Goal: Task Accomplishment & Management: Manage account settings

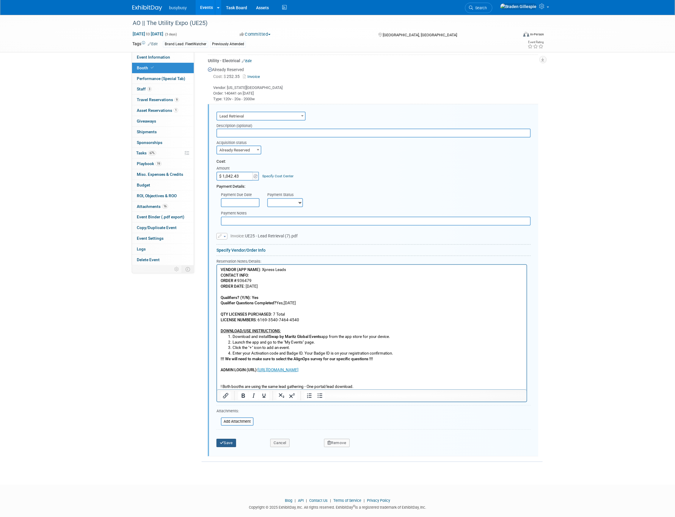
click at [227, 440] on button "Save" at bounding box center [226, 442] width 20 height 8
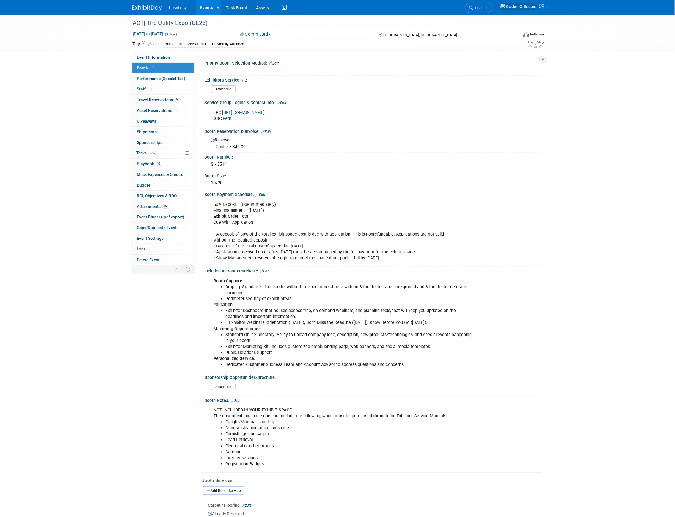
click at [144, 6] on img at bounding box center [147, 8] width 30 height 6
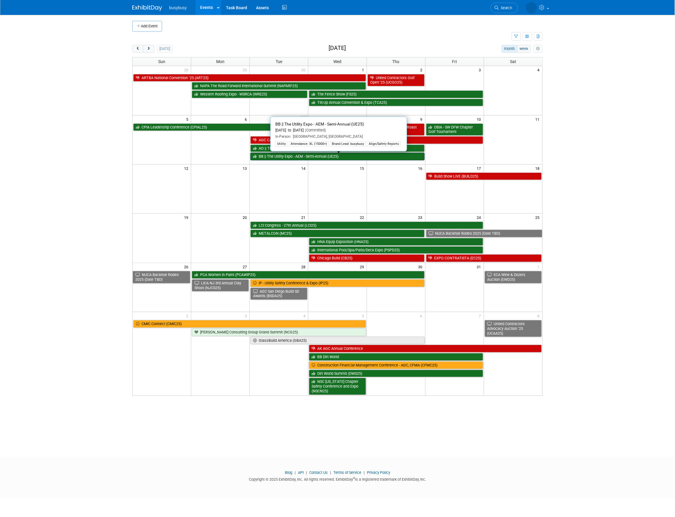
click at [319, 159] on link "BB || The Utility Expo - AEM - Semi-Annual (UE25)" at bounding box center [337, 156] width 174 height 8
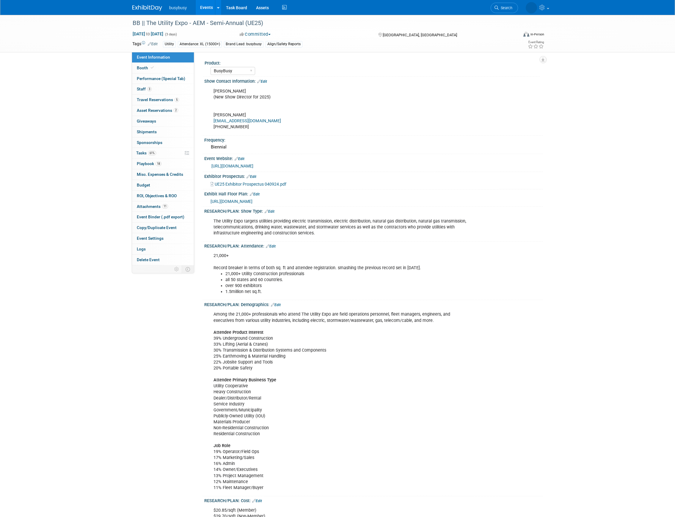
select select "BusyBusy"
select select "Member"
click at [151, 69] on icon at bounding box center [152, 67] width 3 height 3
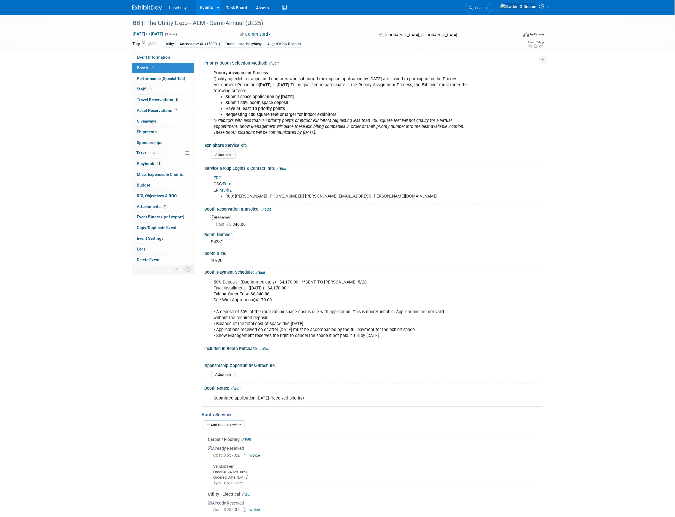
click at [143, 9] on img at bounding box center [147, 8] width 30 height 6
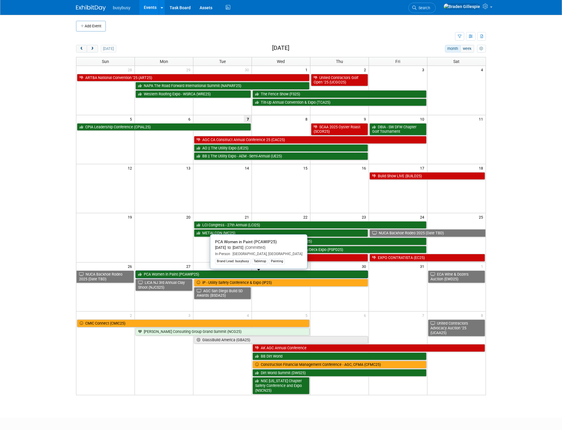
click at [214, 277] on link "PCA Women in Paint (PCAWIP25)" at bounding box center [252, 275] width 232 height 8
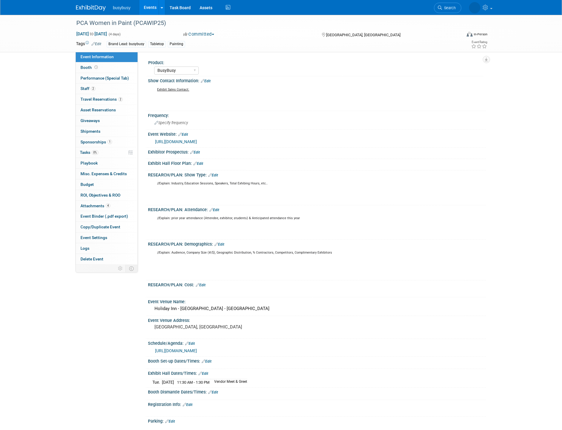
select select "BusyBusy"
click at [109, 97] on span "Travel Reservations 2" at bounding box center [102, 99] width 42 height 5
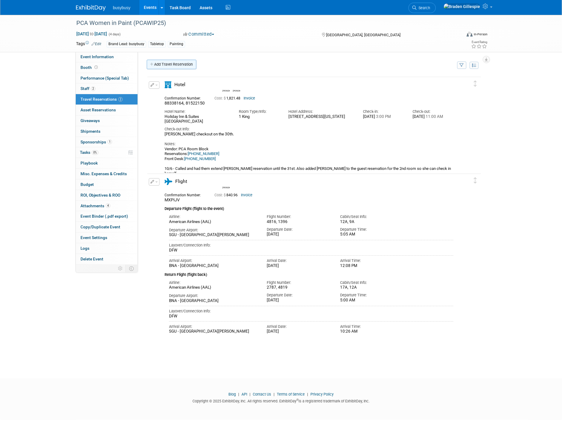
click at [177, 61] on link "Add Travel Reservation" at bounding box center [172, 65] width 50 height 10
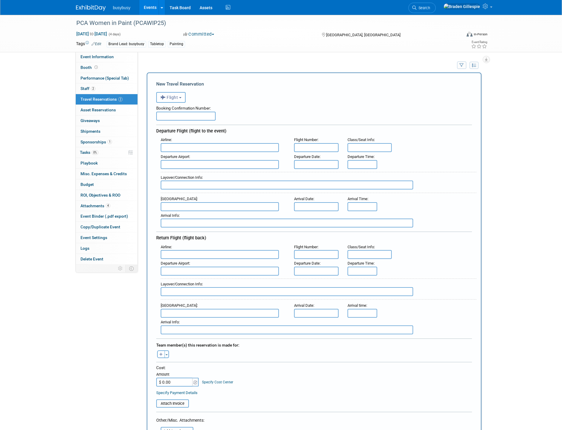
click at [172, 100] on button "Flight" at bounding box center [170, 97] width 29 height 11
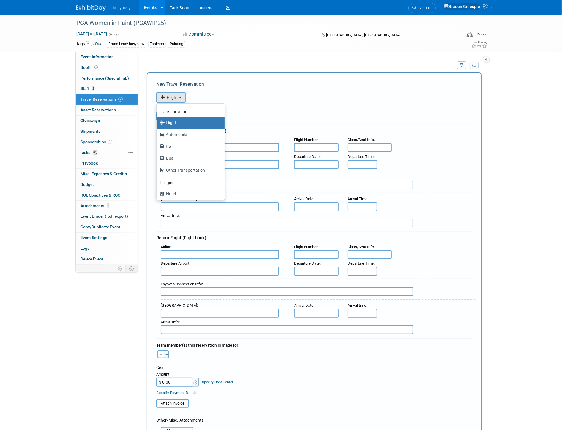
click at [317, 118] on div "Booking Confirmation Number:" at bounding box center [314, 112] width 316 height 18
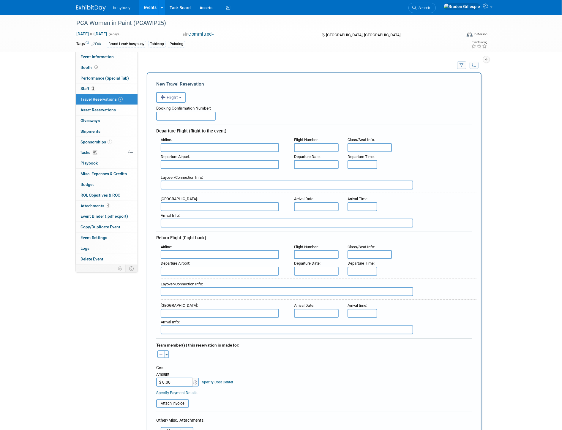
click at [207, 144] on input "text" at bounding box center [220, 147] width 118 height 9
type input "b"
click at [261, 156] on span "Southwest Airlines (SWA)" at bounding box center [223, 157] width 124 height 10
type input "Southwest Airlines (SWA)"
click at [207, 165] on input "text" at bounding box center [220, 164] width 118 height 9
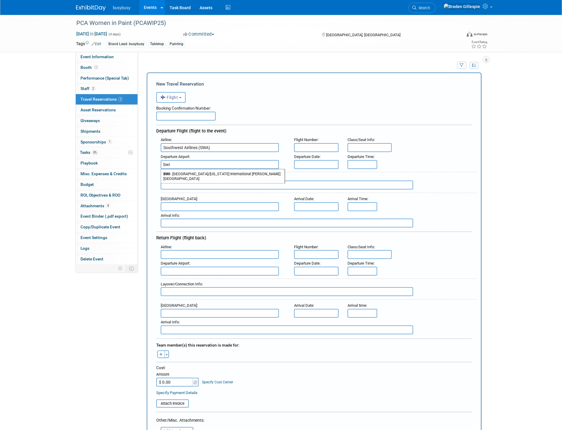
click at [212, 169] on span "BWI - Baltimore/Washington International Thurgood Marshall Airport" at bounding box center [223, 176] width 124 height 14
type input "BWI - Baltimore/Washington International Thurgood Marshall Airport"
click at [197, 203] on input "text" at bounding box center [220, 206] width 118 height 9
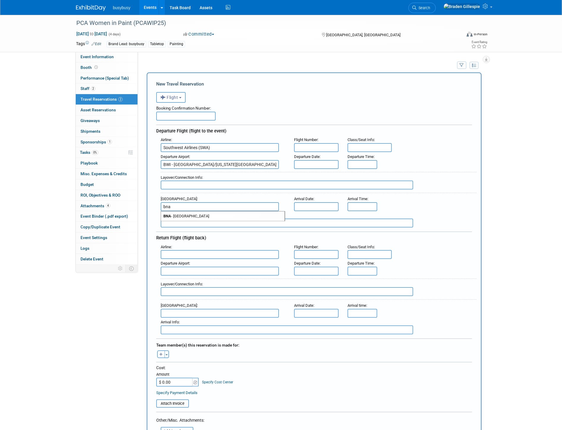
click at [211, 212] on span "BNA - Nashville International Airport" at bounding box center [223, 217] width 124 height 10
type input "BNA - Nashville International Airport"
click at [364, 160] on input "8:00 AM" at bounding box center [363, 164] width 30 height 9
drag, startPoint x: 369, startPoint y: 161, endPoint x: 331, endPoint y: 158, distance: 38.8
click at [331, 158] on div "Departure Airport : BWI - Baltimore/Washington International Thurgood Marshall …" at bounding box center [316, 160] width 320 height 17
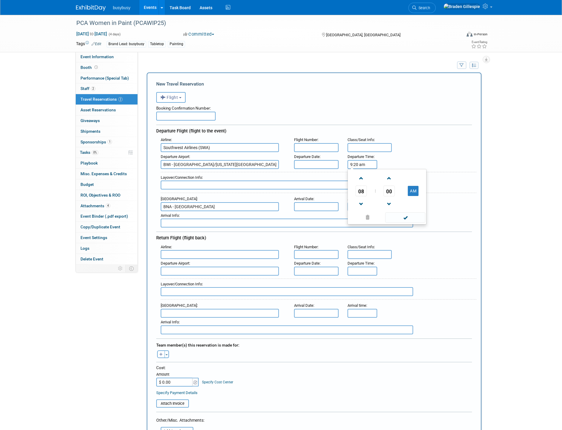
type input "9:20 AM"
click at [368, 202] on input "8:00 AM" at bounding box center [363, 206] width 30 height 9
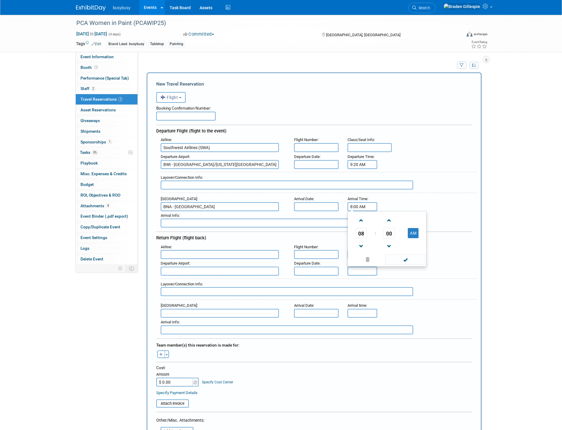
drag, startPoint x: 371, startPoint y: 203, endPoint x: 342, endPoint y: 199, distance: 29.3
click at [342, 199] on div "Arrival Airport : BNA - Nashville International Airport Arrival Date : Arrival …" at bounding box center [316, 203] width 320 height 17
type input "10:15 AM"
click at [322, 160] on input "text" at bounding box center [316, 164] width 45 height 9
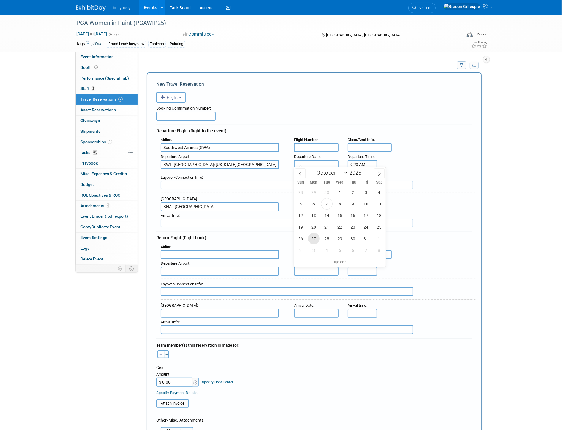
click at [311, 241] on span "27" at bounding box center [314, 239] width 12 height 12
type input "Oct 27, 2025"
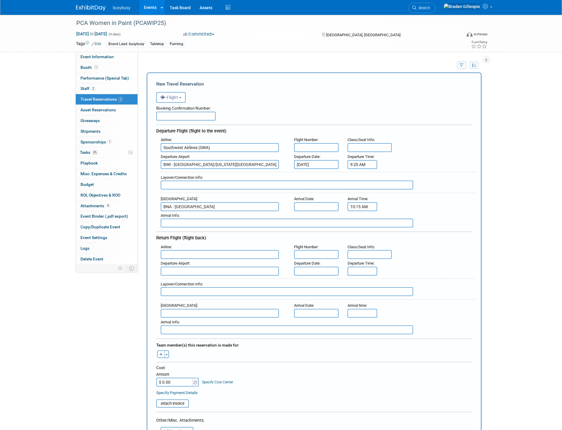
click at [310, 206] on input "text" at bounding box center [316, 206] width 45 height 9
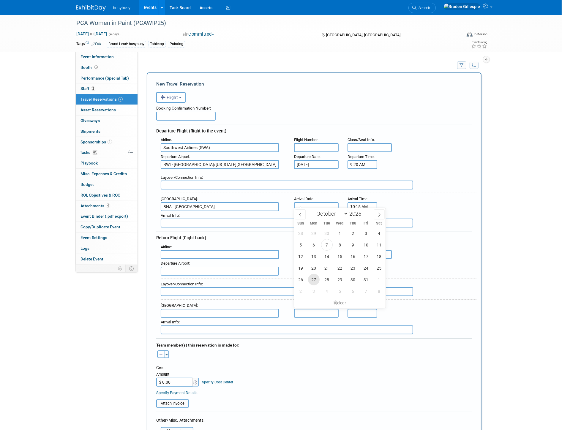
click at [313, 279] on span "27" at bounding box center [314, 280] width 12 height 12
type input "Oct 27, 2025"
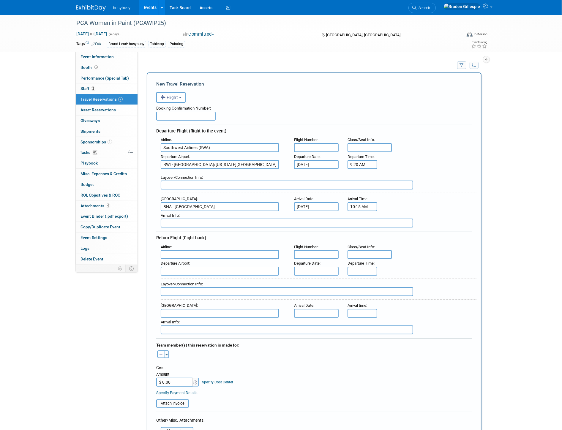
click at [308, 146] on input "text" at bounding box center [316, 147] width 45 height 9
type input "1272"
click at [210, 185] on input "text" at bounding box center [287, 185] width 253 height 9
type input "Nonstop - 1h 55m"
click at [180, 251] on input "text" at bounding box center [220, 254] width 118 height 9
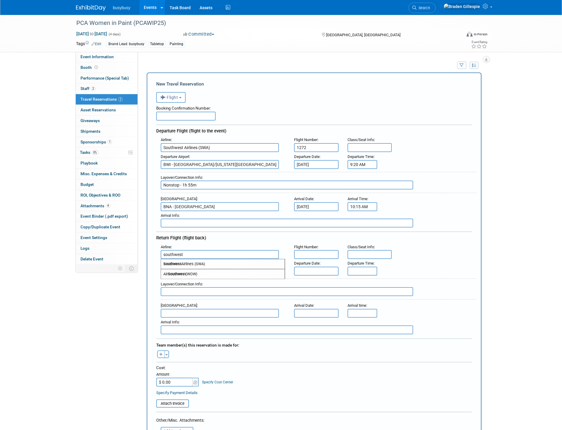
click at [185, 259] on span "Southwest Airlines (SWA)" at bounding box center [223, 264] width 124 height 10
type input "Southwest Airlines (SWA)"
click at [188, 267] on input "text" at bounding box center [220, 271] width 118 height 9
click at [186, 276] on span "BNA - Nashville International Airport" at bounding box center [223, 281] width 124 height 10
type input "BNA - Nashville International Airport"
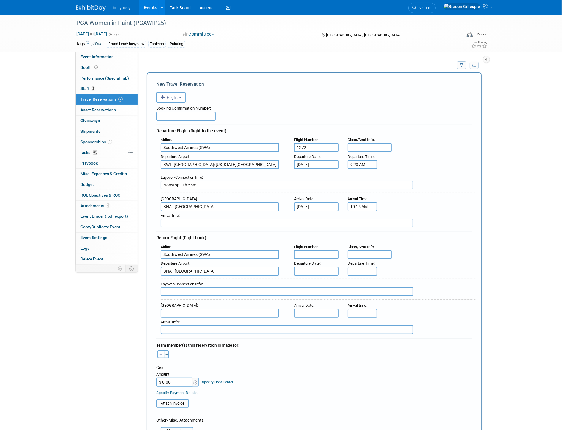
click at [193, 309] on input "text" at bounding box center [220, 313] width 118 height 9
click at [193, 318] on span "BWI - Baltimore/Washington International Thurgood Marshall Airport" at bounding box center [223, 325] width 124 height 14
type input "BWI - Baltimore/Washington International Thurgood Marshall Airport"
click at [199, 287] on input "text" at bounding box center [287, 291] width 253 height 9
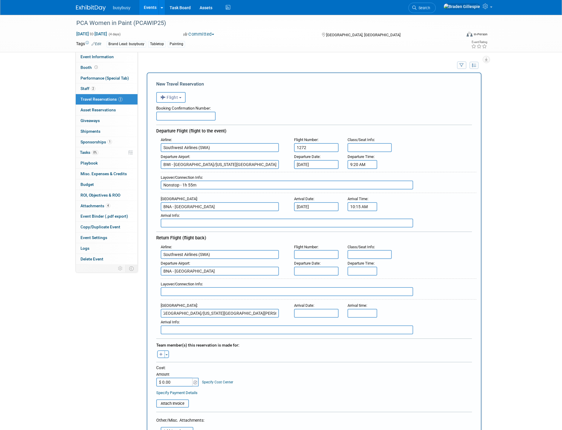
scroll to position [0, 0]
type input "Nonstop - 1h 45m"
click at [314, 267] on input "text" at bounding box center [316, 271] width 45 height 9
click at [352, 338] on span "30" at bounding box center [353, 342] width 12 height 12
type input "Oct 30, 2025"
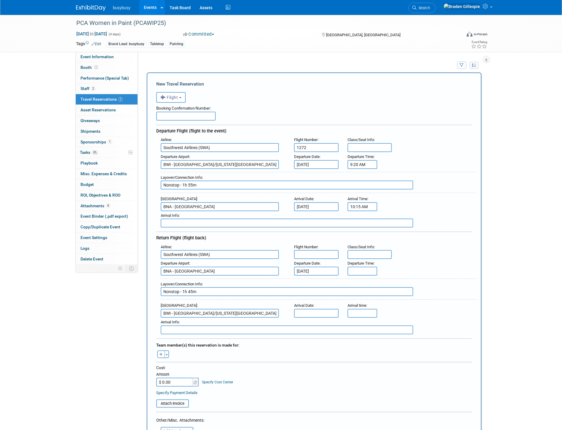
click at [332, 310] on body "busybusy Events Add Event Bulk Upload Events Shareable Event Boards Recently Vi…" at bounding box center [281, 215] width 562 height 430
click at [352, 381] on span "30" at bounding box center [353, 383] width 12 height 12
type input "Oct 30, 2025"
click at [316, 250] on input "text" at bounding box center [316, 254] width 45 height 9
type input "3241"
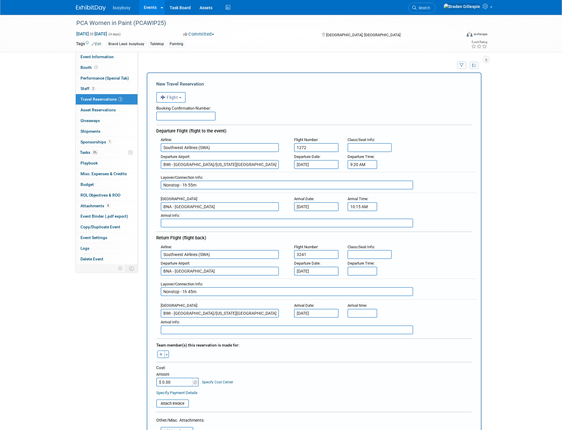
type input "5:00 PM"
click at [371, 309] on input "5:00 PM" at bounding box center [363, 313] width 30 height 9
click at [369, 267] on input "5:00 PM" at bounding box center [363, 271] width 30 height 9
drag, startPoint x: 369, startPoint y: 264, endPoint x: 351, endPoint y: 262, distance: 17.6
click at [351, 267] on input "5:00 PM" at bounding box center [363, 271] width 30 height 9
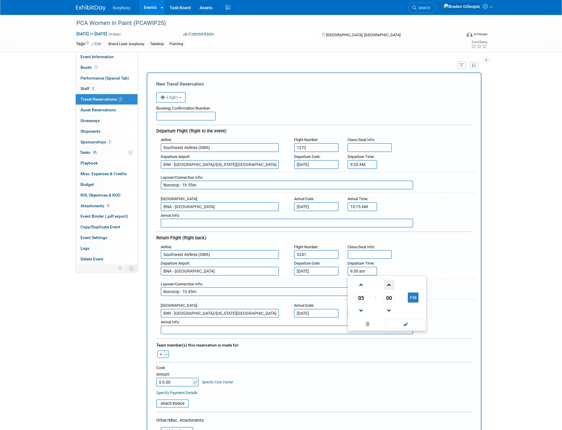
type input "9:30 AM"
drag, startPoint x: 367, startPoint y: 306, endPoint x: 331, endPoint y: 306, distance: 35.4
click at [331, 306] on div "Arrival Airport : BWI - Baltimore/Washington International Thurgood Marshall Ai…" at bounding box center [316, 309] width 320 height 17
click at [364, 309] on input "12:15 AM" at bounding box center [363, 313] width 30 height 9
click at [406, 336] on td "AM" at bounding box center [413, 340] width 23 height 11
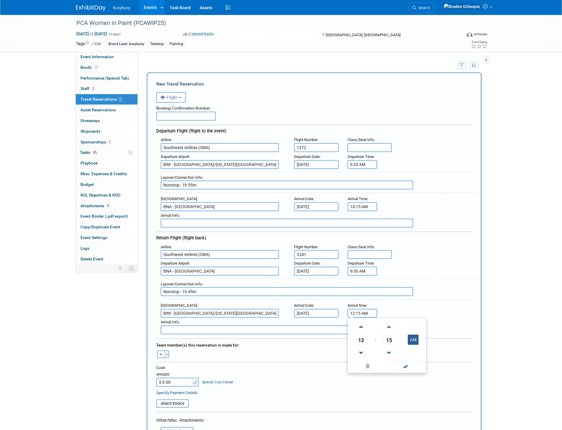
click at [415, 335] on button "AM" at bounding box center [413, 340] width 11 height 10
type input "12:15 PM"
click at [378, 251] on input "text" at bounding box center [370, 254] width 45 height 9
type input "Open"
click at [382, 137] on div "Class/Seat Info :" at bounding box center [370, 140] width 45 height 7
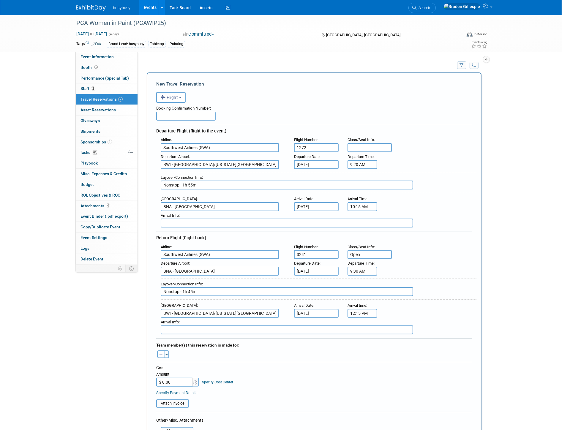
click at [382, 143] on input "text" at bounding box center [370, 147] width 45 height 9
type input "Open"
click at [169, 351] on div "Toggle Dropdown Select Anyone Tag a user or a resource Quick -- Select -- (me)" at bounding box center [163, 355] width 22 height 8
click at [167, 355] on span "button" at bounding box center [167, 355] width 2 height 1
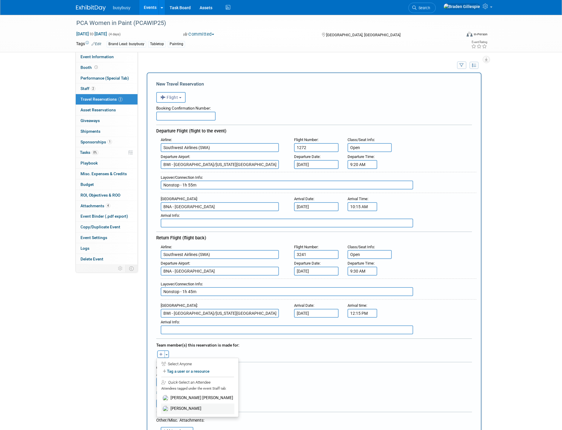
click at [183, 404] on label "Jess Wenrich" at bounding box center [197, 409] width 73 height 11
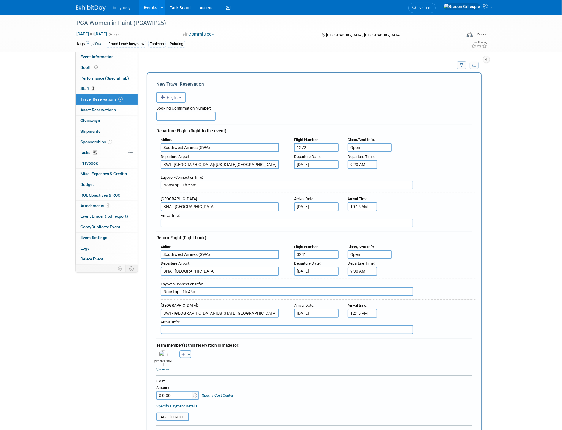
click at [176, 391] on input "$ 0.00" at bounding box center [174, 395] width 37 height 9
type input "$ 449.97"
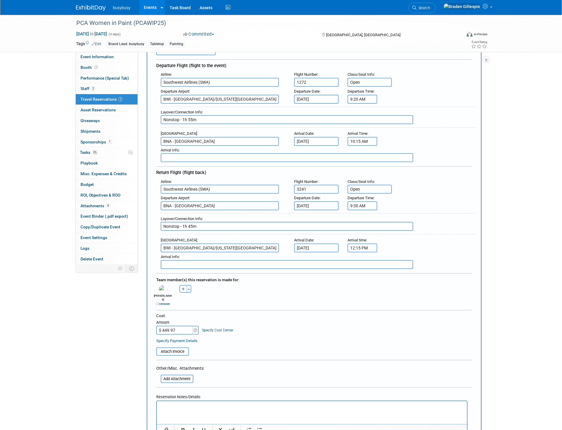
scroll to position [66, 0]
click at [168, 348] on input "file" at bounding box center [153, 351] width 71 height 7
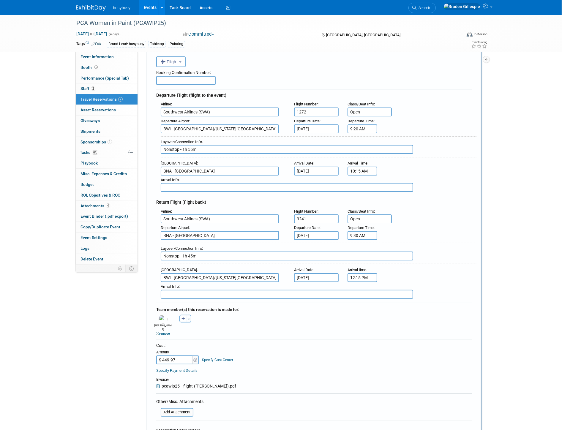
scroll to position [0, 0]
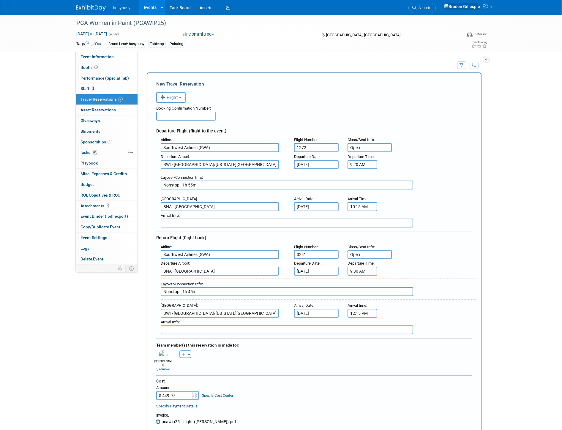
click at [191, 114] on input "text" at bounding box center [185, 116] width 59 height 9
paste input "C2SDTJ"
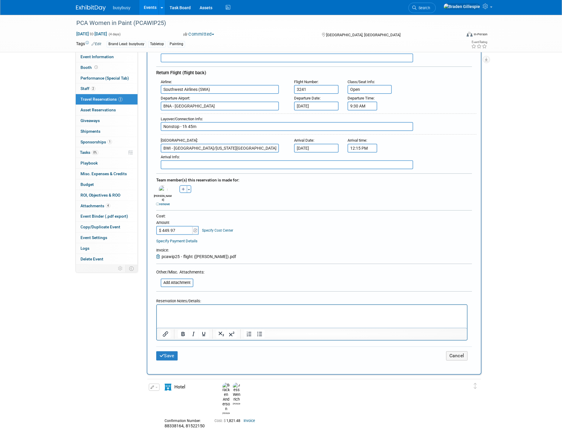
scroll to position [198, 0]
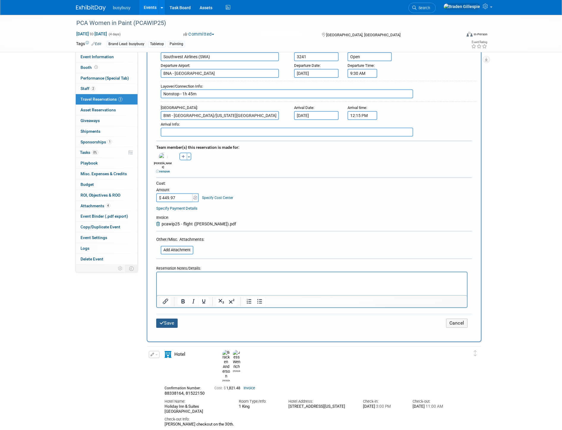
type input "C2SDTJ"
click at [171, 319] on button "Save" at bounding box center [166, 323] width 21 height 9
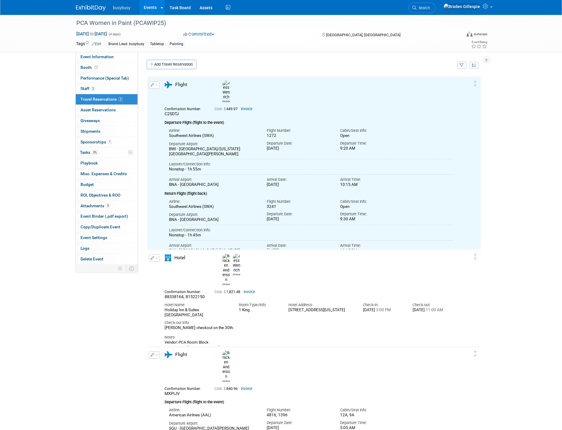
scroll to position [0, 0]
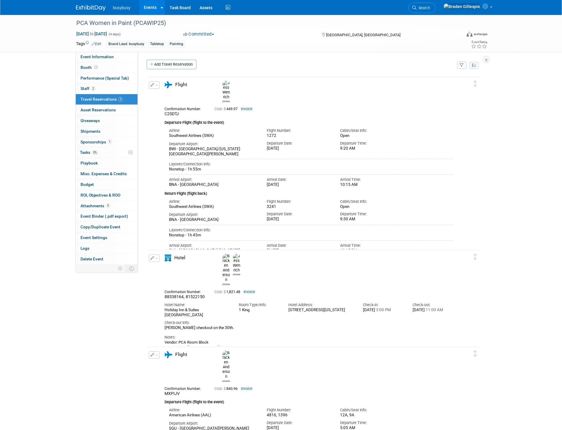
click at [97, 6] on img at bounding box center [91, 8] width 30 height 6
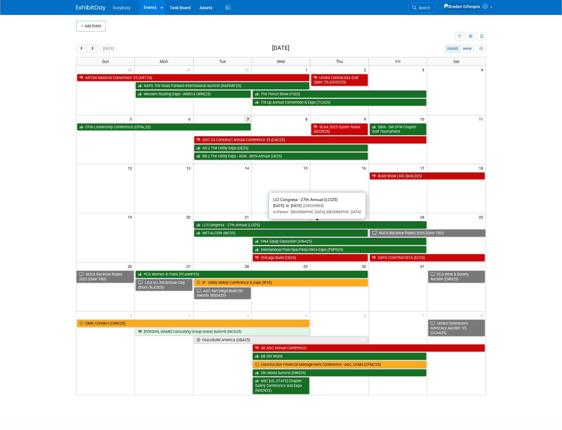
click at [254, 226] on link "LCI Congress - 27th Annual (LCI25)" at bounding box center [310, 225] width 232 height 8
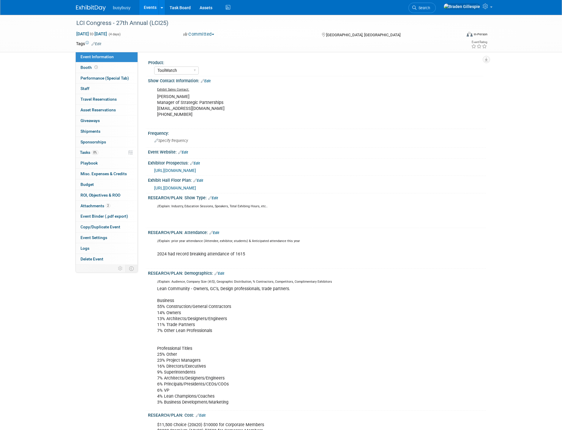
select select "ToolWatch"
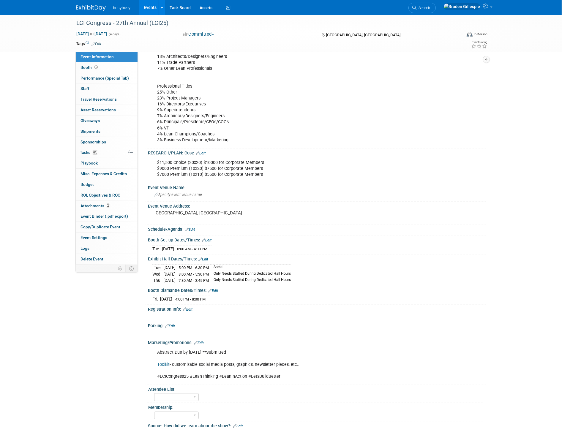
scroll to position [264, 0]
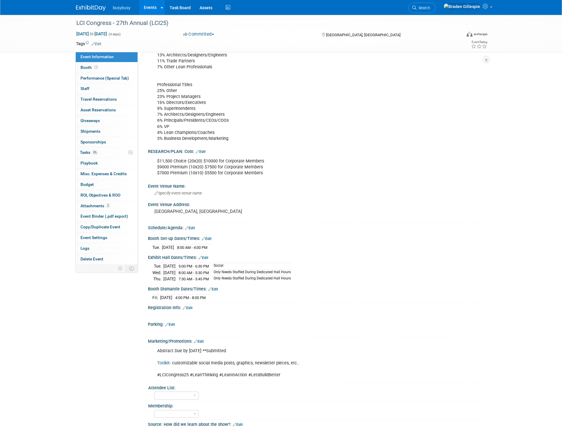
click at [165, 361] on link "Toolkit" at bounding box center [163, 363] width 12 height 5
drag, startPoint x: 282, startPoint y: 371, endPoint x: 155, endPoint y: 371, distance: 126.9
click at [155, 371] on div "Abstract Due by 3/5/25 **Submitted Toolkit - customizable social media posts, g…" at bounding box center [287, 363] width 268 height 36
copy div "#LCICongress25 #LeanThinking #LeanInAction #LetsBuildBetter"
click at [184, 392] on select "Yes No" at bounding box center [176, 396] width 45 height 8
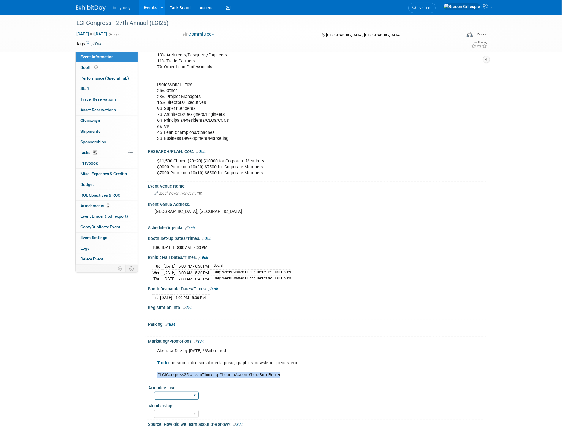
select select "Yes"
click at [154, 392] on select "Yes No" at bounding box center [176, 396] width 45 height 8
click at [99, 9] on img at bounding box center [91, 8] width 30 height 6
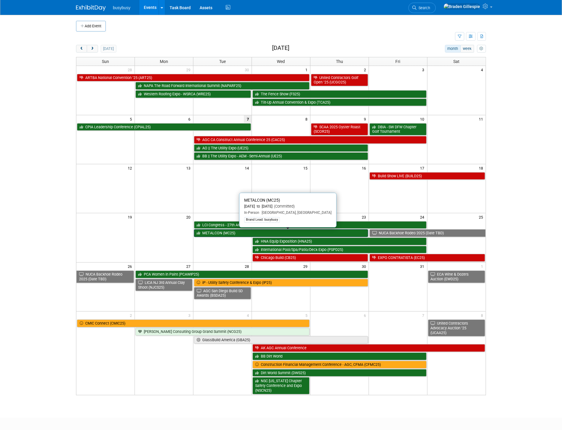
click at [228, 234] on link "METALCON (MC25)" at bounding box center [281, 233] width 174 height 8
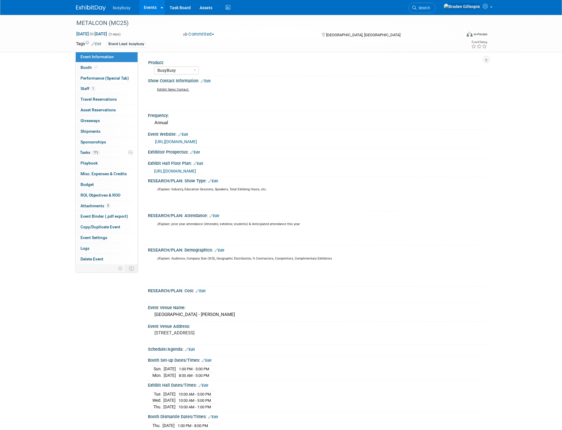
select select "BusyBusy"
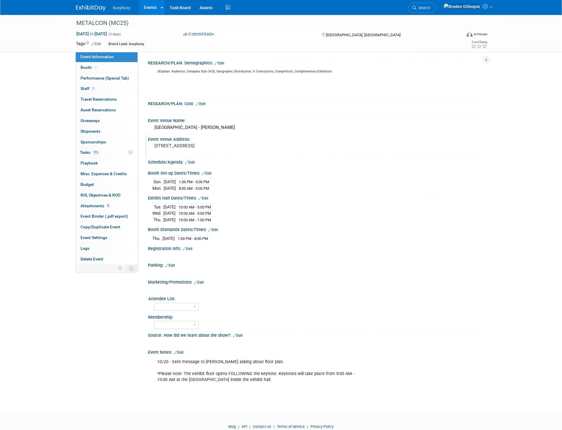
scroll to position [205, 0]
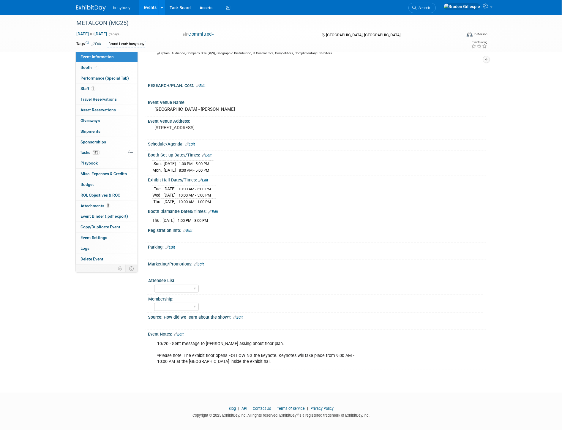
click at [97, 6] on img at bounding box center [91, 8] width 30 height 6
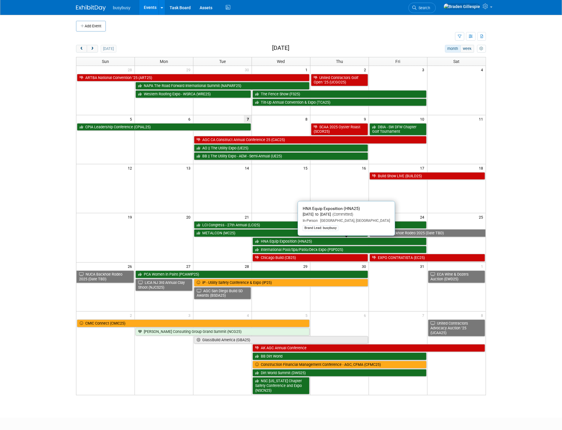
click at [297, 244] on link "HNA Equip Exposition (HNA25)" at bounding box center [340, 242] width 174 height 8
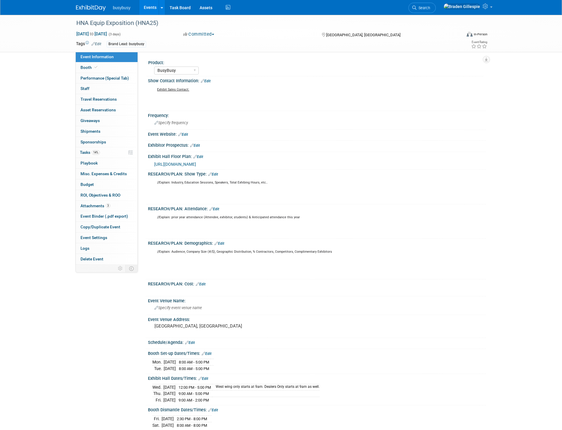
select select "BusyBusy"
select select "No"
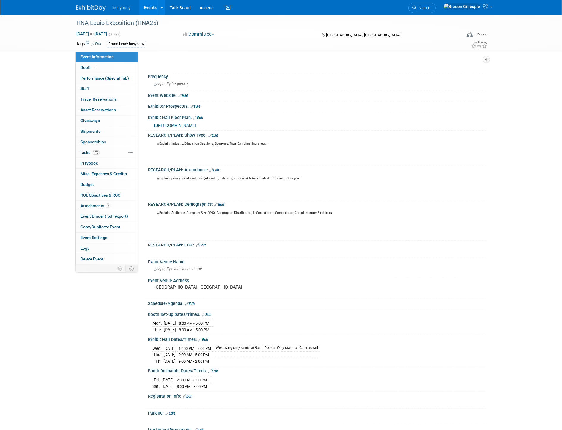
scroll to position [198, 0]
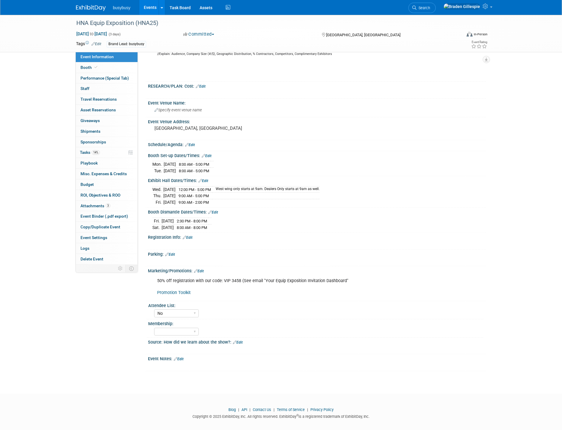
click at [181, 290] on link "Promotion Toolkit" at bounding box center [174, 292] width 34 height 5
click at [96, 9] on img at bounding box center [91, 8] width 30 height 6
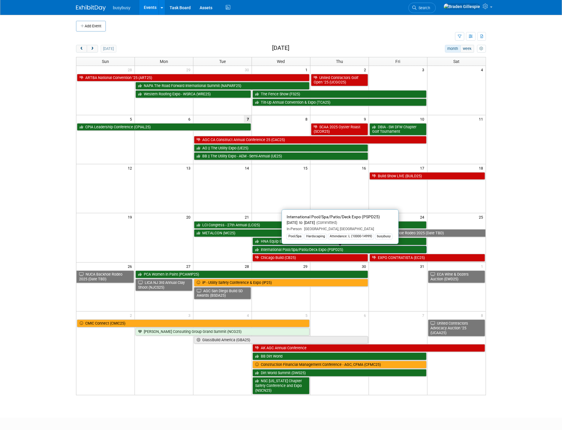
click at [318, 248] on link "International Pool/Spa/Patio/Deck Expo (PSPD25)" at bounding box center [340, 250] width 174 height 8
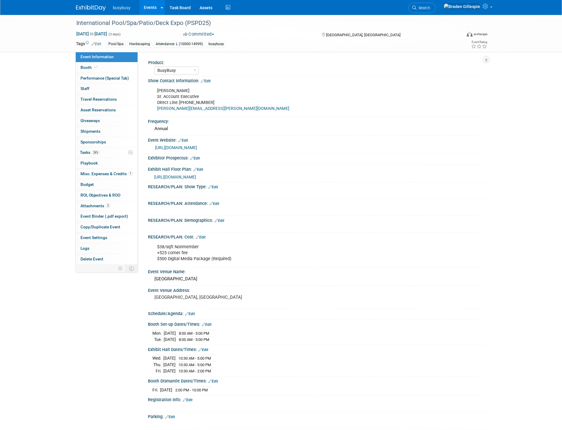
select select "BusyBusy"
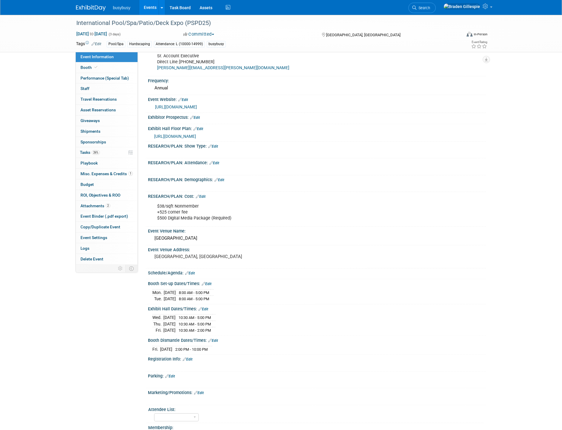
scroll to position [146, 0]
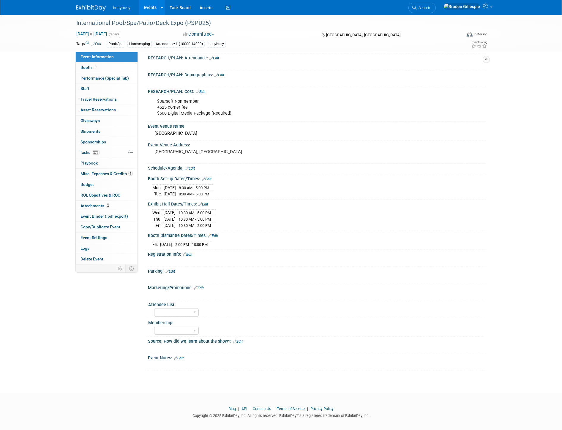
click at [97, 5] on img at bounding box center [91, 8] width 30 height 6
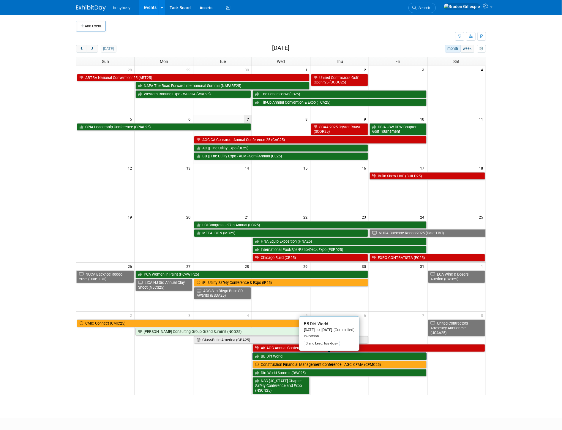
click at [310, 356] on link "BB Dirt World" at bounding box center [340, 357] width 174 height 8
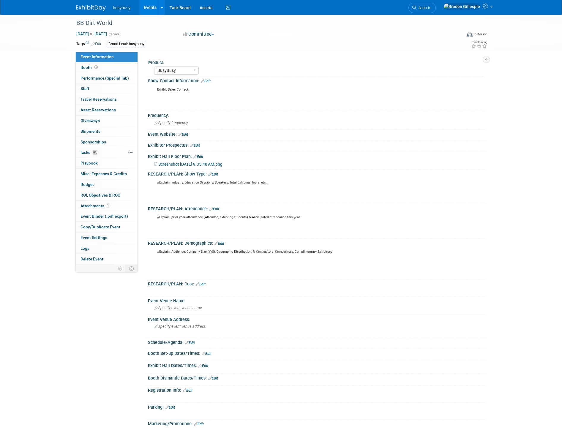
select select "BusyBusy"
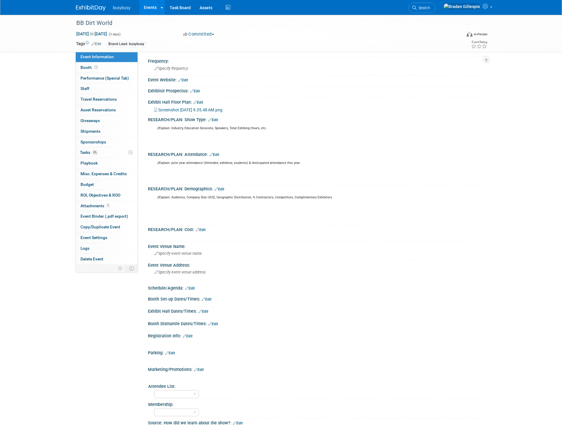
scroll to position [149, 0]
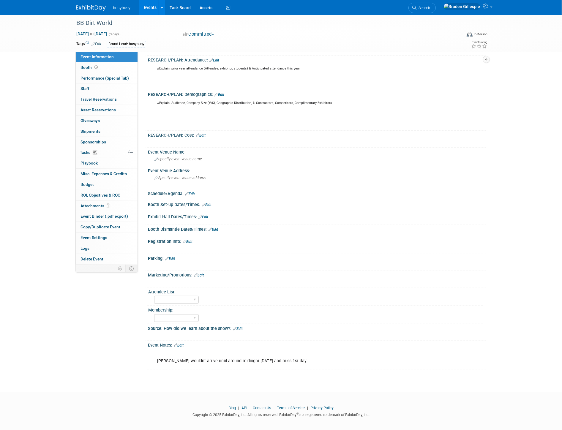
click at [92, 7] on img at bounding box center [91, 8] width 30 height 6
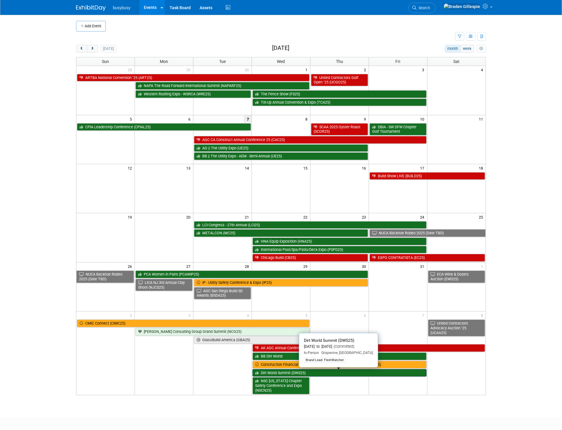
click at [320, 373] on link "Dirt World Summit (DWS25)" at bounding box center [340, 373] width 174 height 8
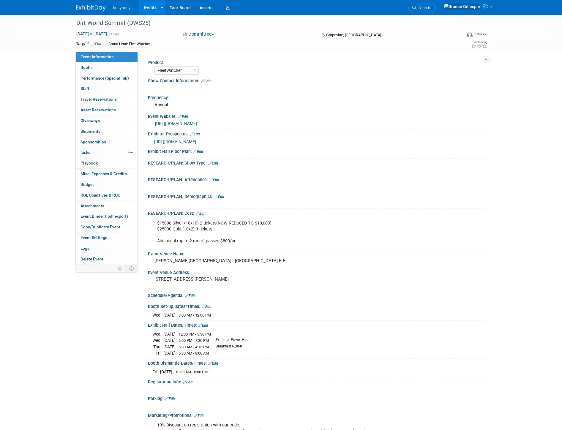
select select "FleetWatcher"
click at [77, 19] on div "Dirt World Summit (DWS25)" at bounding box center [263, 23] width 378 height 11
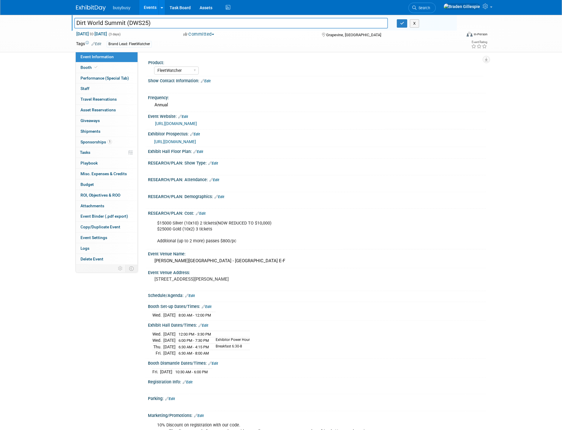
click at [75, 21] on input "Dirt World Summit (DWS25)" at bounding box center [231, 23] width 314 height 10
type input "FW || Dirt World Summit (DWS25)"
click at [403, 23] on icon "button" at bounding box center [402, 23] width 4 height 4
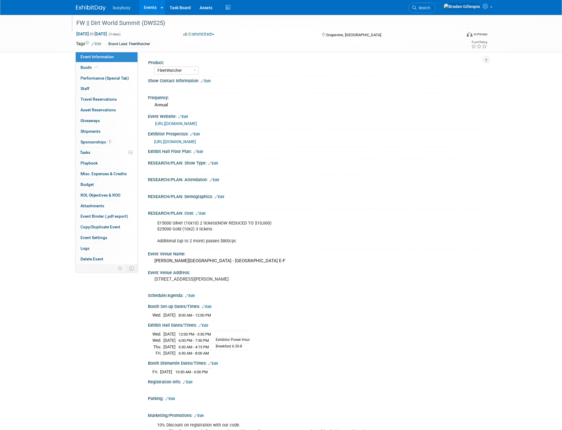
click at [95, 7] on img at bounding box center [91, 8] width 30 height 6
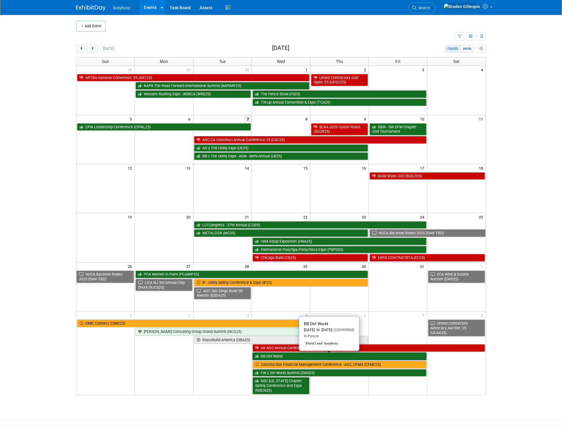
click at [292, 358] on link "BB Dirt World" at bounding box center [340, 357] width 174 height 8
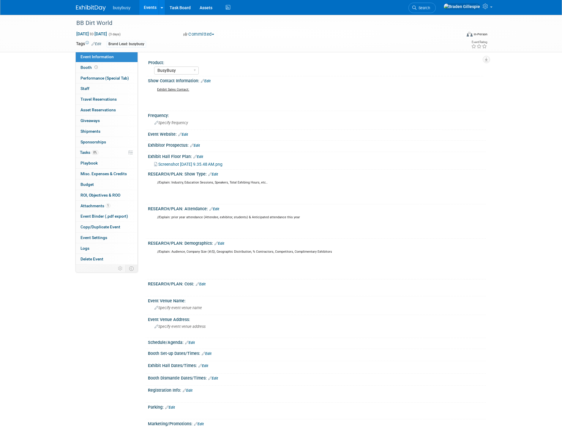
select select "BusyBusy"
click at [85, 20] on div "BB Dirt World" at bounding box center [263, 23] width 378 height 11
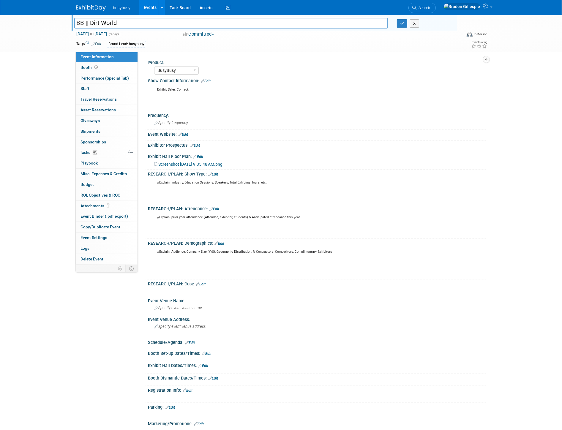
click at [134, 18] on input "BB || Dirt World" at bounding box center [231, 23] width 314 height 10
type input "BB || Dirt World Summit (DWS25)"
click at [403, 24] on icon "button" at bounding box center [402, 23] width 4 height 4
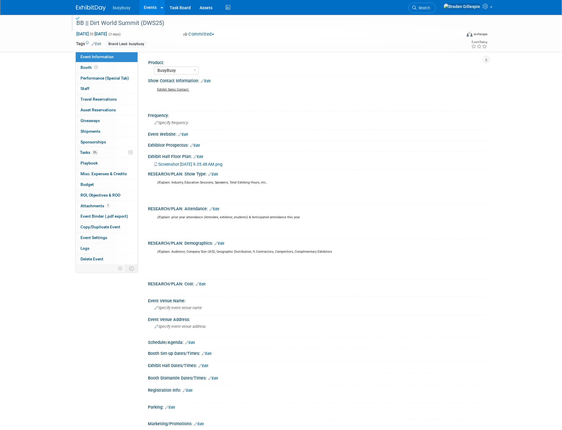
click at [90, 6] on img at bounding box center [91, 8] width 30 height 6
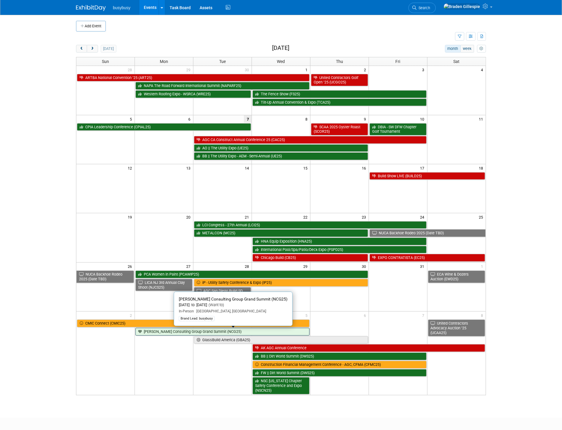
click at [219, 333] on link "[PERSON_NAME] Consulting Group Grand Summit (NCG25)" at bounding box center [223, 332] width 174 height 8
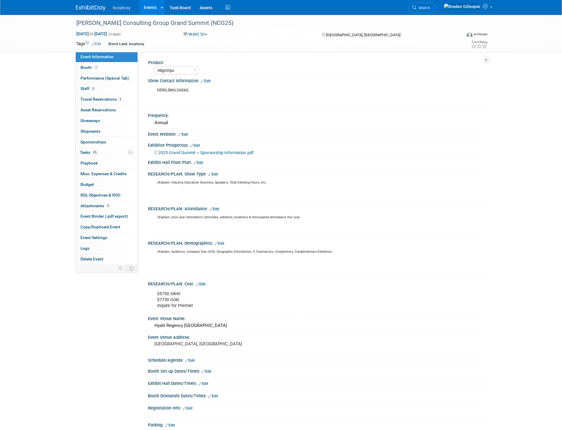
select select "AlignOps"
click at [210, 34] on button "Want to" at bounding box center [195, 34] width 28 height 6
click at [207, 42] on link "Committed" at bounding box center [211, 44] width 58 height 8
click at [95, 6] on img at bounding box center [91, 8] width 30 height 6
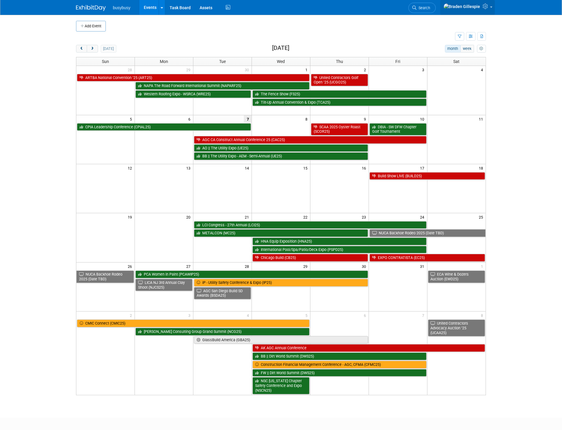
click at [484, 9] on icon at bounding box center [486, 6] width 7 height 5
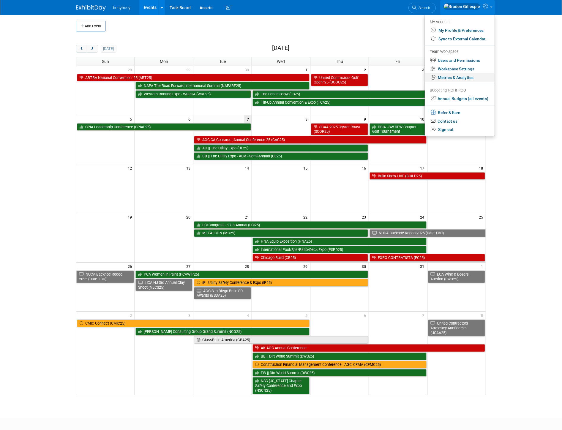
click at [456, 77] on link "Metrics & Analytics" at bounding box center [460, 77] width 70 height 9
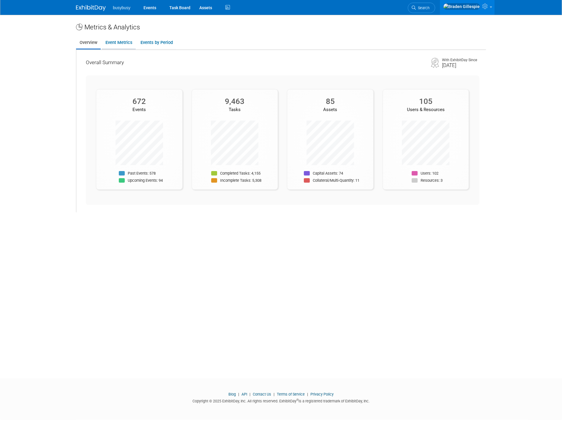
click at [124, 43] on link "Event Metrics" at bounding box center [119, 43] width 34 height 12
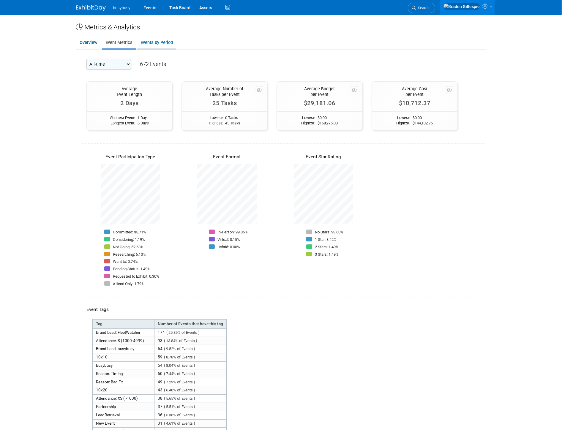
click at [167, 45] on link "Events by Period" at bounding box center [156, 43] width 39 height 12
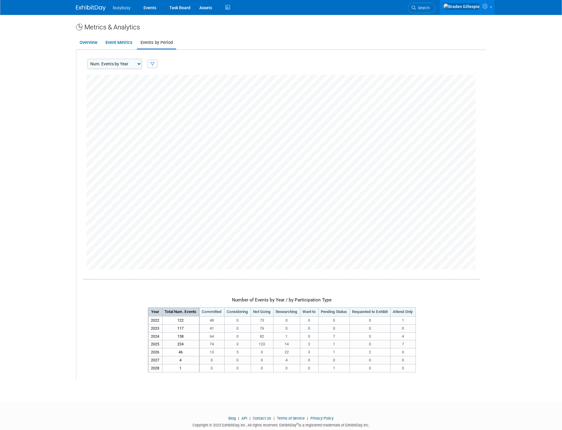
click at [129, 62] on select "Num. Events by Year Num. Events by Quarter Num. Events by Month" at bounding box center [114, 64] width 54 height 10
click at [148, 67] on button "button" at bounding box center [153, 64] width 10 height 8
click at [92, 92] on input "Considering" at bounding box center [93, 94] width 4 height 4
checkbox input "false"
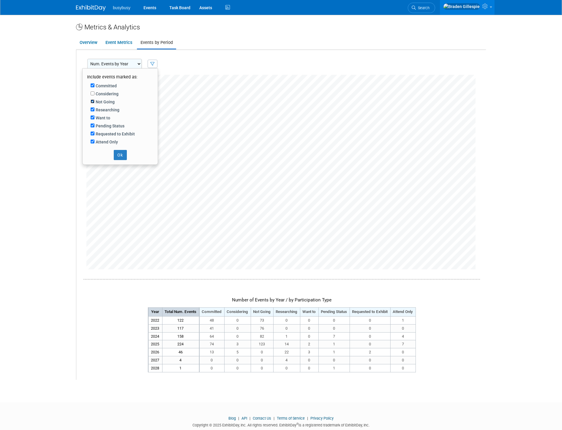
drag, startPoint x: 92, startPoint y: 100, endPoint x: 92, endPoint y: 104, distance: 4.8
click at [92, 100] on input "Not Going" at bounding box center [93, 102] width 4 height 4
checkbox input "false"
click at [92, 109] on input "Researching" at bounding box center [93, 110] width 4 height 4
checkbox input "false"
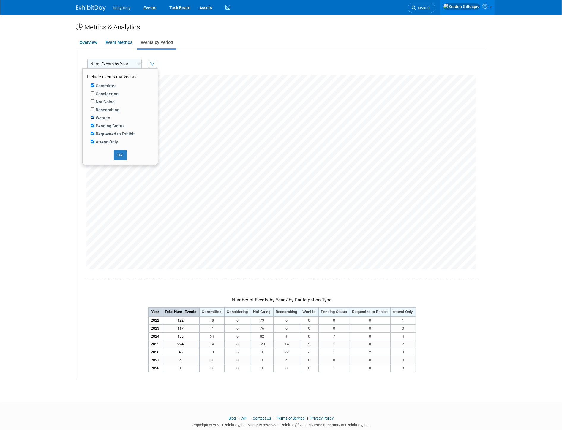
click at [93, 118] on input "Want to" at bounding box center [93, 118] width 4 height 4
checkbox input "false"
click at [93, 123] on div "Pending Status" at bounding box center [122, 126] width 63 height 8
click at [93, 126] on input "Pending Status" at bounding box center [93, 126] width 4 height 4
checkbox input "false"
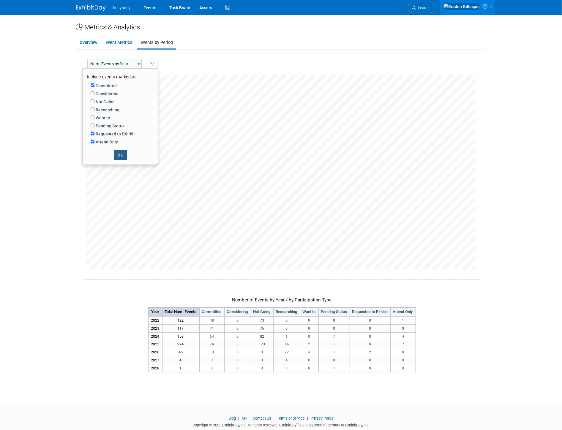
click at [116, 155] on button "Ok" at bounding box center [120, 155] width 13 height 10
click at [124, 64] on select "Num. Events by Year Num. Events by Quarter Num. Events by Month" at bounding box center [114, 64] width 54 height 10
click at [180, 64] on div "Num. Events by Year Num. Events by Quarter Num. Events by Month Include events …" at bounding box center [282, 62] width 409 height 25
click at [132, 64] on select "Num. Events by Year Num. Events by Quarter Num. Events by Month" at bounding box center [114, 64] width 54 height 10
click at [150, 64] on button "button" at bounding box center [153, 64] width 10 height 8
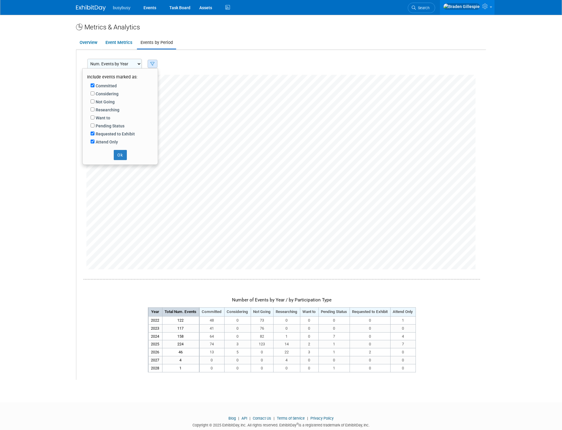
click at [103, 118] on label "Want to" at bounding box center [103, 118] width 16 height 6
click at [95, 118] on input "Want to" at bounding box center [93, 118] width 4 height 4
checkbox input "true"
click at [122, 156] on button "Ok" at bounding box center [120, 155] width 13 height 10
click at [92, 4] on link at bounding box center [94, 5] width 37 height 5
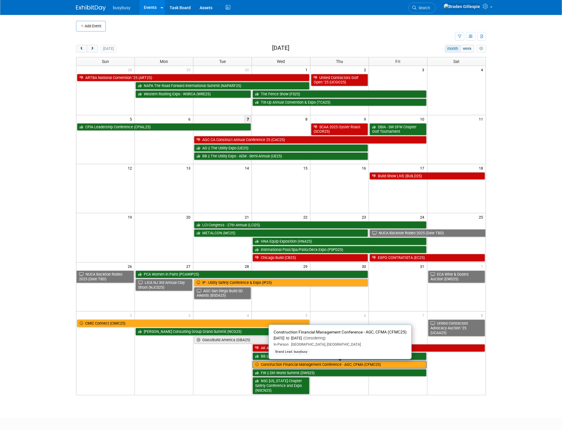
click at [335, 367] on link "Construction Financial Management Conference - AGC, CFMA (CFMC25)" at bounding box center [340, 365] width 174 height 8
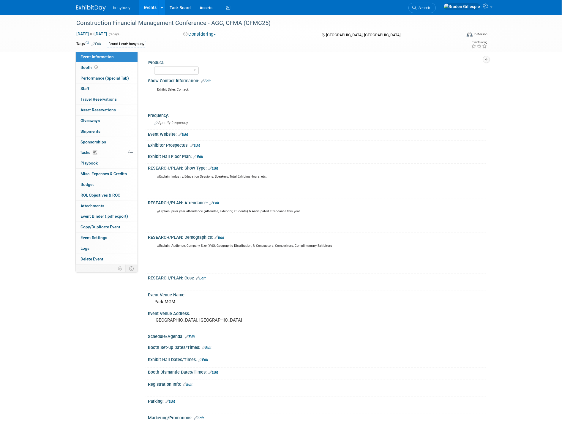
click at [211, 34] on button "Considering" at bounding box center [199, 34] width 37 height 6
click at [207, 58] on link "Not Going" at bounding box center [211, 60] width 58 height 8
click at [94, 5] on img at bounding box center [91, 8] width 30 height 6
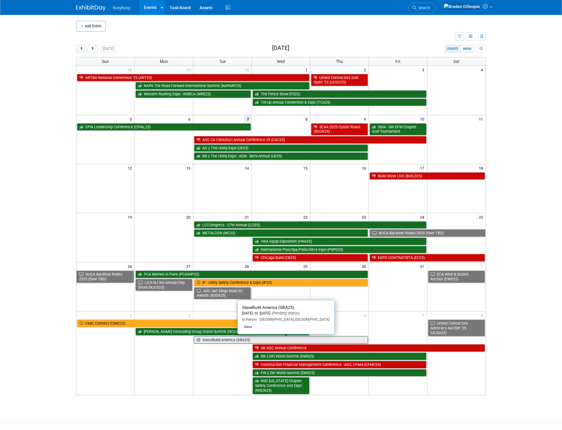
click at [222, 344] on link "GlassBuild America (GBA25)" at bounding box center [281, 340] width 174 height 8
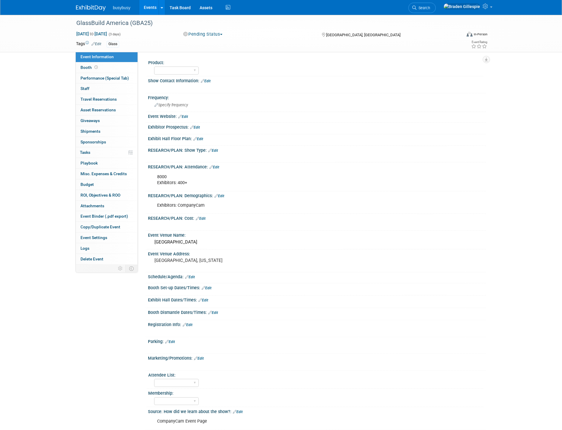
click at [191, 35] on button "Pending Status" at bounding box center [203, 34] width 44 height 6
click at [200, 62] on link "Not Going" at bounding box center [211, 60] width 58 height 8
click at [87, 5] on img at bounding box center [91, 8] width 30 height 6
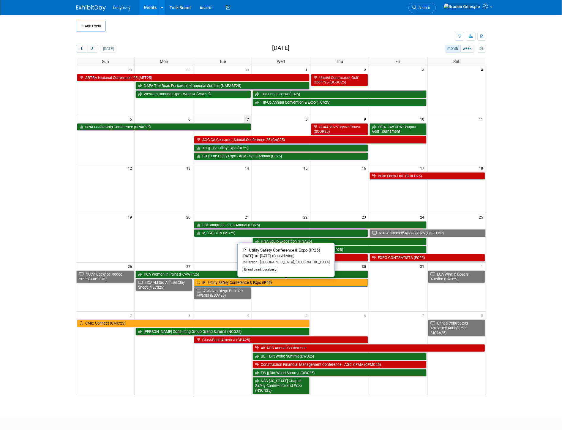
click at [286, 284] on link "iP - Utility Safety Conference & Expo (IP25)" at bounding box center [281, 283] width 174 height 8
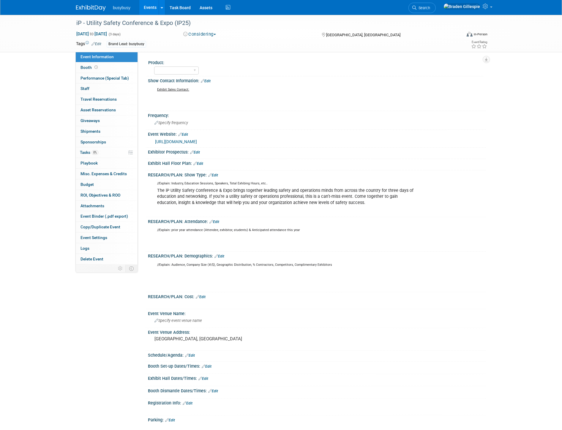
click at [194, 34] on button "Considering" at bounding box center [199, 34] width 37 height 6
click at [208, 61] on link "Not Going" at bounding box center [211, 60] width 58 height 8
click at [93, 8] on img at bounding box center [91, 8] width 30 height 6
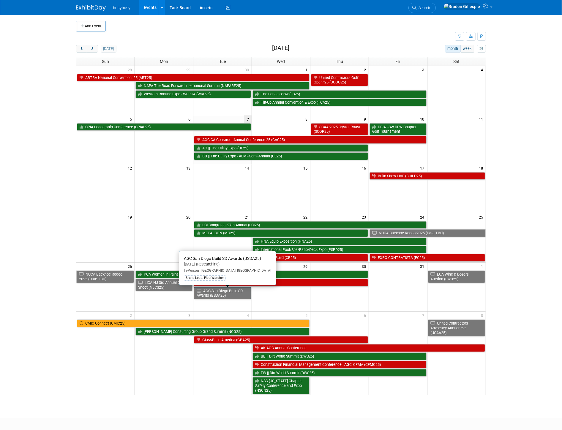
click at [225, 296] on link "AGC San Diego Build SD Awards (BSDA25)" at bounding box center [222, 293] width 57 height 12
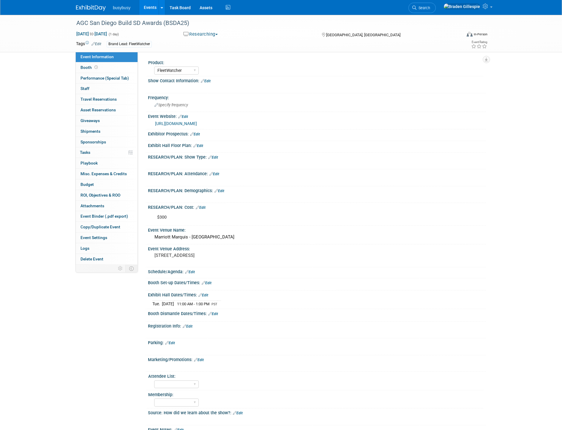
select select "FleetWatcher"
click at [200, 34] on button "Researching" at bounding box center [200, 34] width 39 height 6
click at [205, 59] on link "Not Going" at bounding box center [211, 60] width 58 height 8
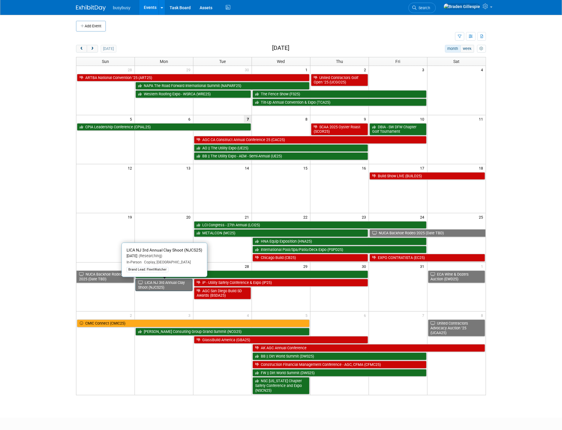
click at [172, 287] on link "LICA NJ 3rd Annual Clay Shoot (NJCS25)" at bounding box center [164, 285] width 57 height 12
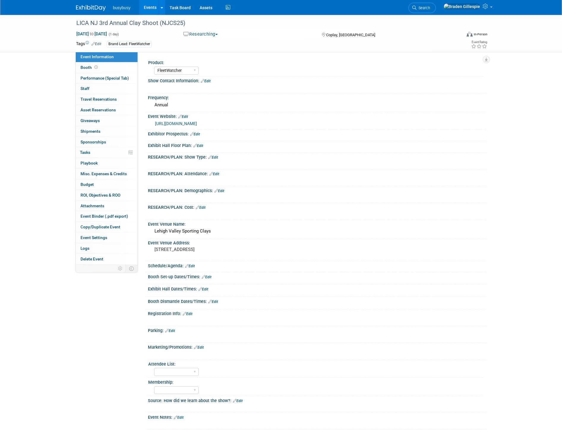
select select "FleetWatcher"
click at [207, 30] on div "LICA NJ 3rd Annual Clay Shoot (NJCS25)" at bounding box center [264, 23] width 385 height 16
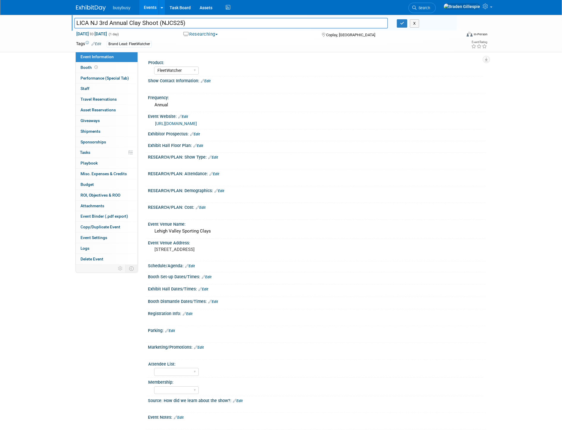
click at [210, 36] on button "Researching" at bounding box center [200, 34] width 39 height 6
click at [205, 55] on link "Considering" at bounding box center [211, 52] width 58 height 8
click at [199, 36] on button "Considering" at bounding box center [200, 34] width 39 height 6
click at [201, 59] on link "Not Going" at bounding box center [211, 60] width 58 height 8
click at [92, 7] on img at bounding box center [91, 8] width 30 height 6
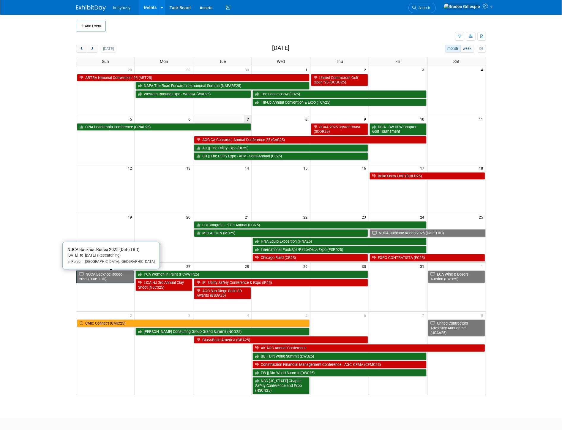
click at [112, 280] on link "NUCA Backhoe Rodeo 2025 (Date TBD)" at bounding box center [105, 277] width 58 height 12
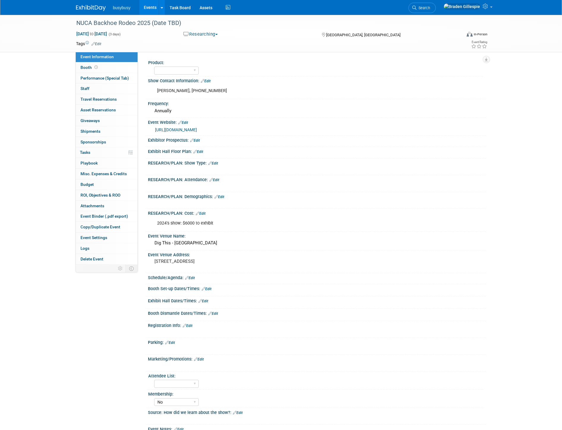
select select "No"
click at [201, 32] on button "Researching" at bounding box center [200, 34] width 39 height 6
click at [210, 58] on link "Not Going" at bounding box center [211, 60] width 58 height 8
click at [87, 6] on img at bounding box center [91, 8] width 30 height 6
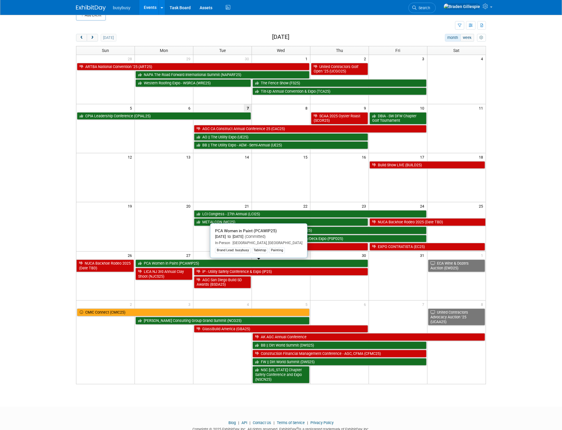
scroll to position [30, 0]
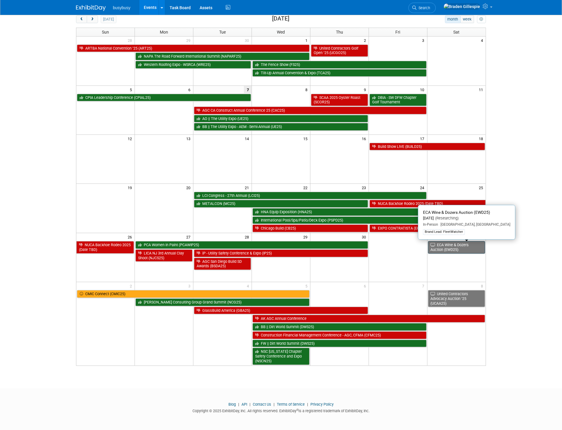
click at [458, 248] on link "ECA Wine & Dozers Auction (EWD25)" at bounding box center [456, 247] width 57 height 12
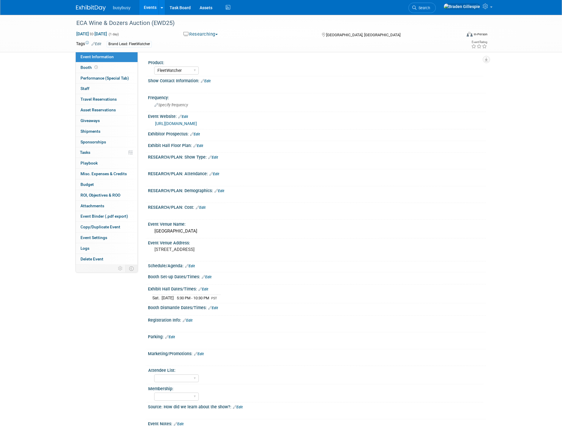
select select "FleetWatcher"
click at [199, 33] on button "Researching" at bounding box center [200, 34] width 39 height 6
click at [208, 59] on link "Not Going" at bounding box center [211, 60] width 58 height 8
click at [90, 7] on img at bounding box center [91, 8] width 30 height 6
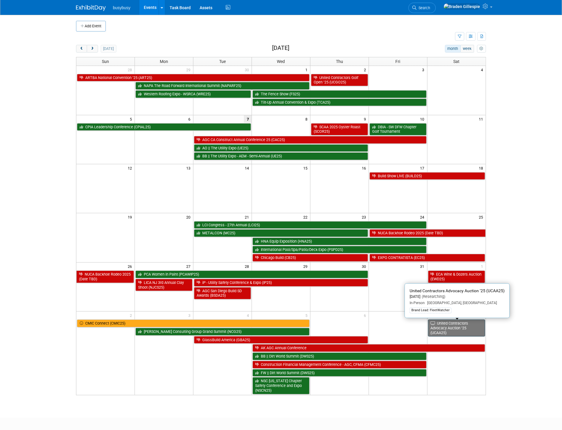
click at [459, 329] on link "United Contractors Advocacy Auction ’25 (UCAA25)" at bounding box center [456, 328] width 57 height 17
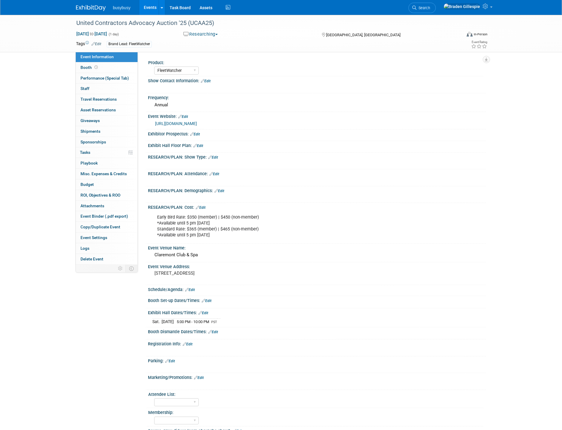
select select "FleetWatcher"
click at [207, 34] on button "Researching" at bounding box center [200, 34] width 39 height 6
click at [211, 59] on link "Not Going" at bounding box center [211, 60] width 58 height 8
click at [94, 8] on img at bounding box center [91, 8] width 30 height 6
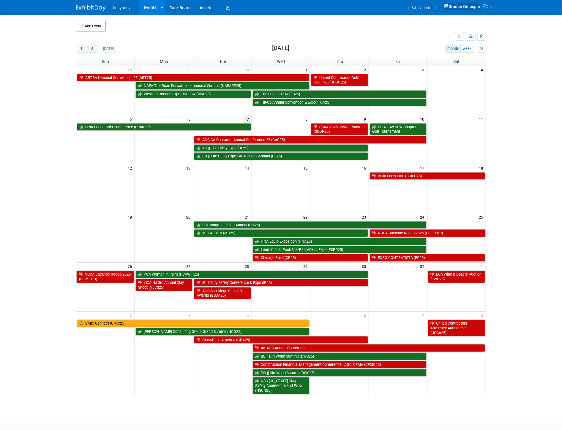
click at [94, 48] on span "next" at bounding box center [92, 49] width 4 height 4
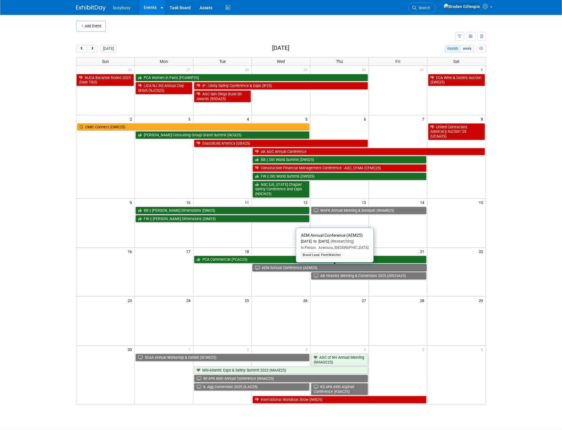
click at [301, 269] on link "AEM Annual Conference (AEM25)" at bounding box center [340, 268] width 174 height 8
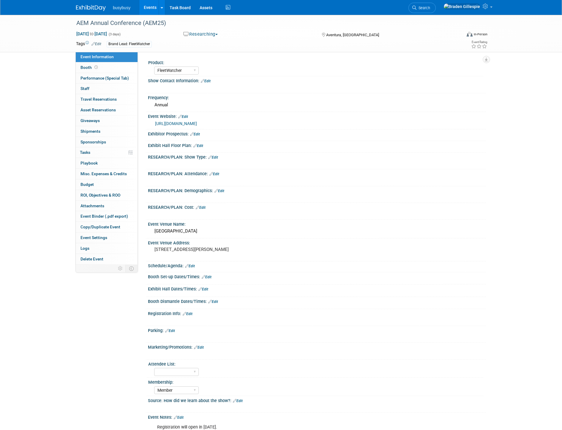
select select "FleetWatcher"
select select "Member"
click at [206, 33] on button "Researching" at bounding box center [200, 34] width 39 height 6
click at [213, 58] on link "Not Going" at bounding box center [211, 60] width 58 height 8
click at [87, 10] on img at bounding box center [91, 8] width 30 height 6
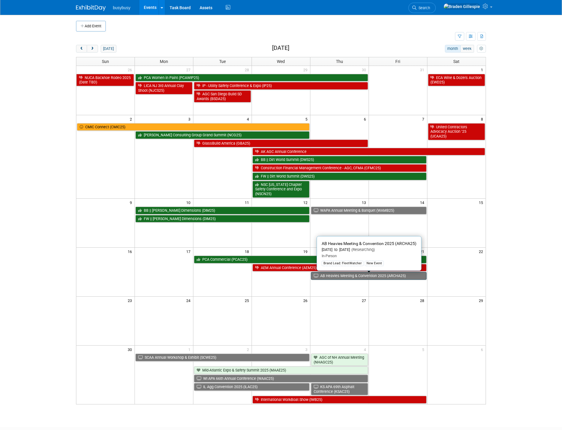
click at [382, 274] on link "AB Heavies Meeting & Convention 2025 (ARCHA25)" at bounding box center [369, 276] width 116 height 8
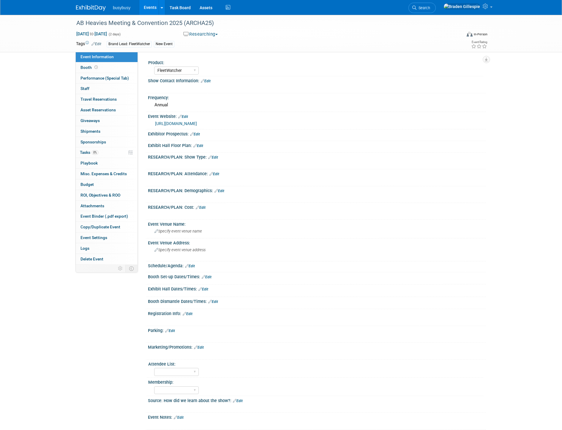
select select "FleetWatcher"
click at [201, 36] on button "Researching" at bounding box center [200, 34] width 39 height 6
click at [209, 57] on link "Not Going" at bounding box center [211, 60] width 58 height 8
click at [91, 8] on img at bounding box center [91, 8] width 30 height 6
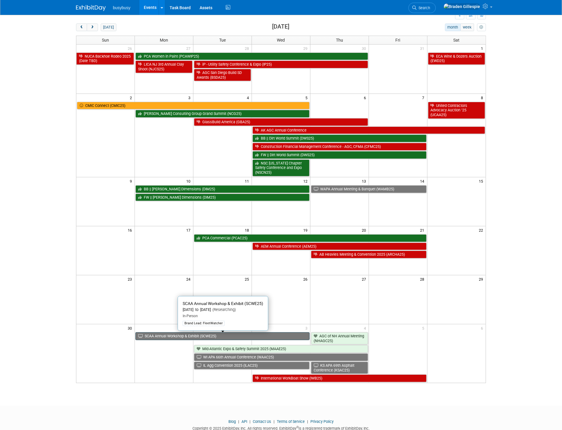
scroll to position [33, 0]
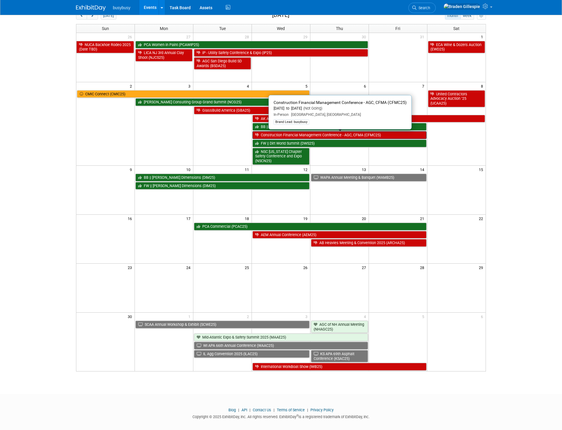
click at [315, 139] on link "Construction Financial Management Conference - AGC, CFMA (CFMC25)" at bounding box center [340, 135] width 174 height 8
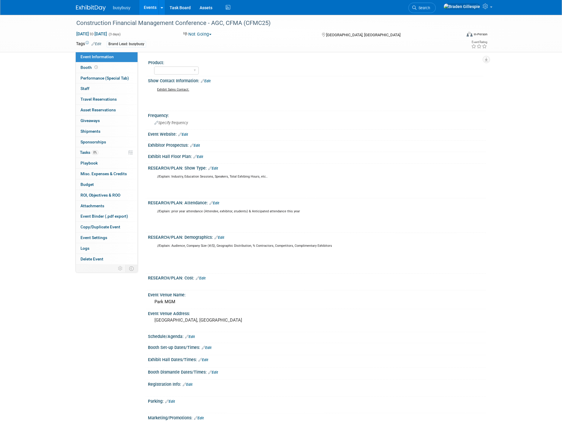
click at [92, 9] on img at bounding box center [91, 8] width 30 height 6
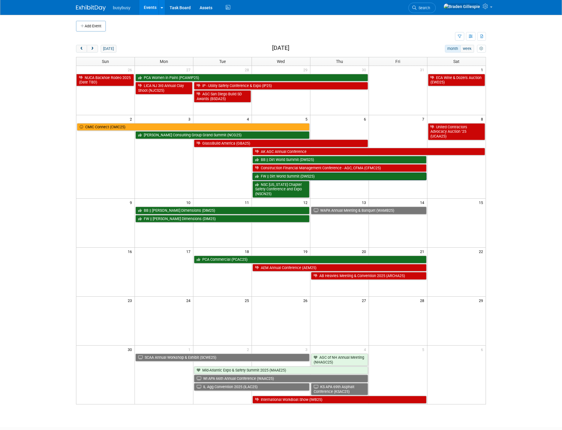
click at [323, 178] on link "FW || Dirt World Summit (DWS25)" at bounding box center [340, 177] width 174 height 8
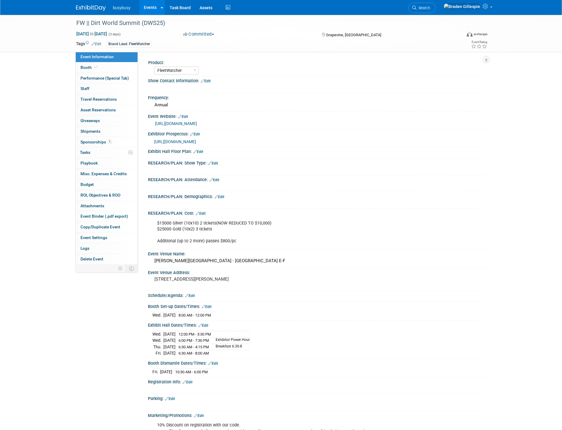
select select "FleetWatcher"
click at [92, 5] on img at bounding box center [91, 8] width 30 height 6
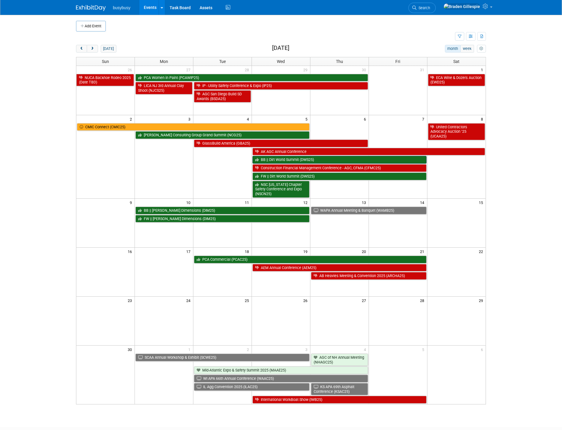
click at [329, 162] on link "BB || Dirt World Summit (DWS25)" at bounding box center [340, 160] width 174 height 8
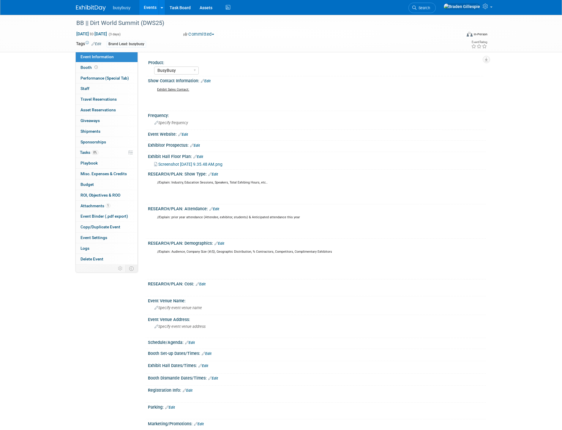
select select "BusyBusy"
click at [90, 5] on img at bounding box center [91, 8] width 30 height 6
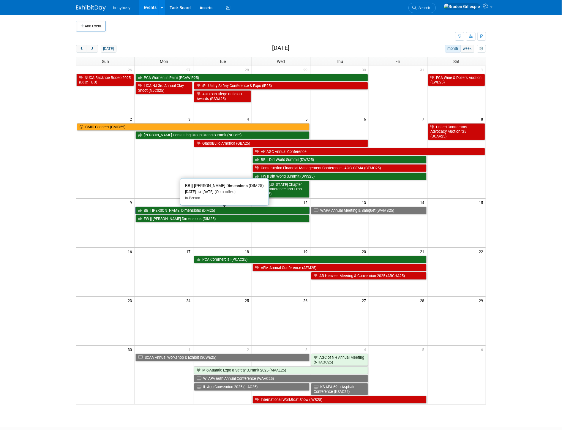
click at [212, 212] on link "BB || Trimble Dimensions (DIM25)" at bounding box center [223, 211] width 174 height 8
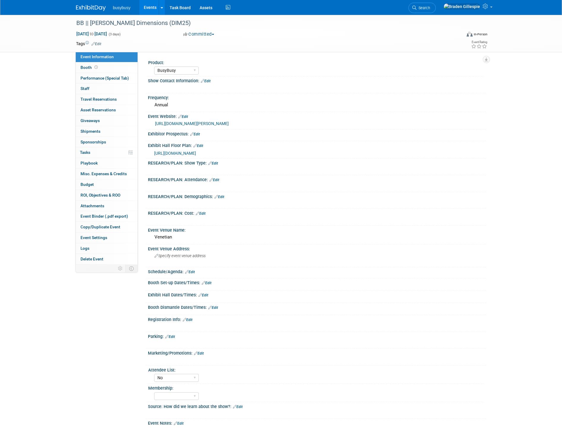
select select "BusyBusy"
select select "No"
click at [89, 7] on img at bounding box center [91, 8] width 30 height 6
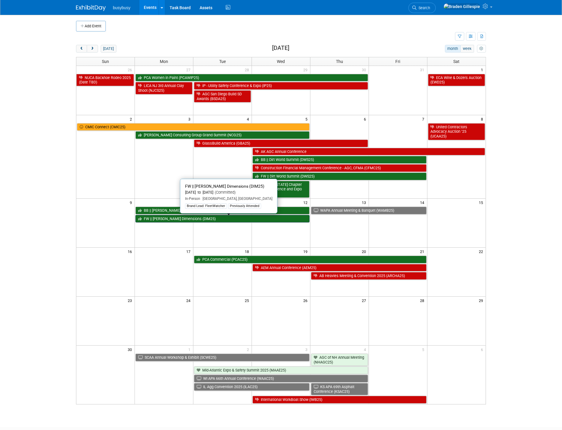
click at [169, 220] on link "FW || [PERSON_NAME] Dimensions (DIM25)" at bounding box center [223, 219] width 174 height 8
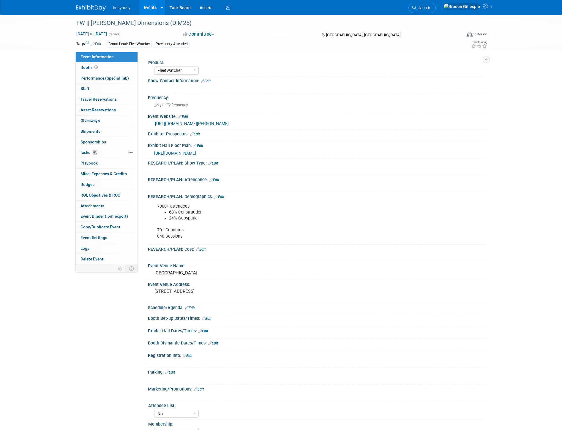
select select "FleetWatcher"
select select "No"
click at [430, 10] on span "Search" at bounding box center [424, 8] width 14 height 4
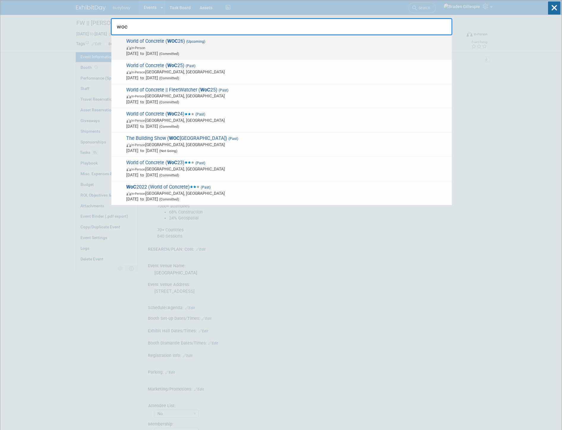
type input "woc"
click at [228, 51] on span "Jan 20, 2026 to Jan 22, 2026 (Committed)" at bounding box center [288, 54] width 322 height 6
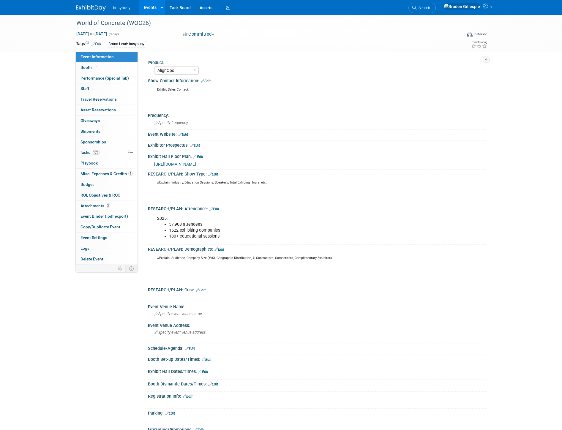
select select "AlignOps"
click at [105, 67] on link "Booth" at bounding box center [107, 67] width 62 height 10
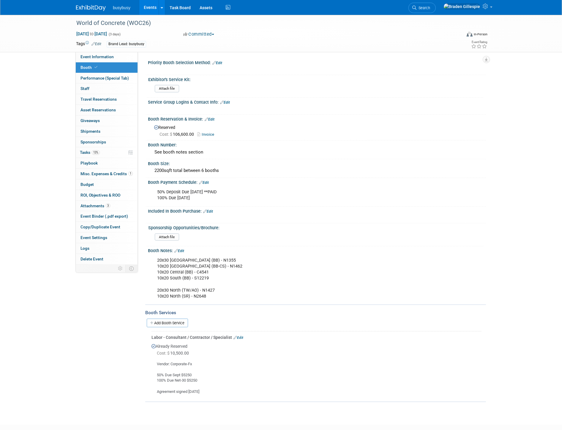
click at [227, 103] on link "Edit" at bounding box center [225, 102] width 10 height 4
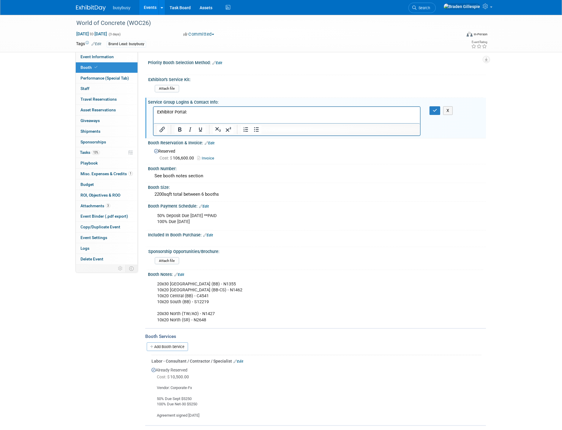
click at [232, 112] on p "Exhibitor Portal:" at bounding box center [287, 112] width 260 height 6
click at [164, 131] on icon "Insert/edit link" at bounding box center [162, 129] width 7 height 7
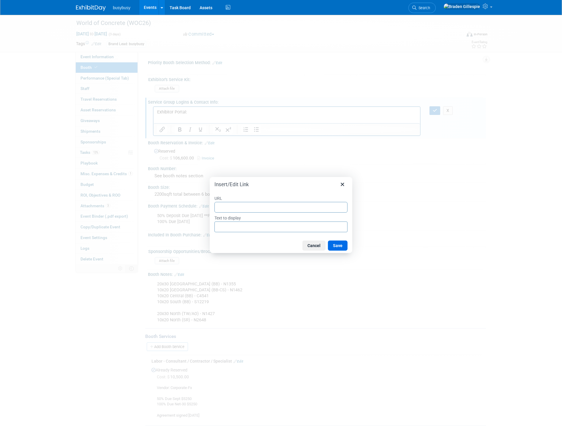
type input "https://ge26woc.exh.mapyourshow.com/7_0/main/login?"
click at [338, 245] on button "Save" at bounding box center [338, 246] width 20 height 10
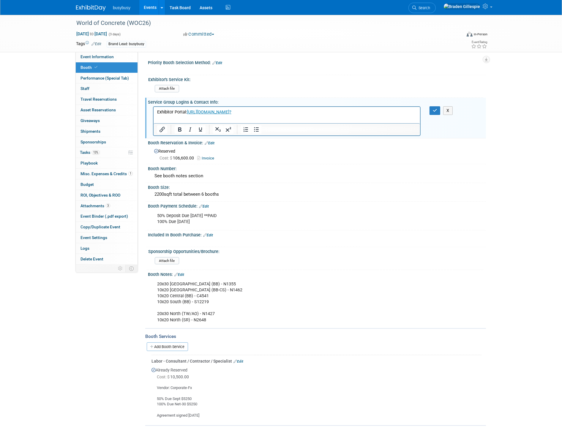
click at [231, 111] on link "https://ge26woc.exh.mapyourshow.com/7_0/main/login?" at bounding box center [209, 111] width 45 height 5
click at [162, 130] on icon "Insert/edit link" at bounding box center [162, 129] width 5 height 5
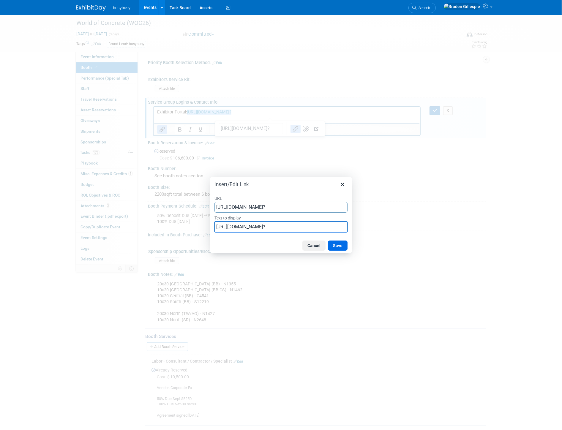
drag, startPoint x: 216, startPoint y: 228, endPoint x: 461, endPoint y: 251, distance: 246.2
click at [461, 251] on div "Insert/Edit Link URL https://ge26woc.exh.mapyourshow.com/7_0/main/login? Text t…" at bounding box center [281, 215] width 562 height 430
type input "MapYourShow"
click at [338, 246] on button "Save" at bounding box center [338, 246] width 20 height 10
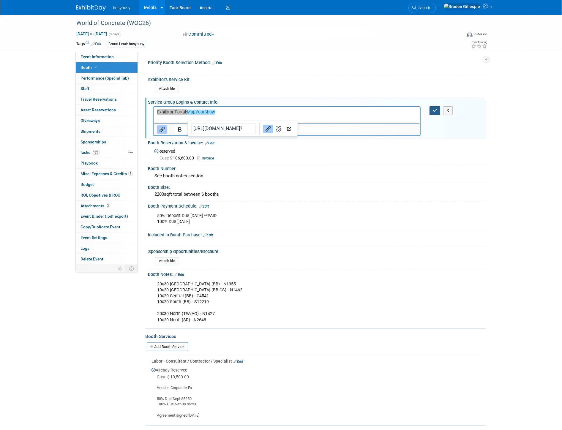
click at [438, 108] on button "button" at bounding box center [435, 110] width 11 height 9
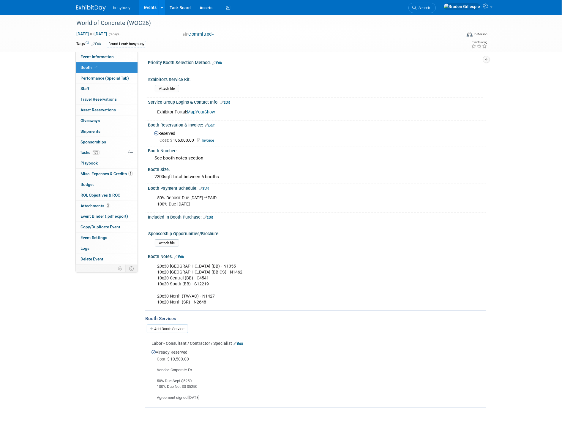
click at [226, 99] on div "Service Group Logins & Contact Info: Edit" at bounding box center [317, 102] width 338 height 8
click at [227, 100] on link "Edit" at bounding box center [225, 102] width 10 height 4
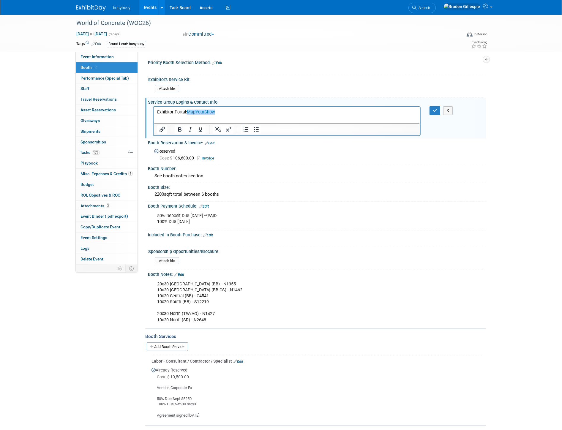
click at [231, 111] on p "Exhibitor Portal: MapYourShow﻿" at bounding box center [287, 112] width 260 height 6
click at [259, 130] on icon "Bullet list" at bounding box center [256, 129] width 7 height 7
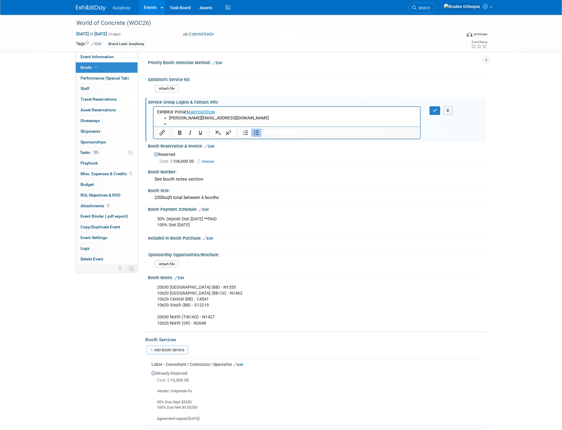
click at [180, 125] on li "Rich Text Area. Press ALT-0 for help." at bounding box center [293, 124] width 248 height 6
click at [438, 109] on button "button" at bounding box center [435, 110] width 11 height 9
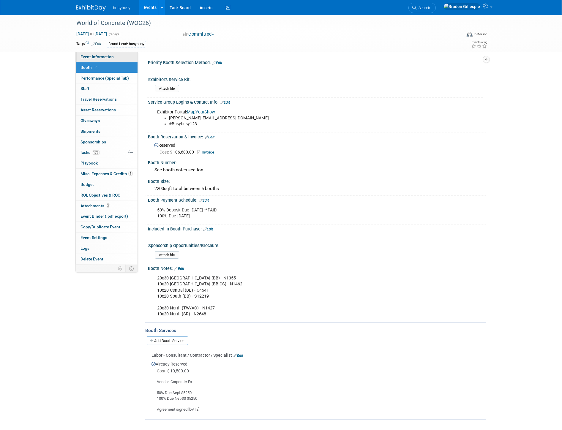
click at [102, 60] on link "Event Information" at bounding box center [107, 57] width 62 height 10
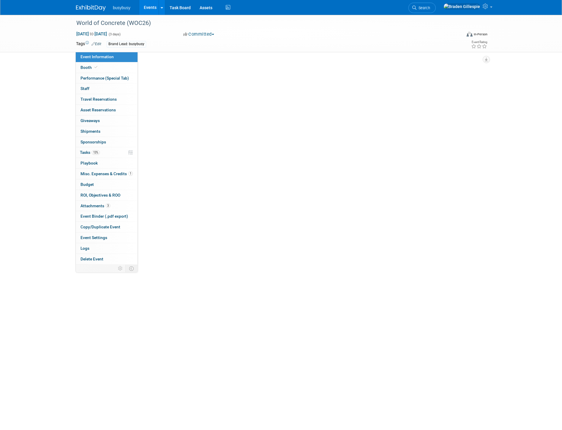
select select "AlignOps"
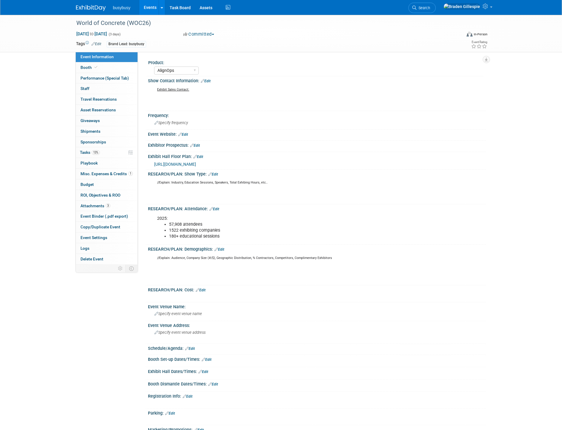
click at [207, 358] on link "Edit" at bounding box center [207, 360] width 10 height 4
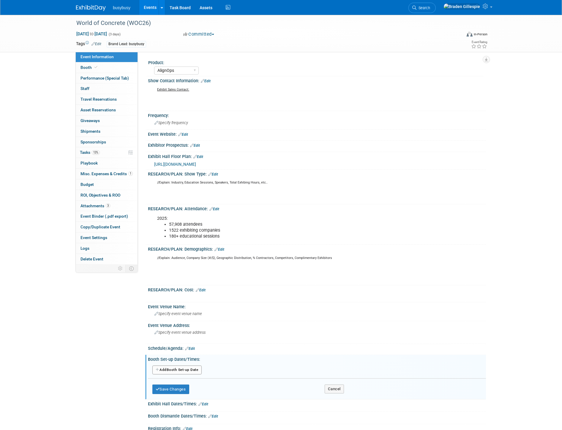
click at [177, 366] on button "Add Another Booth Set-up Date" at bounding box center [176, 370] width 49 height 9
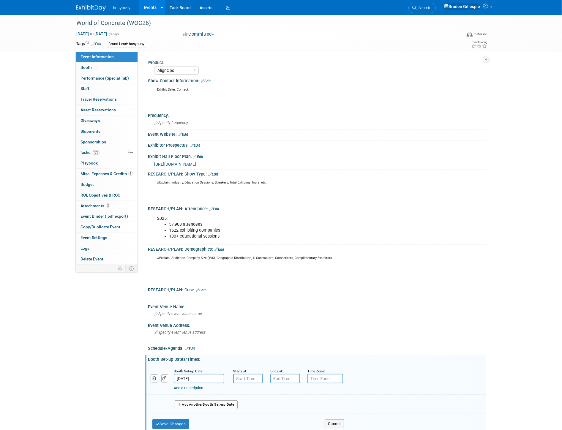
click at [198, 376] on input "Jan 20, 2026" at bounding box center [199, 379] width 51 height 10
click at [257, 342] on span "24" at bounding box center [259, 344] width 12 height 12
type input "Jan 24, 2026"
click at [233, 374] on input "7:00 AM" at bounding box center [248, 379] width 30 height 10
click at [245, 390] on span at bounding box center [247, 393] width 10 height 10
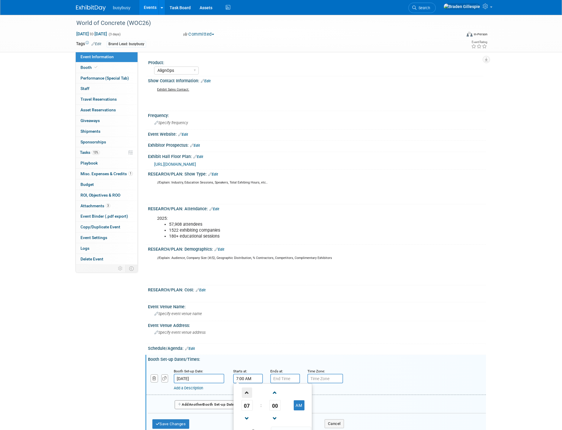
type input "8:00 AM"
click at [203, 387] on link "Add a Description" at bounding box center [188, 388] width 29 height 4
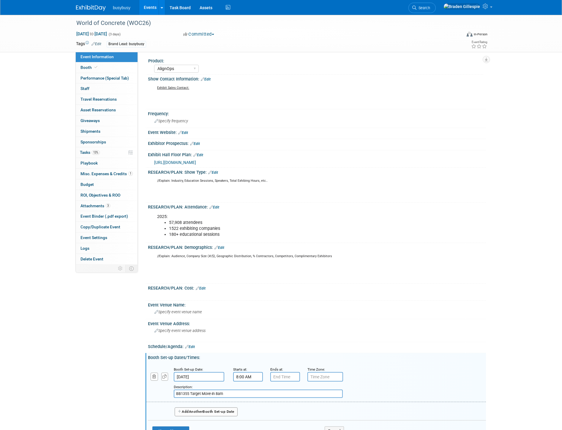
scroll to position [66, 0]
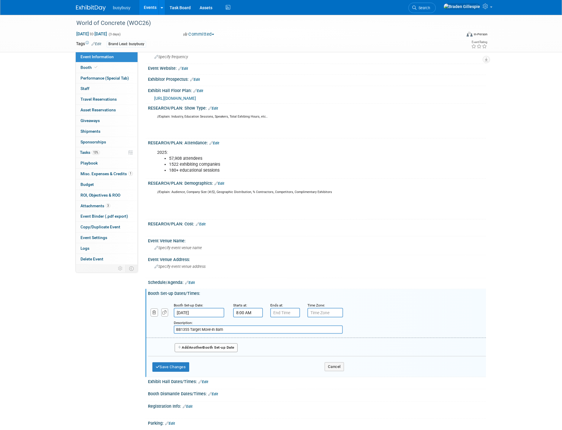
type input "BB1355 Target Move-In 8am"
type input "7:00 PM"
click at [275, 311] on input "7:00 PM" at bounding box center [285, 313] width 30 height 10
click at [248, 312] on input "8:00 AM" at bounding box center [248, 313] width 30 height 10
drag, startPoint x: 248, startPoint y: 348, endPoint x: 266, endPoint y: 343, distance: 18.7
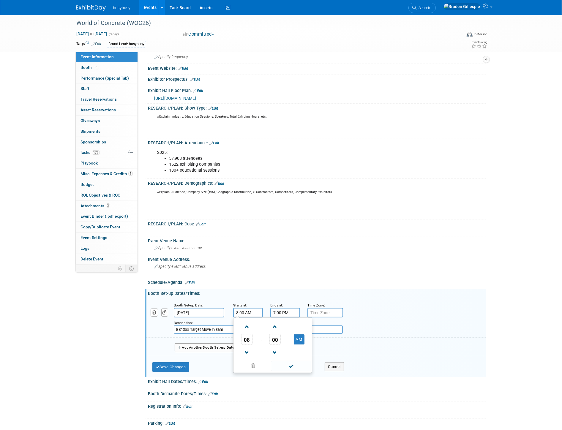
click at [248, 348] on span at bounding box center [247, 353] width 10 height 10
click at [281, 337] on td "00" at bounding box center [275, 339] width 25 height 11
click at [278, 337] on span "00" at bounding box center [275, 339] width 11 height 11
click at [284, 339] on td "30" at bounding box center [282, 343] width 19 height 16
type input "7:30 AM"
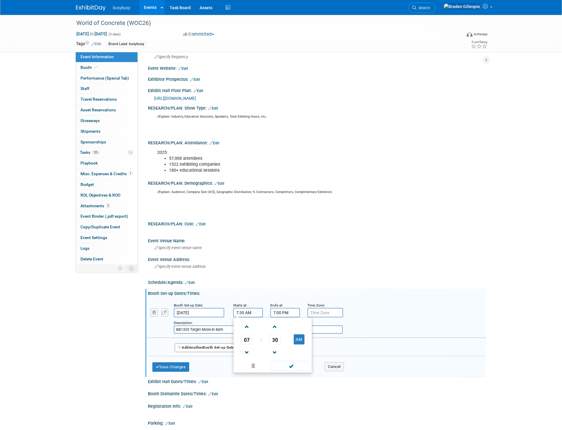
click at [283, 309] on input "7:00 PM" at bounding box center [285, 313] width 30 height 10
click at [184, 311] on input "[DATE]" at bounding box center [199, 313] width 51 height 10
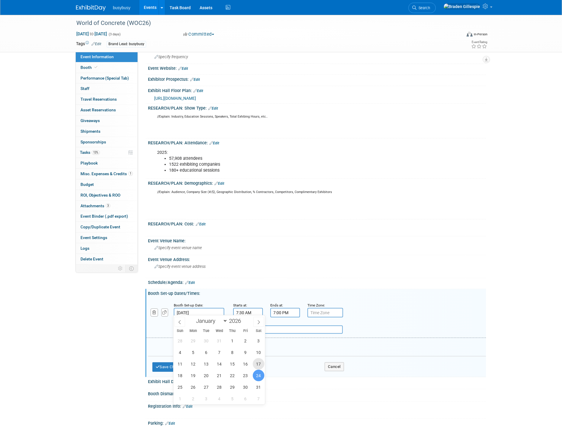
click at [261, 364] on span "17" at bounding box center [259, 364] width 12 height 12
type input "[DATE]"
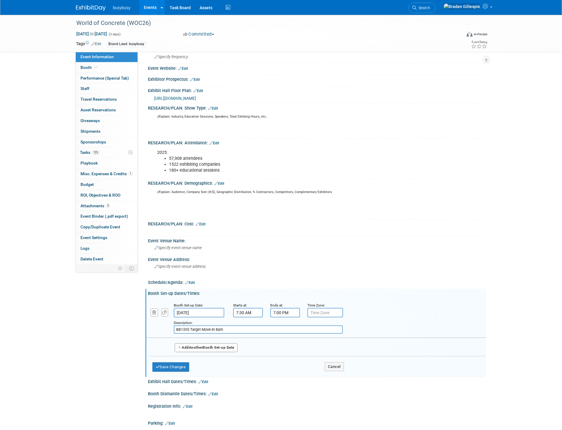
click at [281, 310] on input "7:00 PM" at bounding box center [285, 313] width 30 height 10
click at [286, 351] on span at bounding box center [284, 353] width 10 height 10
type input "5:00 PM"
click at [326, 361] on span at bounding box center [328, 366] width 40 height 10
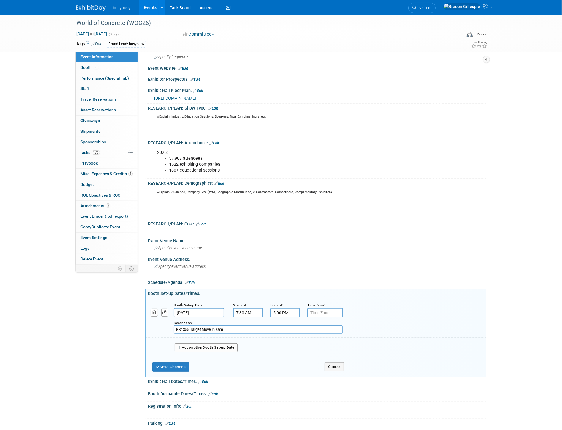
click at [212, 346] on button "Add Another Booth Set-up Date" at bounding box center [206, 348] width 63 height 9
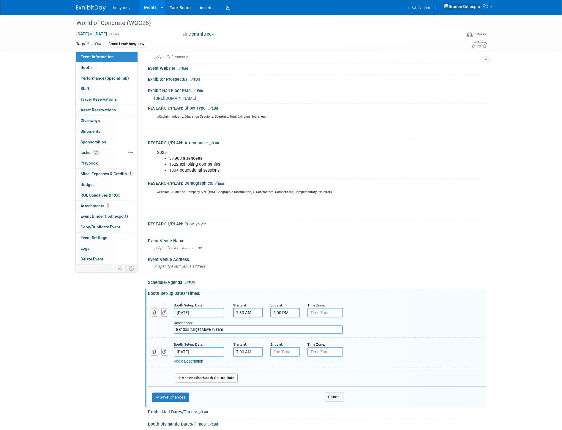
click at [244, 348] on input "7:00 AM" at bounding box center [248, 352] width 30 height 10
click at [278, 376] on span "00" at bounding box center [275, 379] width 11 height 11
click at [278, 377] on td "30" at bounding box center [282, 382] width 19 height 16
type input "7:30 AM"
click at [290, 347] on input "text" at bounding box center [285, 352] width 30 height 10
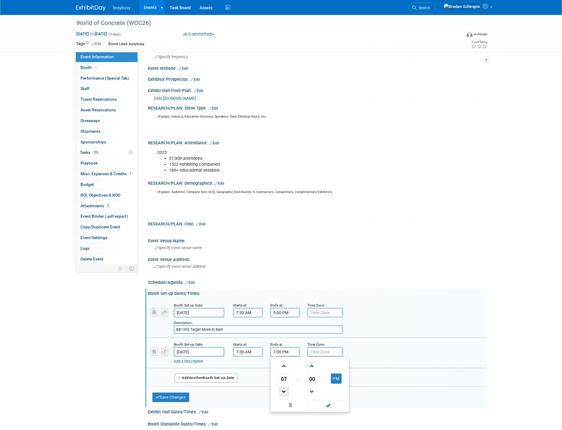
click at [285, 387] on span at bounding box center [284, 392] width 10 height 10
type input "5:00 PM"
click at [230, 375] on button "Add Another Booth Set-up Date" at bounding box center [206, 378] width 63 height 9
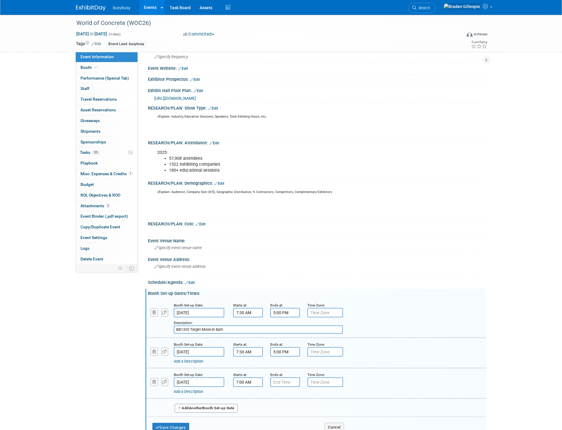
click at [250, 382] on input "7:00 AM" at bounding box center [248, 383] width 30 height 10
click at [276, 406] on span "00" at bounding box center [275, 409] width 11 height 11
click at [278, 407] on td "30" at bounding box center [282, 413] width 19 height 16
type input "7:30 AM"
click at [287, 380] on input "7:00 PM" at bounding box center [285, 383] width 30 height 10
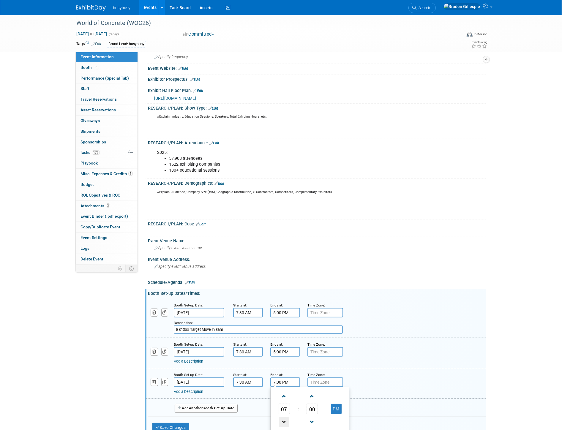
click at [288, 419] on span at bounding box center [284, 422] width 10 height 10
type input "5:00 PM"
click at [398, 372] on div "Add a Description Description:" at bounding box center [316, 383] width 349 height 23
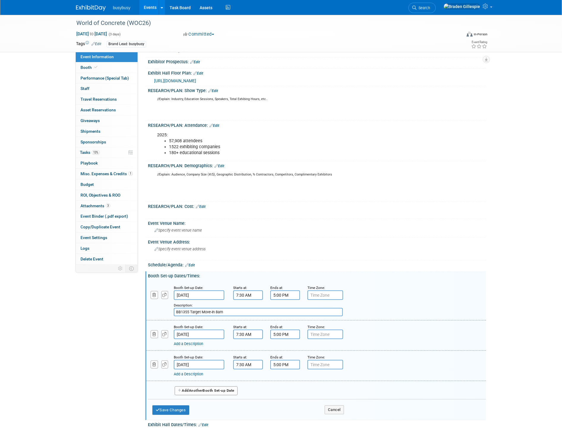
scroll to position [99, 0]
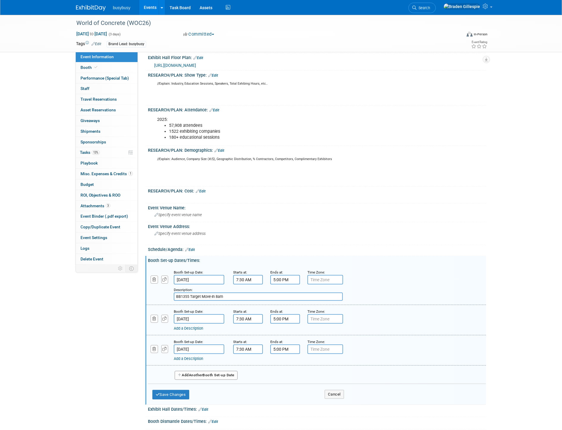
click at [218, 372] on button "Add Another Booth Set-up Date" at bounding box center [206, 375] width 63 height 9
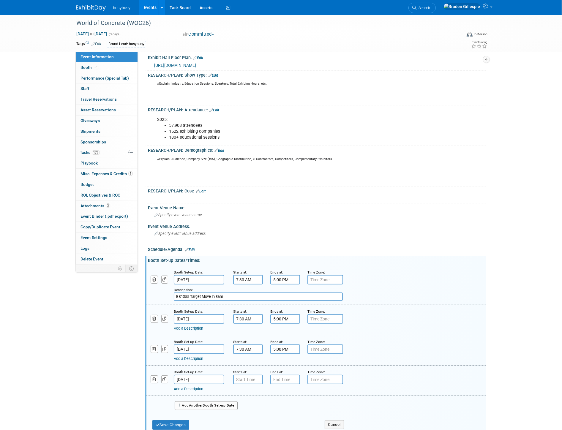
click at [206, 375] on input "Jan 20, 2026" at bounding box center [199, 380] width 51 height 10
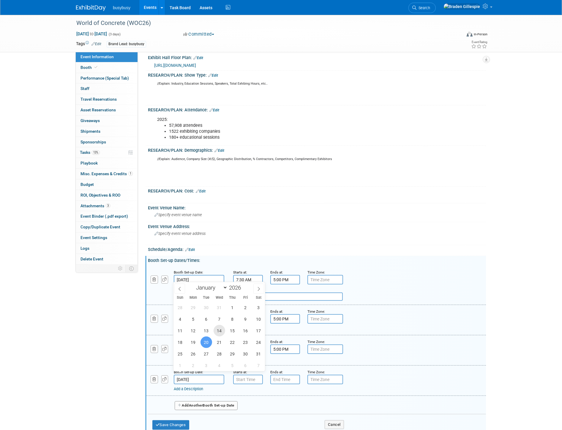
click at [223, 331] on span "14" at bounding box center [220, 331] width 12 height 12
type input "Jan 14, 2026"
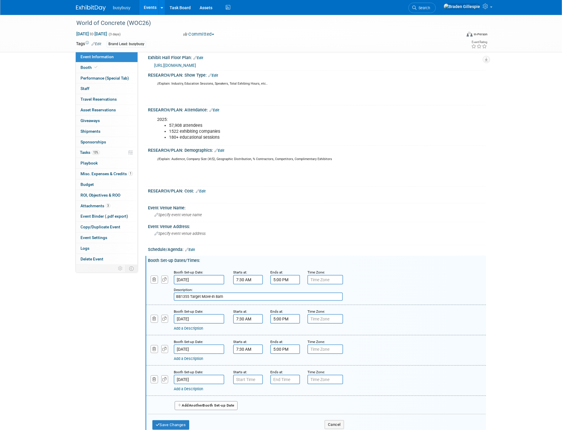
click at [246, 275] on input "7:30 AM" at bounding box center [248, 280] width 30 height 10
click at [268, 391] on div "Booth Set-up Date: Jan 14, 2026 Starts at: Ends at: Time Zone: Apply to all Add…" at bounding box center [316, 381] width 340 height 30
click at [253, 375] on input "7:00 AM" at bounding box center [248, 380] width 30 height 10
click at [250, 389] on span at bounding box center [247, 394] width 10 height 10
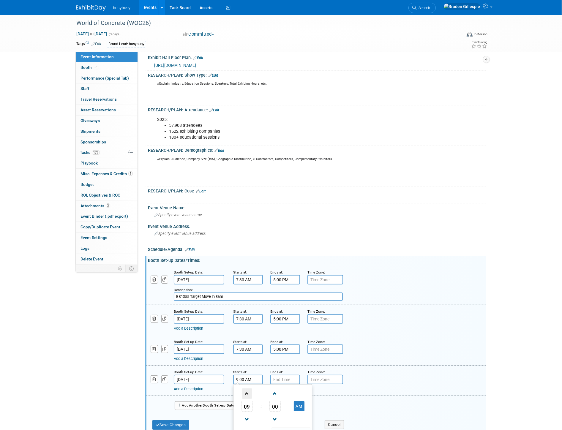
click at [250, 389] on span at bounding box center [247, 394] width 10 height 10
click at [251, 389] on span at bounding box center [247, 394] width 10 height 10
type input "1:00 PM"
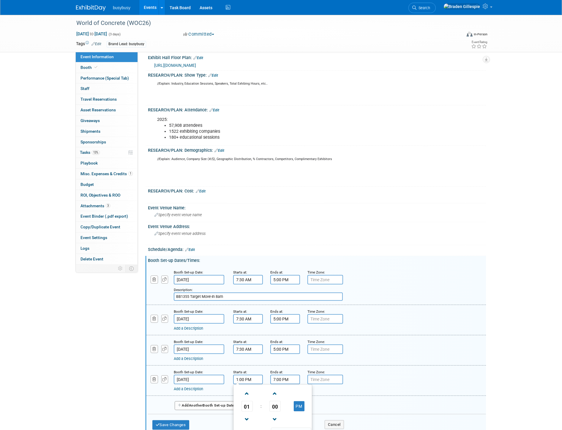
click at [284, 377] on input "7:00 PM" at bounding box center [285, 380] width 30 height 10
click at [286, 415] on span at bounding box center [284, 420] width 10 height 10
type input "5:00 PM"
click at [220, 405] on button "Add Another Booth Set-up Date" at bounding box center [206, 406] width 63 height 9
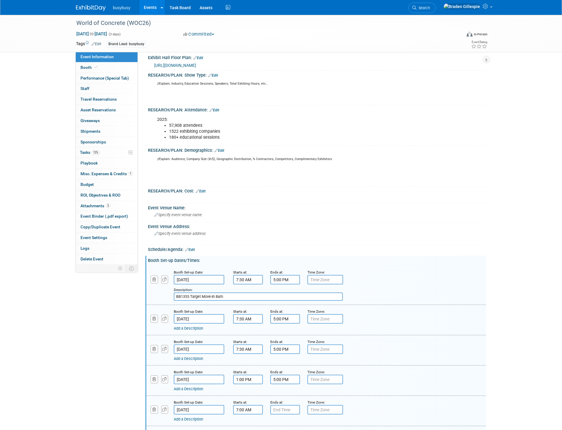
click at [245, 407] on input "7:00 AM" at bounding box center [248, 410] width 30 height 10
click at [249, 419] on span at bounding box center [247, 424] width 10 height 10
click at [381, 389] on div "Booth Set-up Date: Jan 14, 2026 Starts at: 1:00 PM Ends at: 5:00 PM Time Zone: …" at bounding box center [316, 381] width 340 height 30
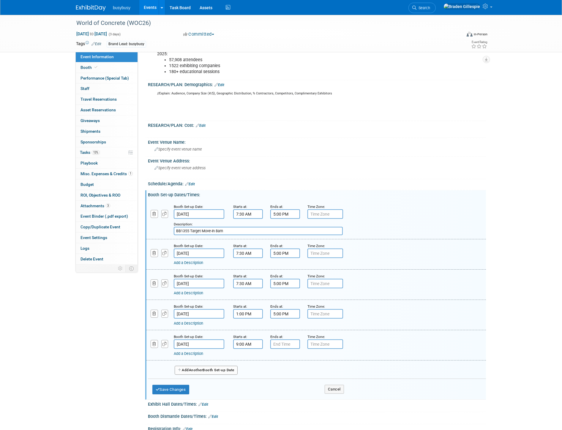
scroll to position [165, 0]
click at [245, 339] on input "9:00 AM" at bounding box center [248, 344] width 30 height 10
click at [250, 379] on span at bounding box center [247, 384] width 10 height 10
type input "8:00 AM"
click at [283, 341] on input "7:00 PM" at bounding box center [285, 344] width 30 height 10
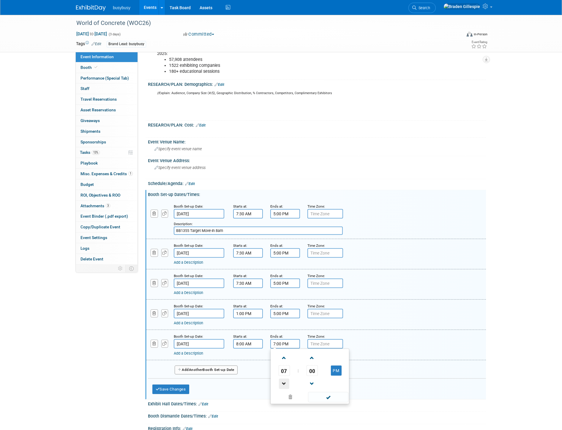
click at [285, 379] on span at bounding box center [284, 384] width 10 height 10
type input "5:00 PM"
click at [325, 386] on td at bounding box center [336, 383] width 23 height 15
click at [331, 394] on span at bounding box center [328, 397] width 40 height 10
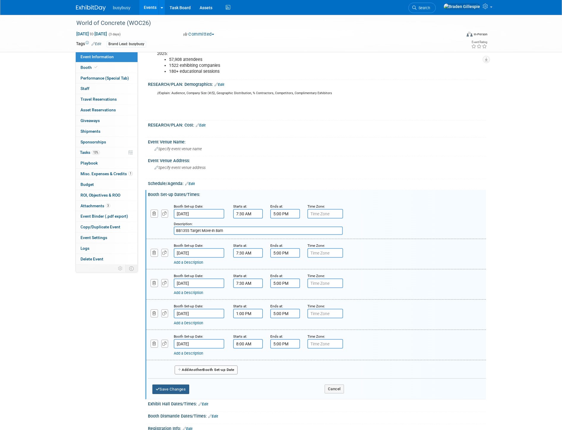
click at [170, 385] on button "Save Changes" at bounding box center [170, 390] width 37 height 10
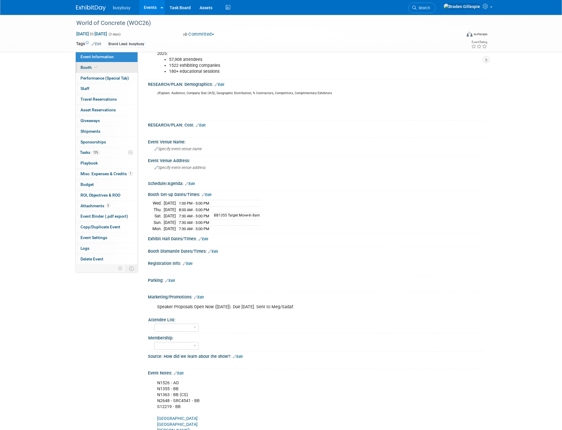
click at [118, 69] on link "Booth" at bounding box center [107, 67] width 62 height 10
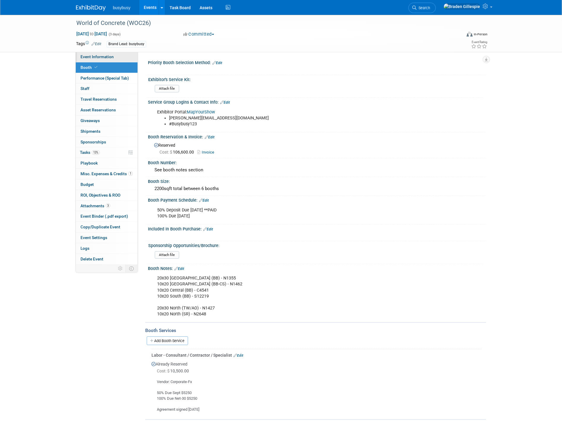
drag, startPoint x: 97, startPoint y: 58, endPoint x: 101, endPoint y: 61, distance: 4.9
click at [97, 58] on span "Event Information" at bounding box center [97, 56] width 33 height 5
select select "AlignOps"
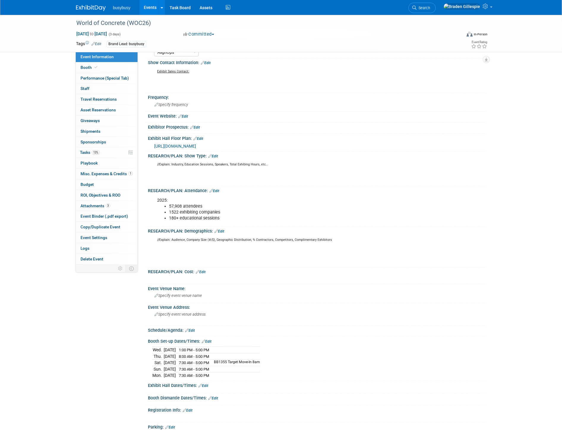
scroll to position [33, 0]
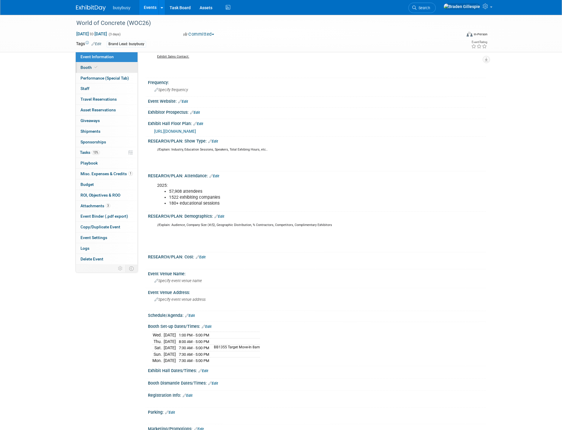
click at [110, 67] on link "Booth" at bounding box center [107, 67] width 62 height 10
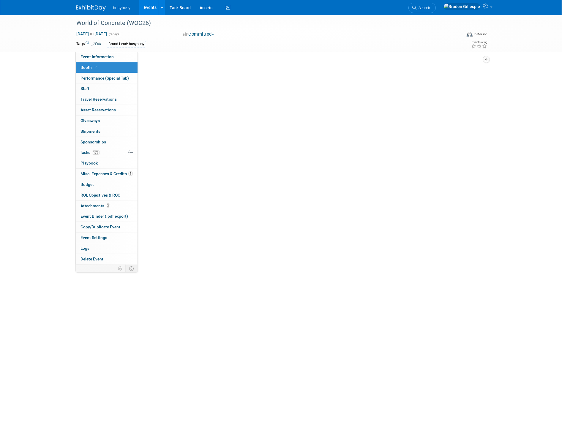
scroll to position [0, 0]
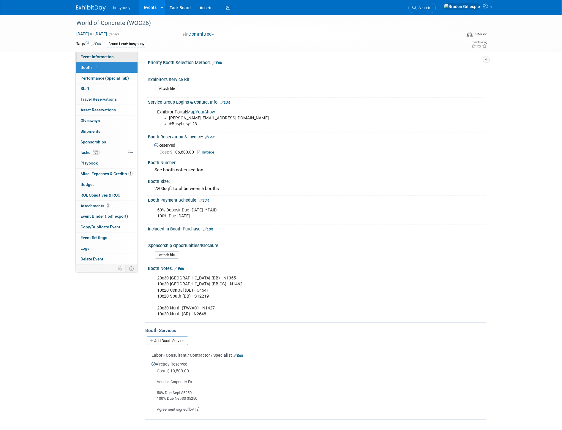
click at [116, 60] on link "Event Information" at bounding box center [107, 57] width 62 height 10
select select "AlignOps"
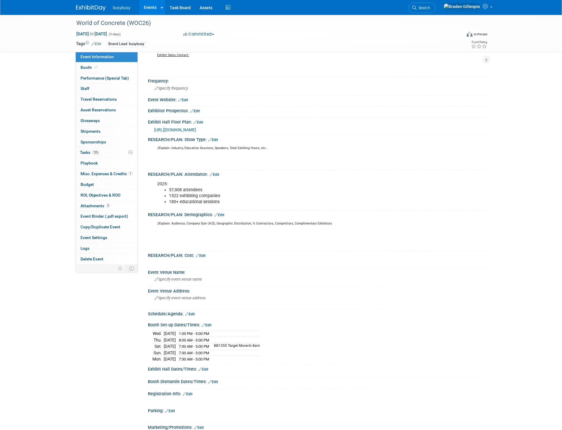
scroll to position [99, 0]
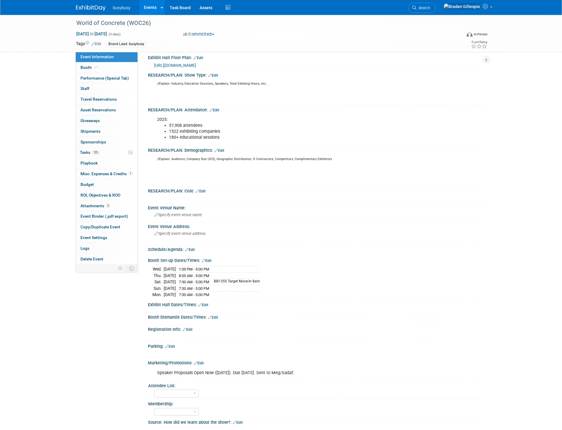
click at [206, 259] on link "Edit" at bounding box center [207, 261] width 10 height 4
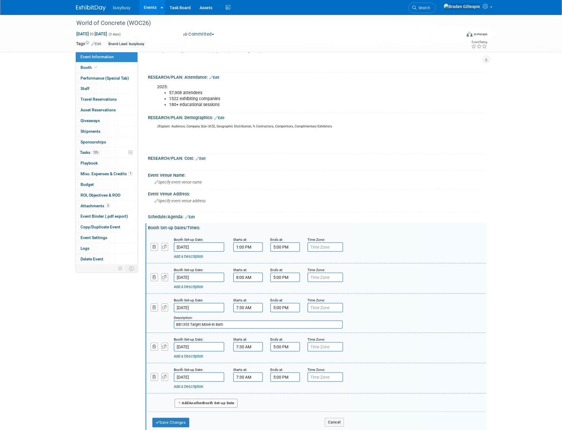
scroll to position [132, 0]
click at [182, 418] on button "Save Changes" at bounding box center [170, 423] width 37 height 10
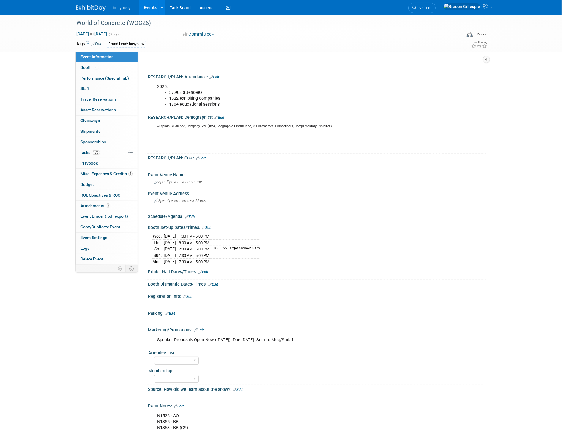
click at [210, 226] on link "Edit" at bounding box center [207, 228] width 10 height 4
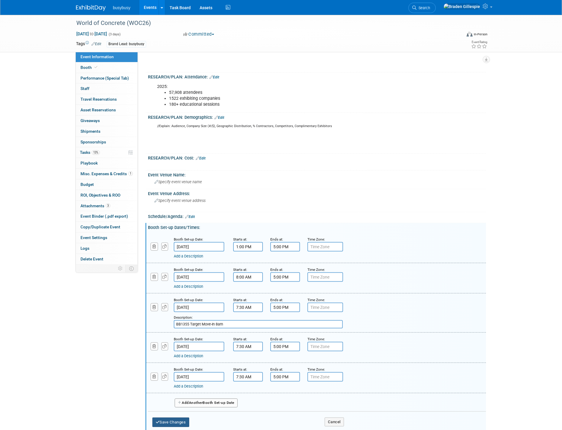
click at [180, 418] on button "Save Changes" at bounding box center [170, 423] width 37 height 10
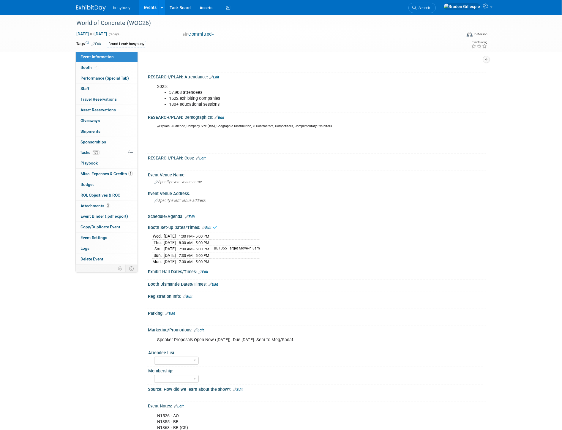
click at [212, 223] on div "Booth Set-up Dates/Times: Edit" at bounding box center [317, 227] width 338 height 8
click at [211, 226] on link "Edit" at bounding box center [207, 228] width 10 height 4
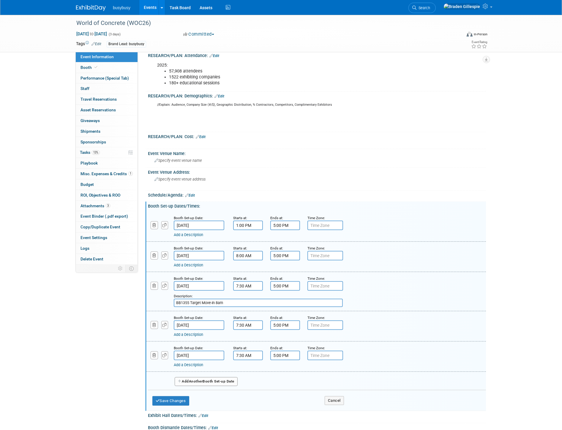
scroll to position [165, 0]
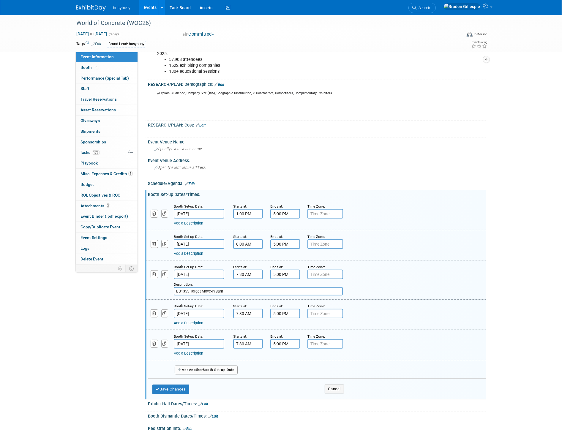
click at [206, 366] on button "Add Another Booth Set-up Date" at bounding box center [206, 370] width 63 height 9
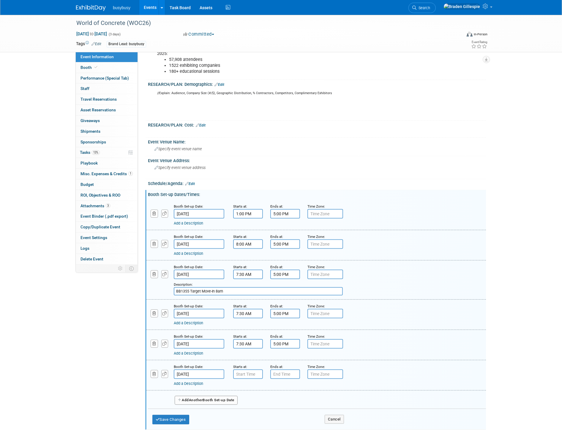
click at [201, 370] on input "Jan 20, 2026" at bounding box center [199, 375] width 51 height 10
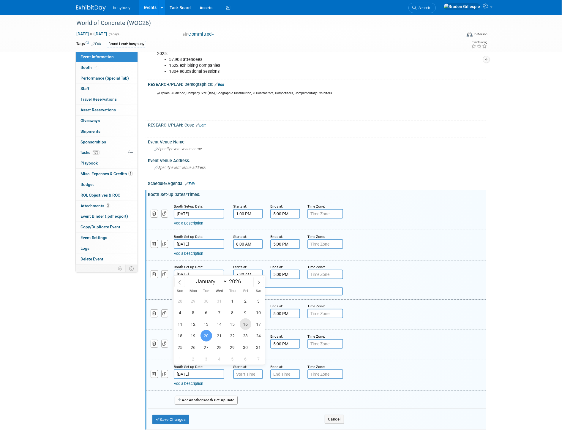
click at [242, 326] on span "16" at bounding box center [246, 325] width 12 height 12
type input "Jan 16, 2026"
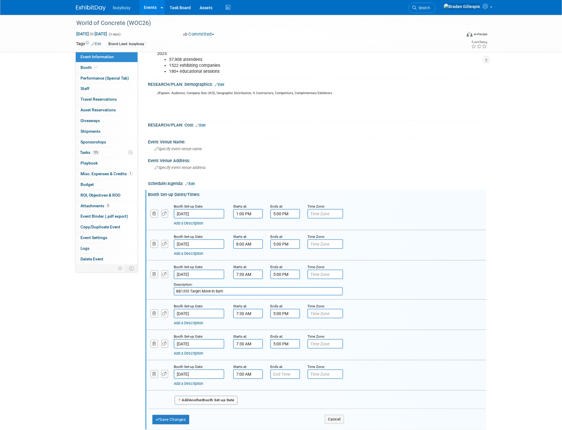
click at [242, 370] on input "7:00 AM" at bounding box center [248, 375] width 30 height 10
click at [252, 370] on input "7:00 AM" at bounding box center [248, 375] width 30 height 10
click at [277, 396] on span "00" at bounding box center [275, 401] width 11 height 11
click at [285, 401] on td "30" at bounding box center [282, 405] width 19 height 16
type input "7:30 AM"
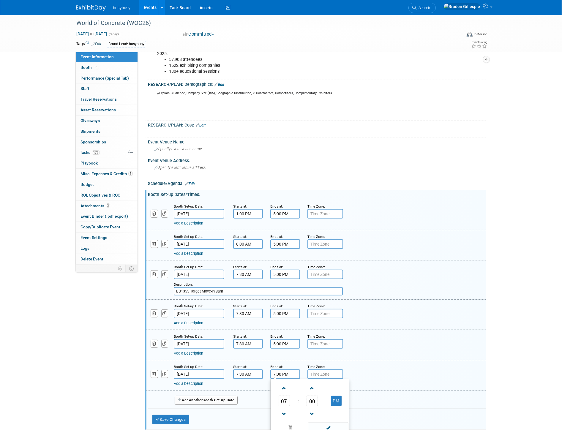
click at [283, 372] on input "7:00 PM" at bounding box center [285, 375] width 30 height 10
click at [286, 407] on link at bounding box center [284, 414] width 11 height 15
click at [286, 409] on span at bounding box center [284, 414] width 10 height 10
type input "5:00 PM"
click at [327, 423] on span at bounding box center [328, 428] width 40 height 10
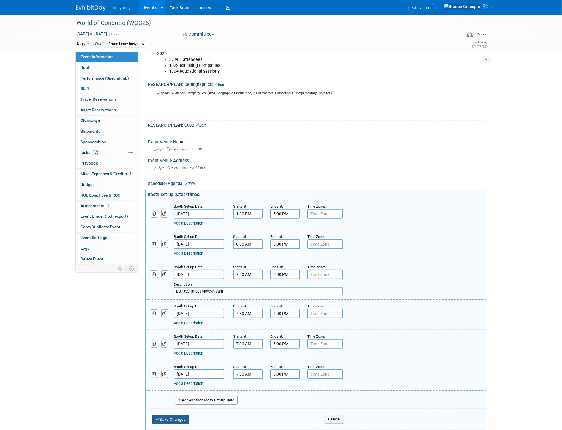
click at [180, 415] on button "Save Changes" at bounding box center [170, 420] width 37 height 10
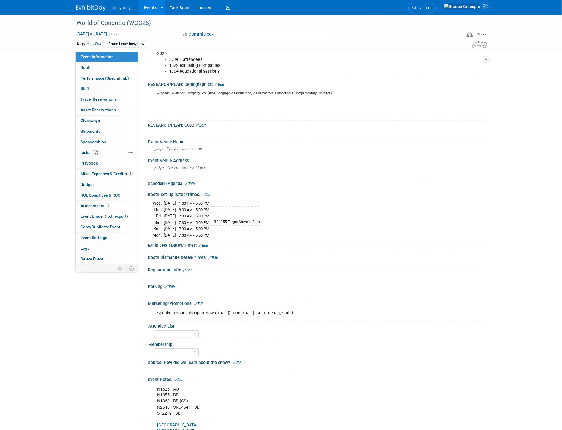
click at [208, 193] on link "Edit" at bounding box center [207, 195] width 10 height 4
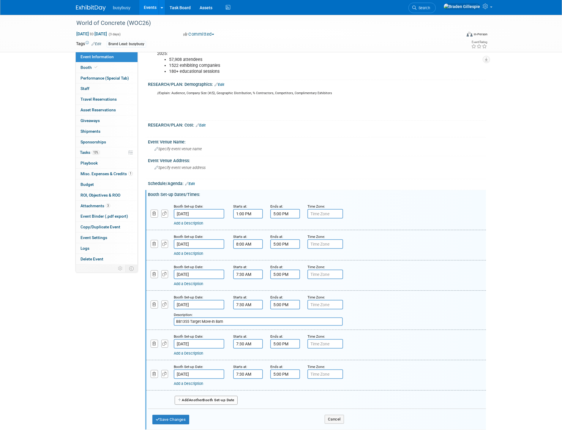
click at [203, 251] on link "Add a Description" at bounding box center [188, 253] width 29 height 4
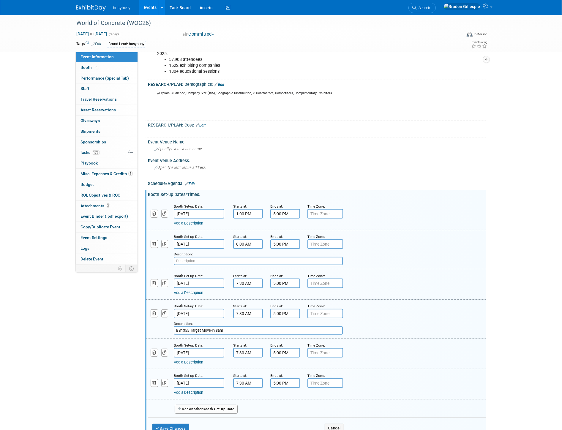
click at [229, 260] on input "text" at bounding box center [258, 261] width 169 height 8
type input "AO1427 Target Move-In 8am"
click at [171, 424] on button "Save Changes" at bounding box center [170, 429] width 37 height 10
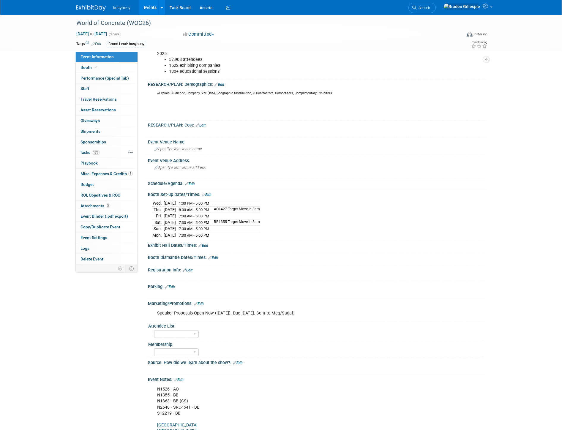
click at [208, 193] on link "Edit" at bounding box center [207, 195] width 10 height 4
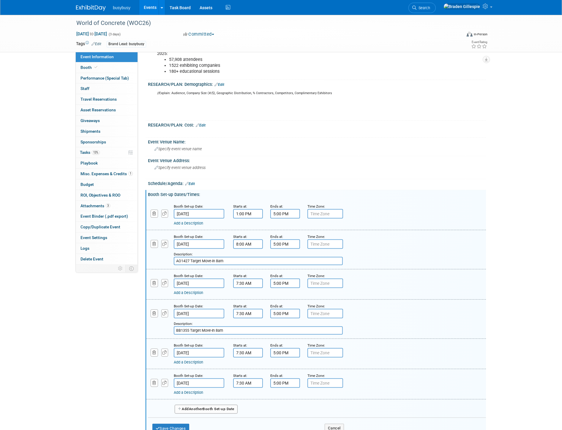
click at [203, 391] on link "Add a Description" at bounding box center [188, 393] width 29 height 4
click at [218, 396] on input "text" at bounding box center [258, 400] width 169 height 8
type input "SR2648 Target Move-In 8am"
click at [173, 430] on button "Save Changes" at bounding box center [170, 438] width 37 height 10
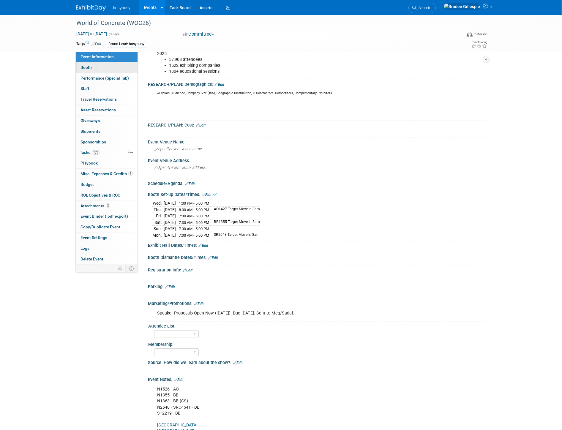
click at [113, 68] on link "Booth" at bounding box center [107, 67] width 62 height 10
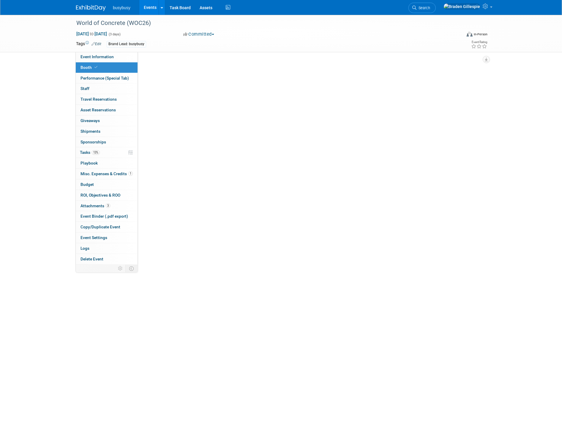
scroll to position [0, 0]
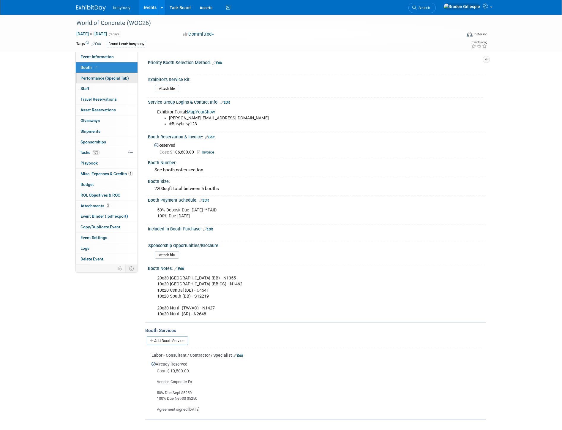
drag, startPoint x: 119, startPoint y: 79, endPoint x: 114, endPoint y: 75, distance: 7.0
click at [119, 79] on span "Performance (Special Tab)" at bounding box center [105, 78] width 48 height 5
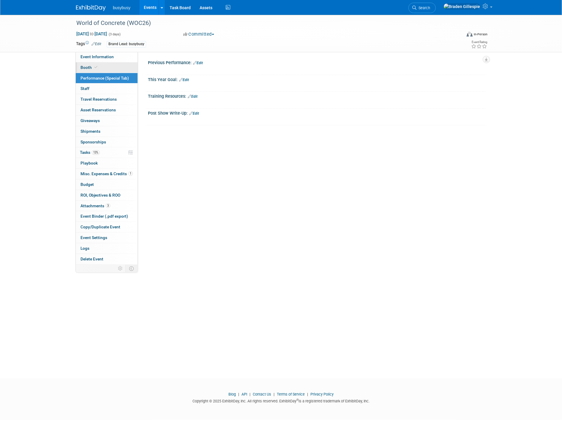
click at [108, 67] on link "Booth" at bounding box center [107, 67] width 62 height 10
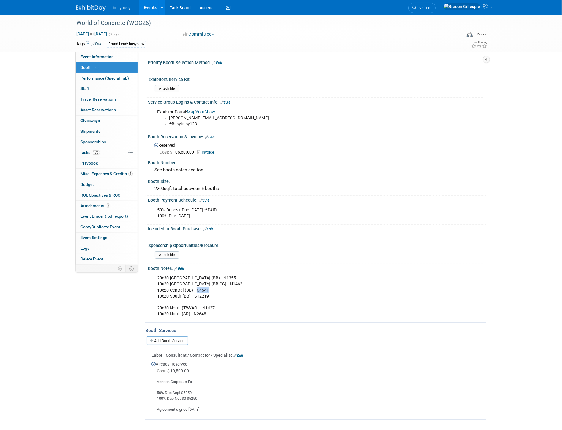
drag, startPoint x: 208, startPoint y: 286, endPoint x: 196, endPoint y: 288, distance: 12.3
click at [196, 288] on div "20x30 North Hall (BB) - N1355 10x20 North Hall (BB-CS) - N1462 10x20 Central (B…" at bounding box center [287, 297] width 268 height 48
click at [210, 288] on div "20x30 North Hall (BB) - N1355 10x20 North Hall (BB-CS) - N1462 10x20 Central (B…" at bounding box center [287, 297] width 268 height 48
click at [106, 57] on span "Event Information" at bounding box center [97, 56] width 33 height 5
select select "AlignOps"
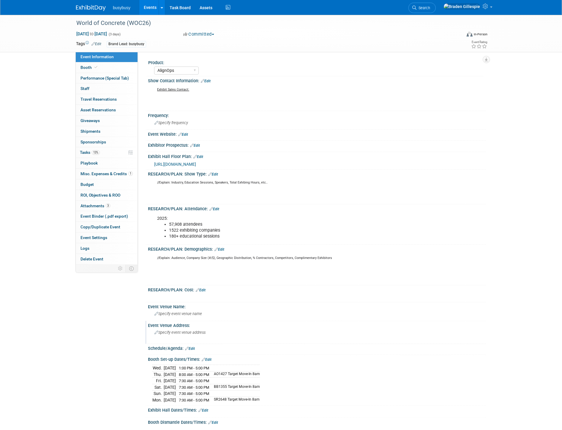
scroll to position [99, 0]
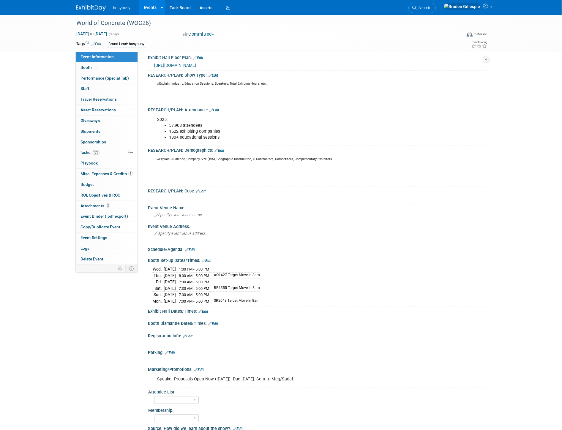
click at [207, 259] on link "Edit" at bounding box center [207, 261] width 10 height 4
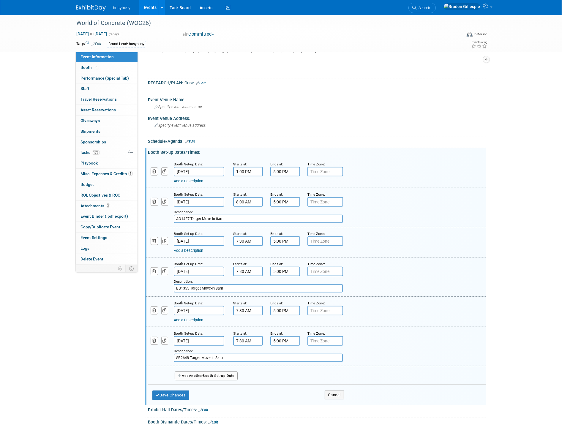
scroll to position [231, 0]
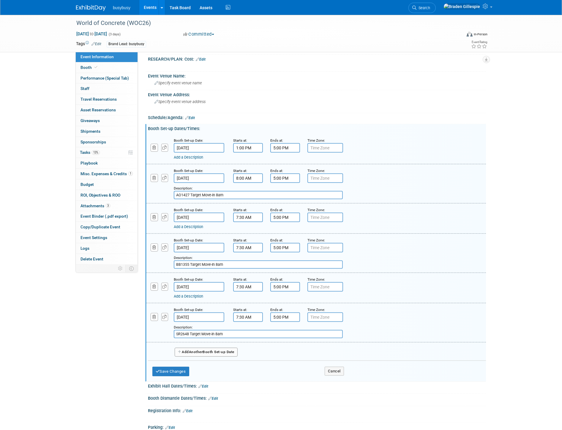
click at [261, 330] on input "SR2648 Target Move-In 8am" at bounding box center [258, 334] width 169 height 8
click at [300, 330] on input "SR2648 Target Move-In 8am, BB-C4541" at bounding box center [258, 334] width 169 height 8
type input "SR2648 Target Move-In 8am, BB-C4541 Target Move-In 8am"
click at [182, 367] on button "Save Changes" at bounding box center [170, 372] width 37 height 10
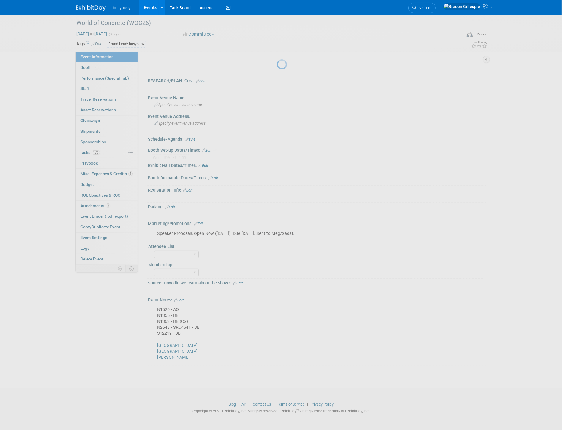
scroll to position [204, 0]
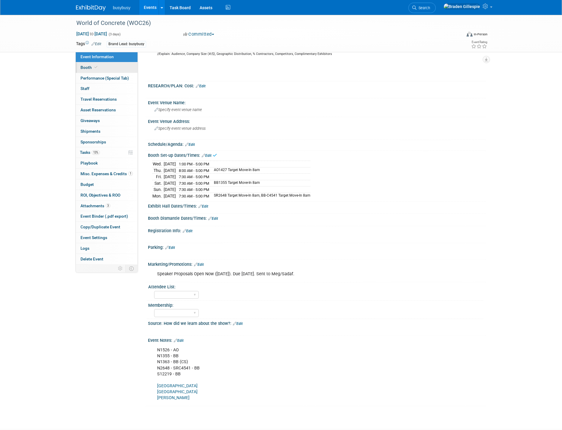
click at [100, 68] on link "Booth" at bounding box center [107, 67] width 62 height 10
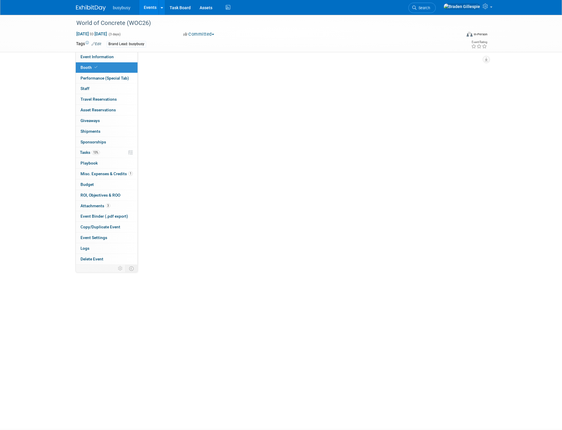
scroll to position [0, 0]
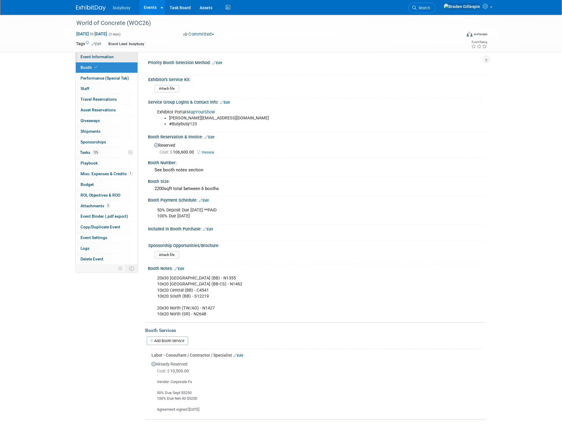
click at [111, 57] on span "Event Information" at bounding box center [97, 56] width 33 height 5
select select "AlignOps"
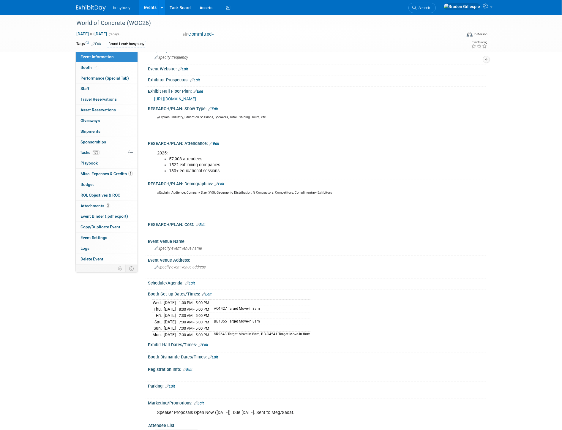
scroll to position [66, 0]
click at [209, 292] on link "Edit" at bounding box center [207, 294] width 10 height 4
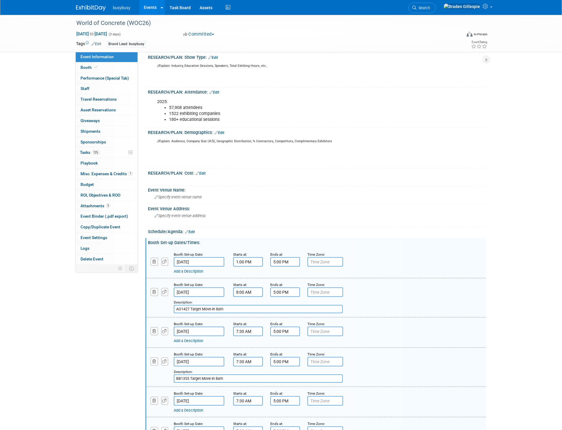
scroll to position [231, 0]
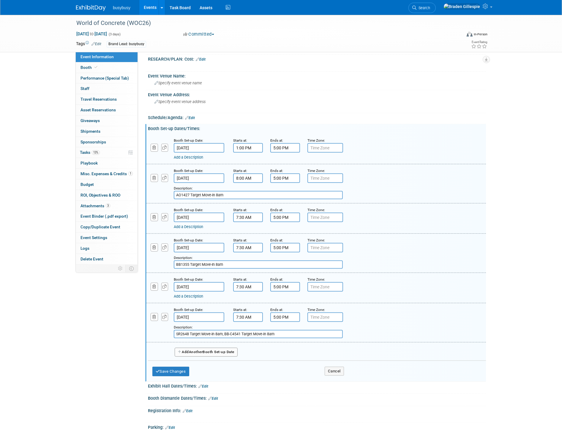
click at [217, 330] on input "SR2648 Target Move-In 8am, BB-C4541 Target Move-In 8am" at bounding box center [258, 334] width 169 height 8
drag, startPoint x: 346, startPoint y: 329, endPoint x: 304, endPoint y: 330, distance: 41.9
click at [304, 330] on input "SR2648, BB-C4541, S12219 - Target Move-In 8am, BB-C4541 Target Move-In 8am" at bounding box center [258, 334] width 169 height 8
type input "SR2648, BB-C4541, S12219 - Target Move-In 8am, BB-C4541"
click at [180, 367] on button "Save Changes" at bounding box center [170, 372] width 37 height 10
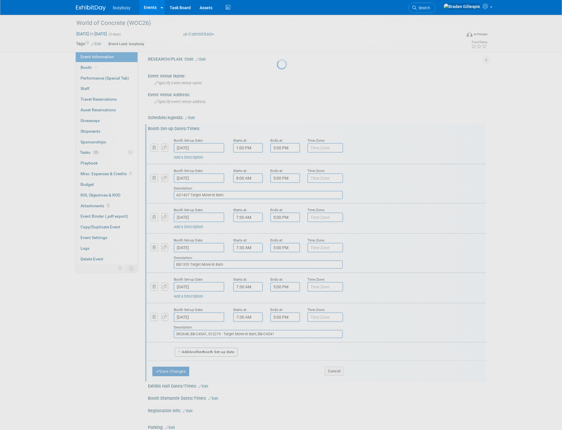
scroll to position [201, 0]
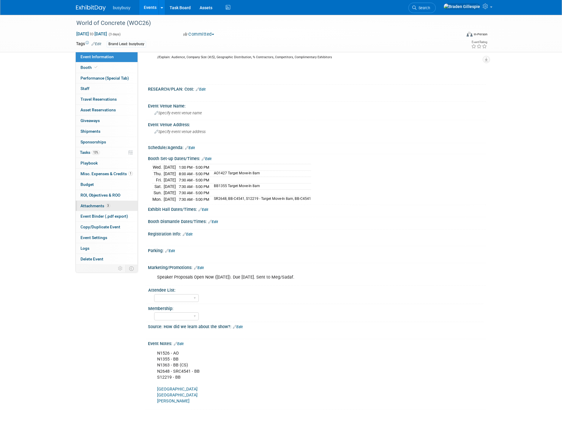
click at [96, 208] on span "Attachments 3" at bounding box center [96, 206] width 30 height 5
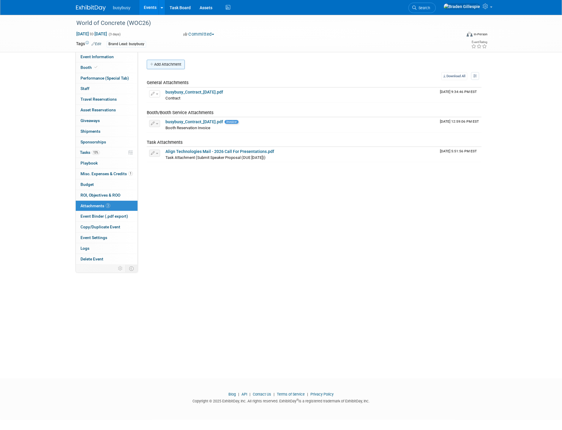
click at [165, 66] on button "Add Attachment" at bounding box center [166, 65] width 38 height 10
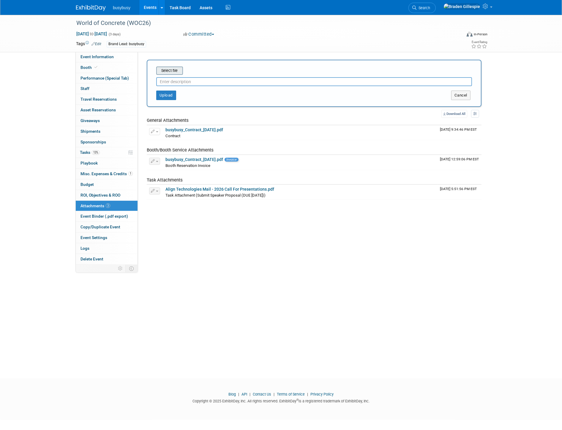
click at [173, 67] on input "file" at bounding box center [147, 70] width 71 height 7
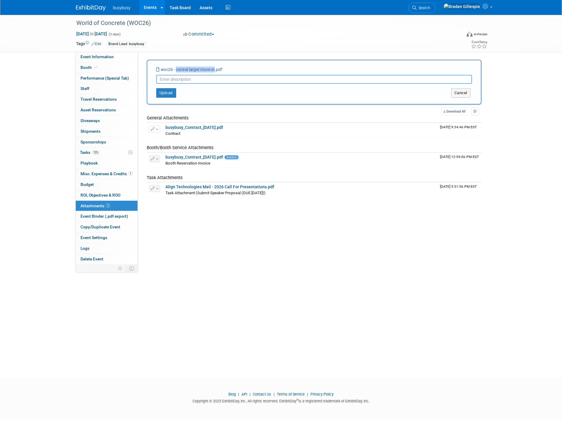
drag, startPoint x: 214, startPoint y: 69, endPoint x: 175, endPoint y: 69, distance: 38.6
click at [175, 69] on icon "woc26 - central target move-in.pdf" at bounding box center [189, 69] width 66 height 5
copy icon "central target move-in"
click at [177, 78] on input "text" at bounding box center [314, 79] width 316 height 9
paste input "central target move-in"
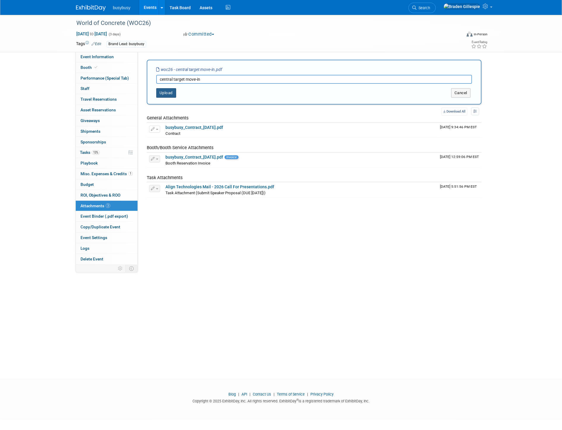
click at [166, 92] on button "Upload" at bounding box center [166, 93] width 20 height 10
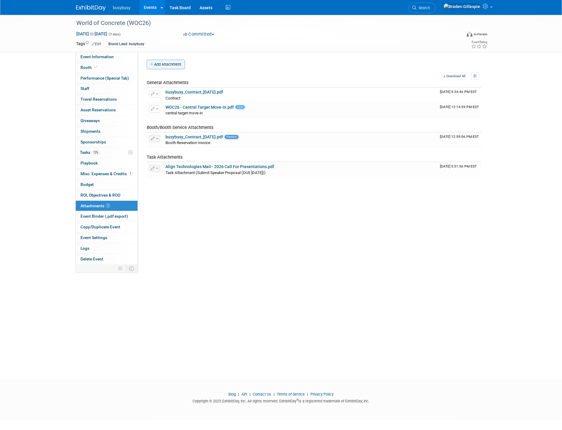
click at [172, 66] on button "Add Attachment" at bounding box center [166, 65] width 38 height 10
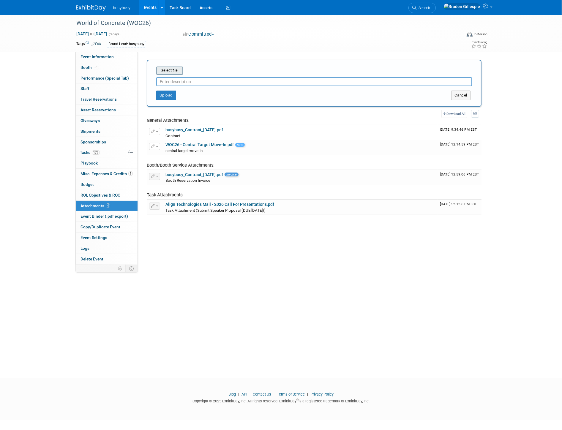
click at [170, 70] on input "file" at bounding box center [147, 70] width 71 height 7
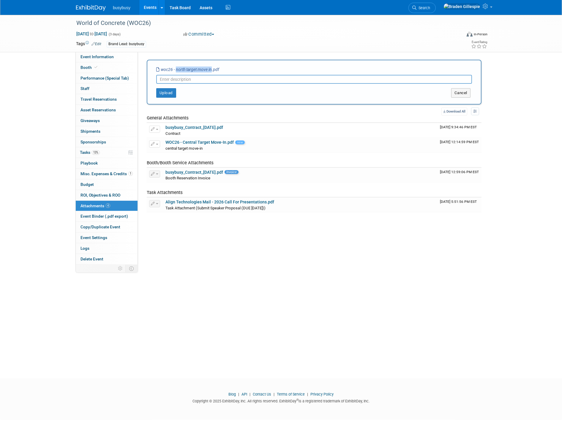
drag, startPoint x: 211, startPoint y: 68, endPoint x: 176, endPoint y: 68, distance: 35.4
click at [176, 68] on icon "woc26 - north target move in.pdf" at bounding box center [187, 69] width 63 height 5
copy icon "north target move in"
click at [177, 78] on input "text" at bounding box center [314, 79] width 316 height 9
paste input "north target move in"
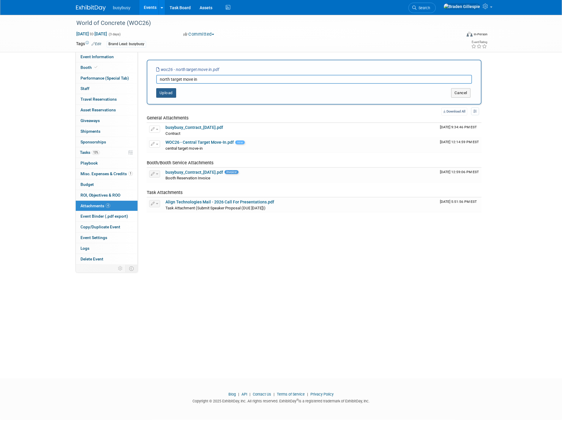
type input "north target move in"
click at [169, 92] on button "Upload" at bounding box center [166, 93] width 20 height 10
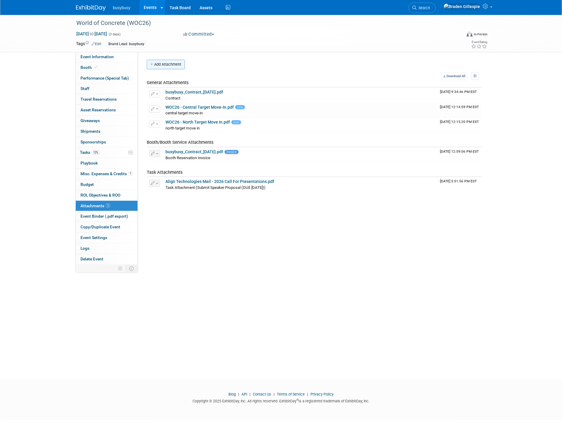
click at [171, 67] on button "Add Attachment" at bounding box center [166, 65] width 38 height 10
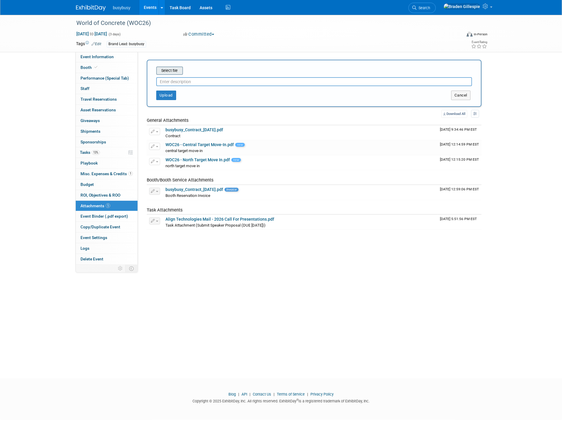
click at [171, 69] on input "file" at bounding box center [147, 70] width 71 height 7
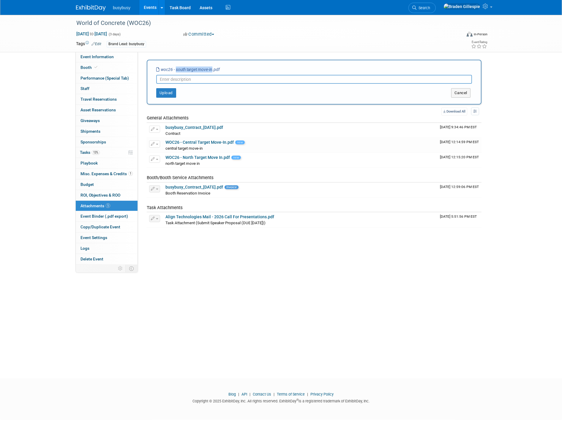
drag, startPoint x: 212, startPoint y: 68, endPoint x: 175, endPoint y: 73, distance: 37.2
click at [176, 68] on icon "woc26 - south target move-in.pdf" at bounding box center [188, 69] width 64 height 5
copy icon "south target move-in"
click at [175, 79] on input "text" at bounding box center [314, 79] width 316 height 9
paste input "south target move-in"
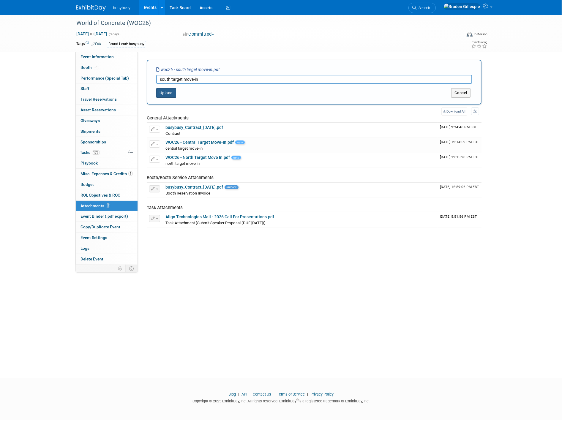
type input "south target move-in"
click at [171, 90] on button "Upload" at bounding box center [166, 93] width 20 height 10
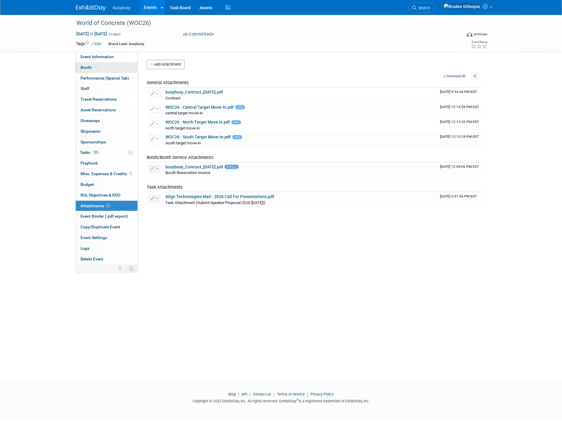
drag, startPoint x: 89, startPoint y: 56, endPoint x: 97, endPoint y: 65, distance: 12.0
click at [89, 56] on span "Event Information" at bounding box center [97, 56] width 33 height 5
select select "AlignOps"
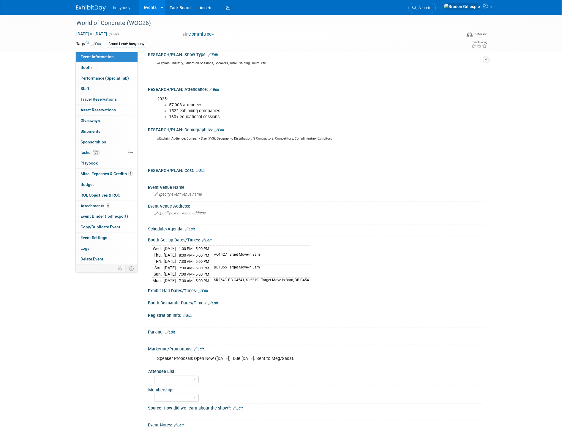
scroll to position [165, 0]
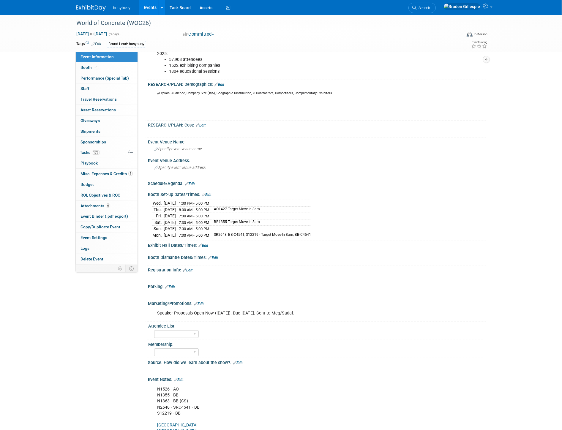
click at [204, 244] on link "Edit" at bounding box center [204, 246] width 10 height 4
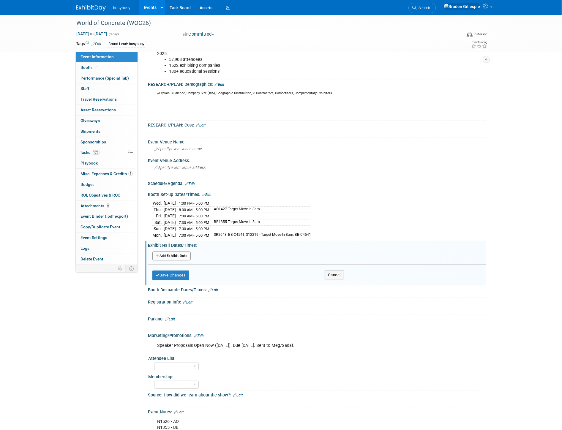
click at [188, 253] on button "Add Another Exhibit Date" at bounding box center [171, 256] width 38 height 9
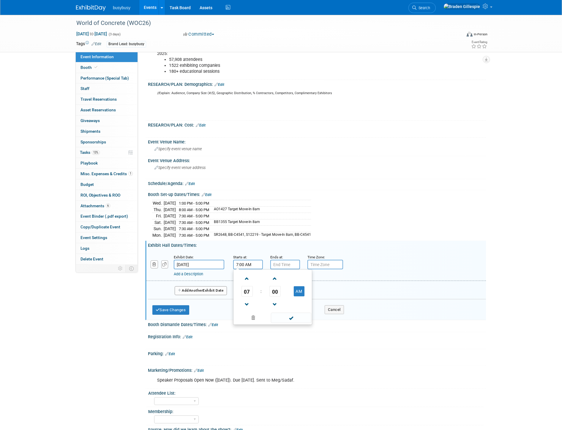
click at [251, 262] on input "7:00 AM" at bounding box center [248, 265] width 30 height 10
drag, startPoint x: 251, startPoint y: 262, endPoint x: 215, endPoint y: 260, distance: 36.3
click at [215, 260] on div "Exhibit Date: Jan 20, 2026 Starts at: 7:00 AM 07 : 00 AM 12 01 02 03 04 05 06 0…" at bounding box center [316, 266] width 340 height 30
type input "("
type input "9:30 AM"
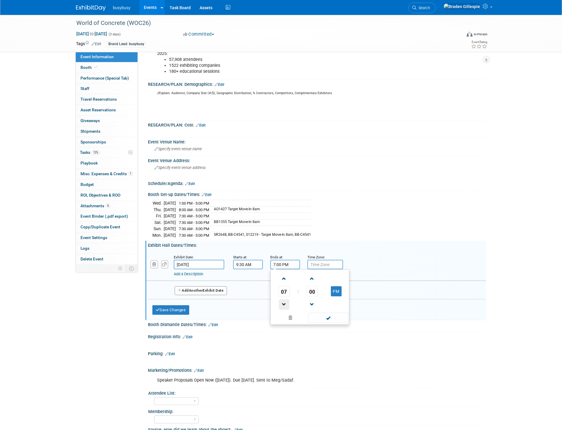
click at [287, 300] on span at bounding box center [284, 305] width 10 height 10
type input "5:00 PM"
click at [216, 286] on button "Add Another Exhibit Date" at bounding box center [201, 290] width 52 height 9
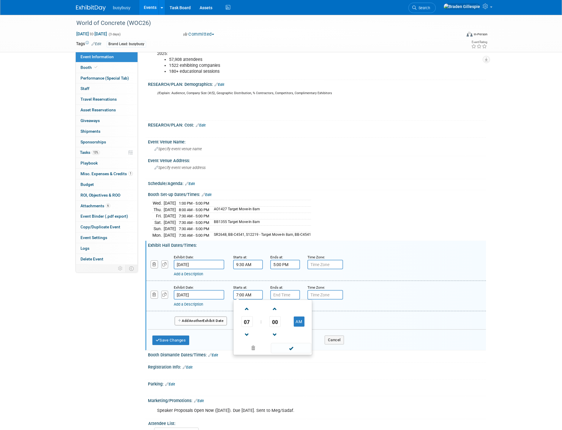
click at [248, 290] on input "7:00 AM" at bounding box center [248, 295] width 30 height 10
drag, startPoint x: 246, startPoint y: 290, endPoint x: 200, endPoint y: 291, distance: 45.8
click at [200, 291] on div "Exhibit Date: Jan 21, 2026 Starts at: 7:00 AM 07 : 00 AM 12 01 02 03 04 05 06 0…" at bounding box center [316, 296] width 340 height 30
type input "9:30 AM"
click at [282, 330] on span at bounding box center [284, 335] width 10 height 10
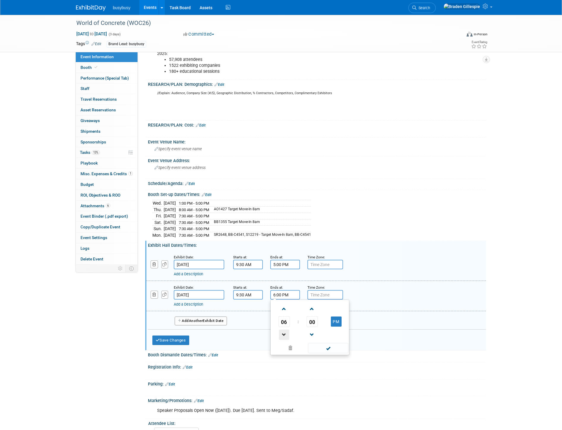
click at [282, 330] on span at bounding box center [284, 335] width 10 height 10
type input "5:00 PM"
click at [212, 317] on button "Add Another Exhibit Date" at bounding box center [201, 321] width 52 height 9
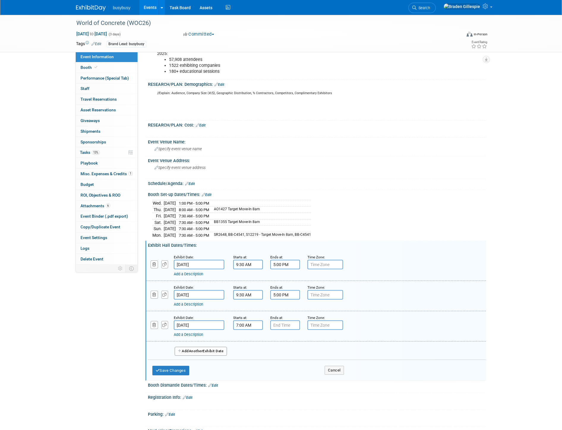
click at [243, 322] on input "7:00 AM" at bounding box center [248, 326] width 30 height 10
drag, startPoint x: 256, startPoint y: 322, endPoint x: 207, endPoint y: 320, distance: 48.2
click at [207, 320] on div "Exhibit Date: Jan 22, 2026 Starts at: 7:00 AM 07 : 00 AM 12 01 02 03 04 05 06 0…" at bounding box center [316, 326] width 340 height 30
type input "9:30 AM"
click at [282, 361] on span at bounding box center [284, 365] width 10 height 10
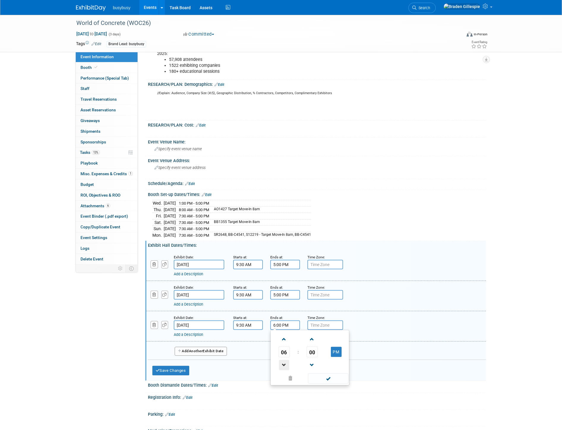
click at [282, 361] on span at bounding box center [284, 365] width 10 height 10
type input "5:00 PM"
click at [320, 376] on span at bounding box center [328, 379] width 40 height 10
click at [189, 366] on button "Save Changes" at bounding box center [170, 371] width 37 height 10
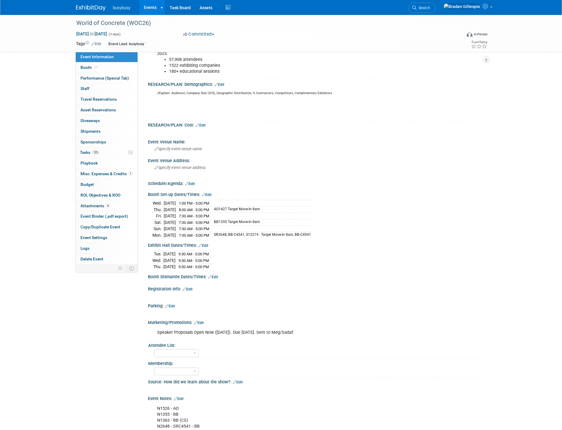
click at [215, 275] on link "Edit" at bounding box center [213, 277] width 10 height 4
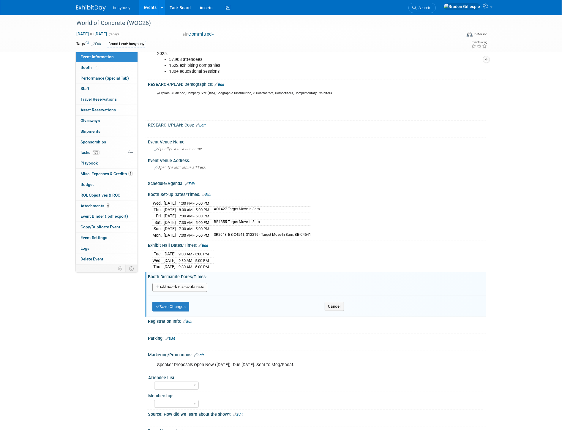
click at [201, 283] on button "Add Another Booth Dismantle Date" at bounding box center [179, 287] width 55 height 9
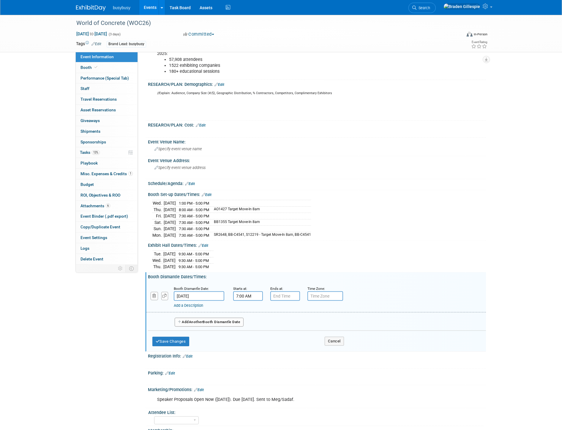
click at [254, 292] on input "7:00 AM" at bounding box center [248, 297] width 30 height 10
drag, startPoint x: 256, startPoint y: 295, endPoint x: 202, endPoint y: 295, distance: 53.5
click at [203, 295] on div "Booth Dismantle Date: Jan 22, 2026 Starts at: 7:00 AM 07 : 00 AM 12 01 02 03 04…" at bounding box center [316, 297] width 340 height 30
type input "5:30 pm"
type input "7:00 PM"
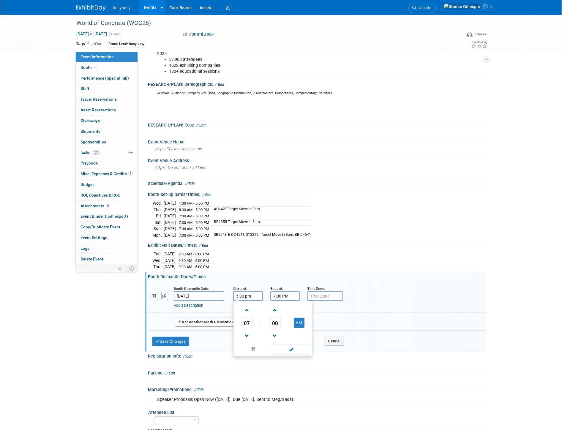
type input "5:30 PM"
click at [286, 307] on span at bounding box center [284, 310] width 10 height 10
type input "10:00 PM"
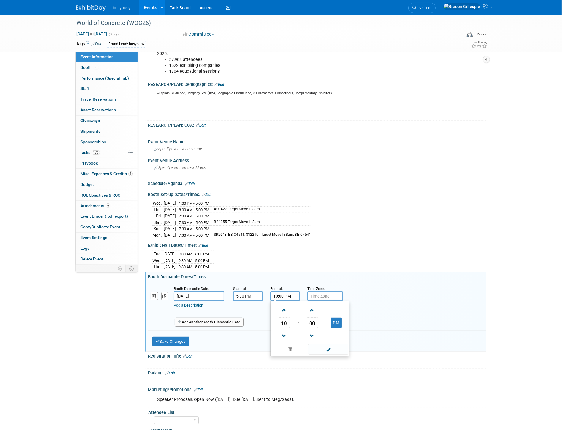
click at [218, 319] on button "Add Another Booth Dismantle Date" at bounding box center [209, 322] width 69 height 9
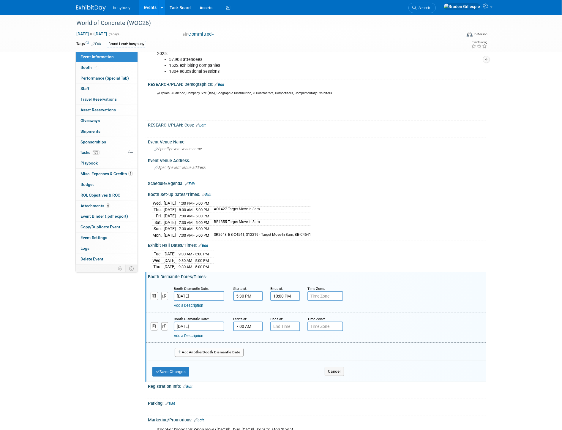
click at [254, 322] on input "7:00 AM" at bounding box center [248, 327] width 30 height 10
drag, startPoint x: 256, startPoint y: 325, endPoint x: 219, endPoint y: 321, distance: 37.3
click at [219, 321] on div "Booth Dismantle Date: Jan 23, 2026 Starts at: 7:00 AM 07 : 00 AM 12 01 02 03 04…" at bounding box center [316, 328] width 340 height 30
type input "8:00 AM"
click at [283, 362] on span at bounding box center [284, 366] width 10 height 10
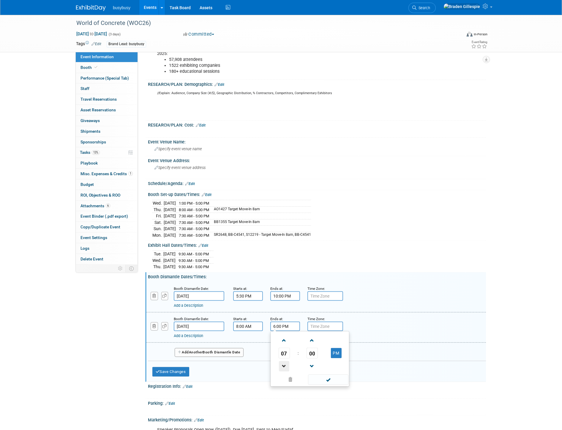
click at [283, 362] on span at bounding box center [284, 366] width 10 height 10
type input "5:00 PM"
click at [322, 375] on span at bounding box center [328, 380] width 40 height 10
click at [206, 349] on button "Add Another Booth Dismantle Date" at bounding box center [209, 352] width 69 height 9
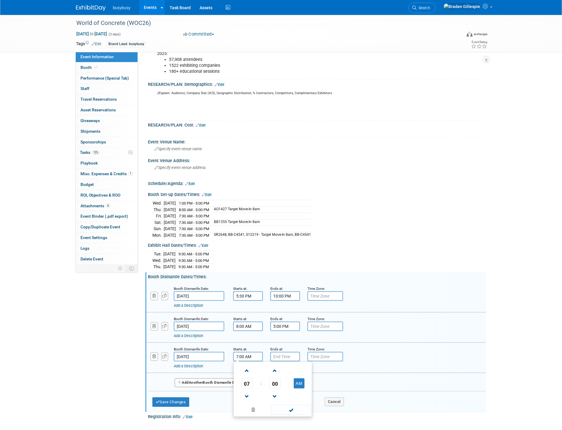
click at [243, 354] on input "7:00 AM" at bounding box center [248, 357] width 30 height 10
click at [247, 366] on span at bounding box center [247, 371] width 10 height 10
type input "8:00 AM"
click at [278, 352] on input "7:00 PM" at bounding box center [285, 357] width 30 height 10
click at [282, 393] on span at bounding box center [284, 397] width 10 height 10
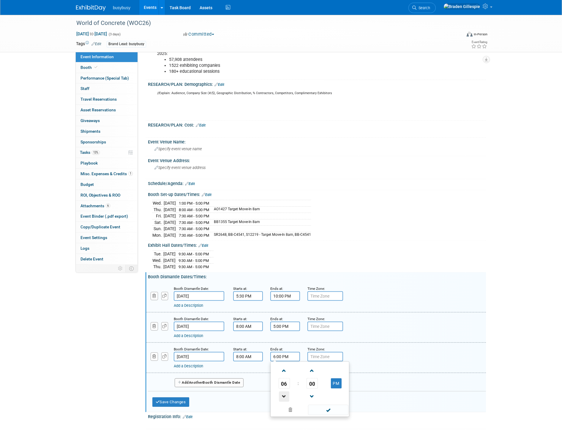
click at [282, 393] on span at bounding box center [284, 397] width 10 height 10
type input "5:00 PM"
click at [213, 380] on button "Add Another Booth Dismantle Date" at bounding box center [209, 383] width 69 height 9
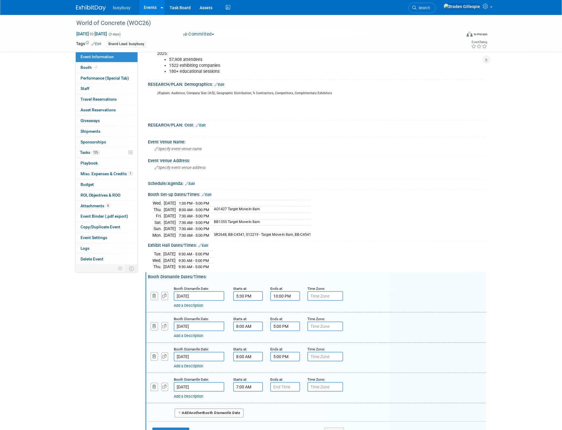
click at [251, 383] on input "7:00 AM" at bounding box center [248, 387] width 30 height 10
click at [250, 396] on span at bounding box center [247, 401] width 10 height 10
type input "8:00 AM"
click at [280, 385] on input "7:00 PM" at bounding box center [285, 387] width 30 height 10
click at [286, 423] on span at bounding box center [284, 427] width 10 height 10
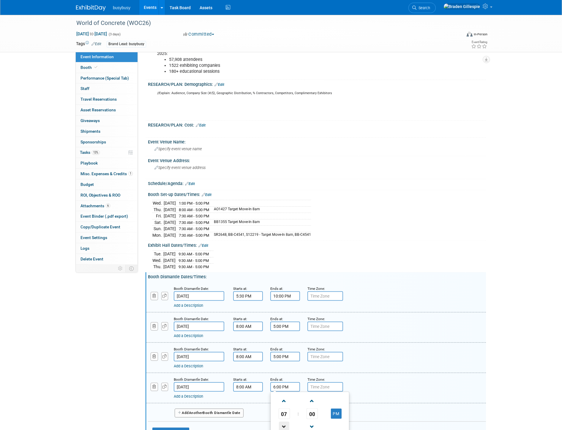
click at [286, 423] on span at bounding box center [284, 427] width 10 height 10
type input "5:00 PM"
click at [397, 394] on div "Add a Description" at bounding box center [301, 396] width 254 height 5
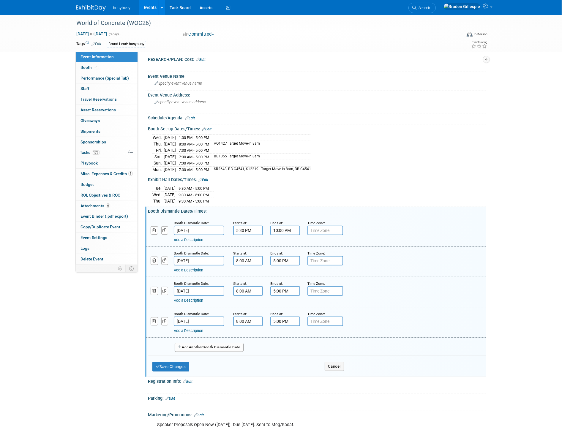
scroll to position [231, 0]
click at [170, 363] on button "Save Changes" at bounding box center [170, 367] width 37 height 10
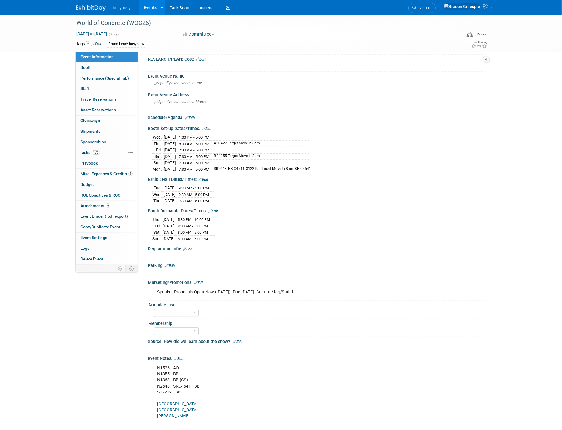
click at [215, 209] on link "Edit" at bounding box center [213, 211] width 10 height 4
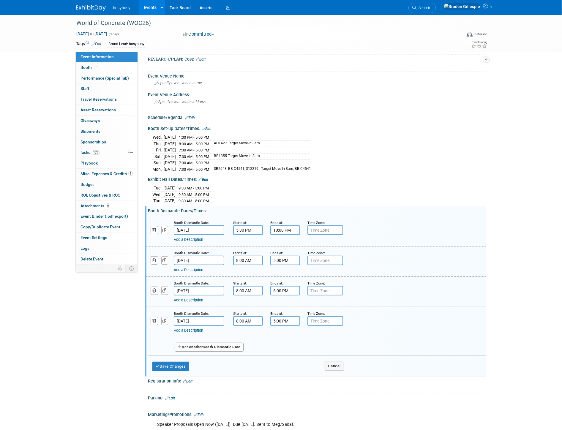
click at [292, 317] on input "5:00 PM" at bounding box center [285, 322] width 30 height 10
click at [286, 357] on span at bounding box center [284, 361] width 10 height 10
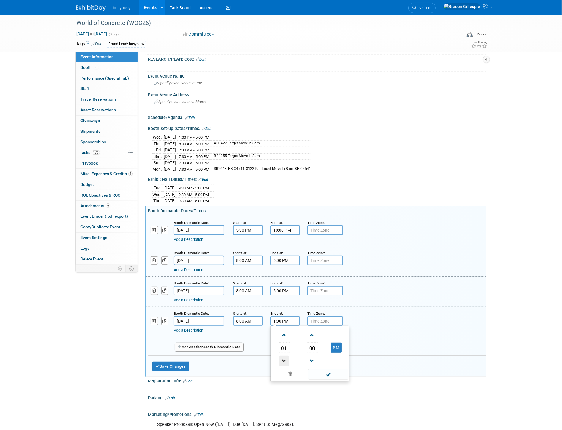
click at [286, 357] on span at bounding box center [284, 361] width 10 height 10
type input "12:00 PM"
click at [329, 370] on span at bounding box center [328, 374] width 40 height 10
click at [179, 362] on button "Save Changes" at bounding box center [170, 367] width 37 height 10
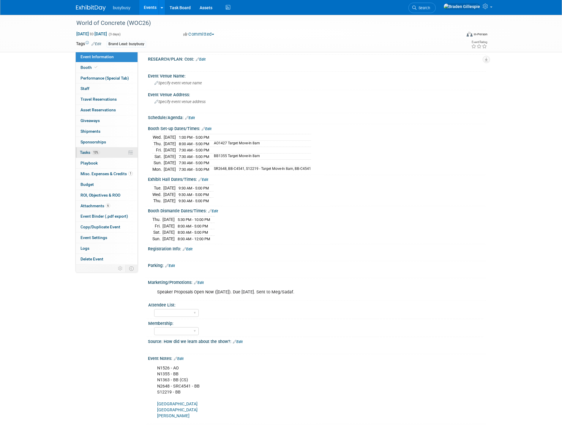
click at [103, 155] on link "13% Tasks 13%" at bounding box center [107, 152] width 62 height 10
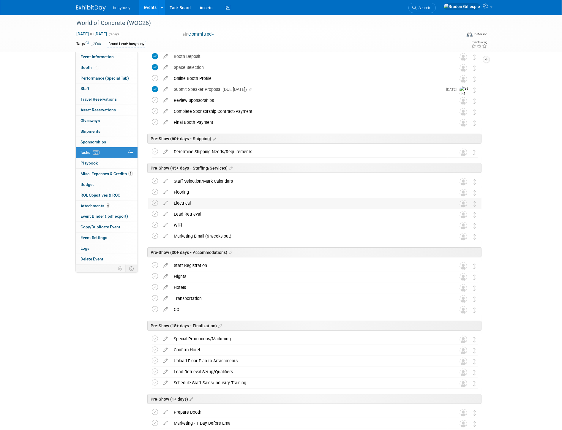
scroll to position [66, 0]
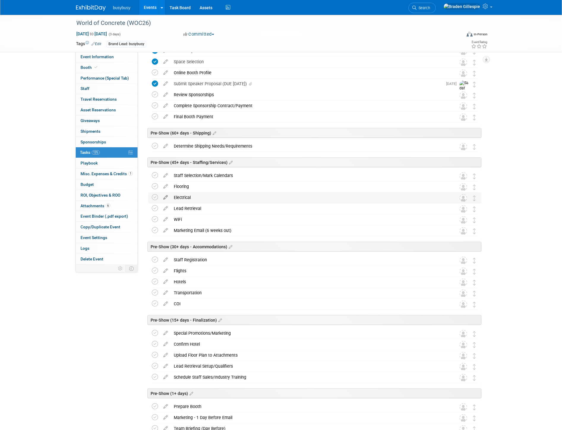
click at [166, 198] on icon at bounding box center [165, 196] width 10 height 7
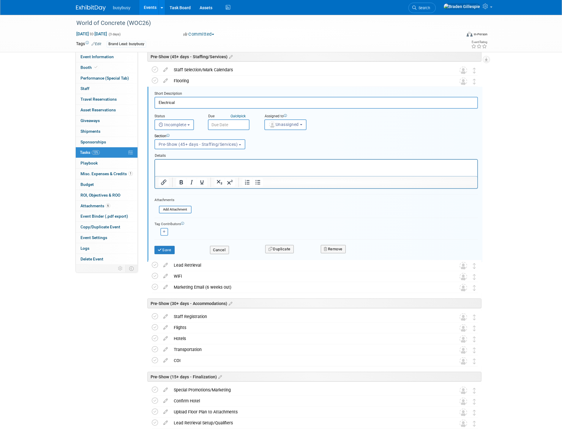
scroll to position [0, 0]
click at [220, 120] on input "text" at bounding box center [229, 124] width 42 height 11
click at [207, 100] on input "Electrical" at bounding box center [317, 103] width 324 height 12
type input "Electrical (DEC 17)"
click at [221, 124] on input "text" at bounding box center [229, 124] width 42 height 11
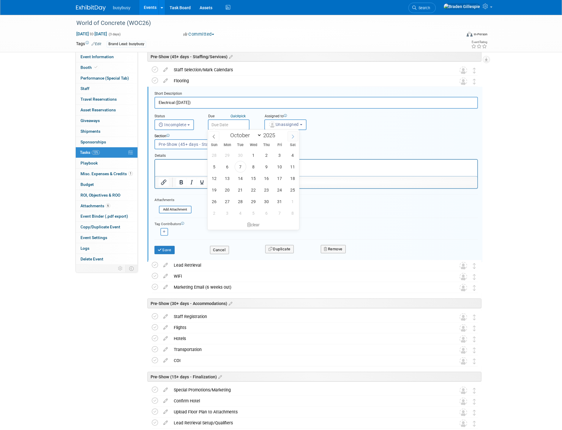
click at [295, 135] on span at bounding box center [293, 136] width 11 height 10
select select "11"
click at [254, 155] on span "3" at bounding box center [254, 155] width 12 height 12
type input "Dec 3, 2025"
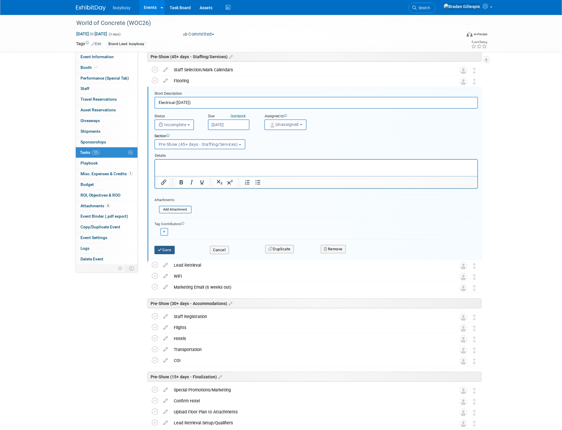
click at [169, 248] on button "Save" at bounding box center [165, 250] width 20 height 8
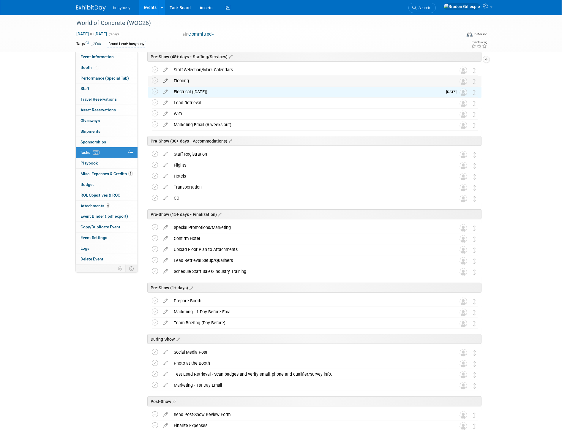
click at [166, 80] on icon at bounding box center [165, 79] width 10 height 7
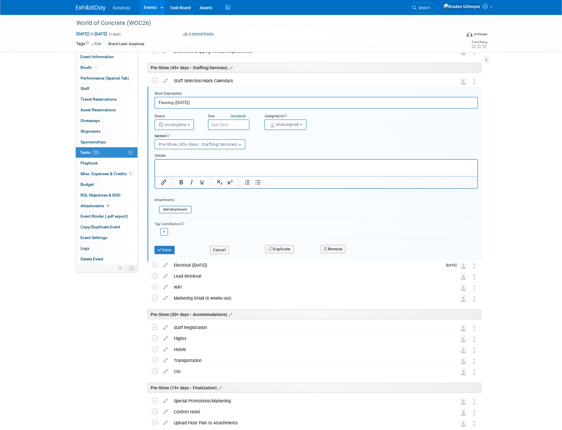
type input "Flooring (DEC 17)"
click at [219, 127] on input "text" at bounding box center [229, 124] width 42 height 11
click at [291, 137] on span at bounding box center [293, 136] width 11 height 10
click at [291, 138] on icon at bounding box center [293, 137] width 4 height 4
select select "11"
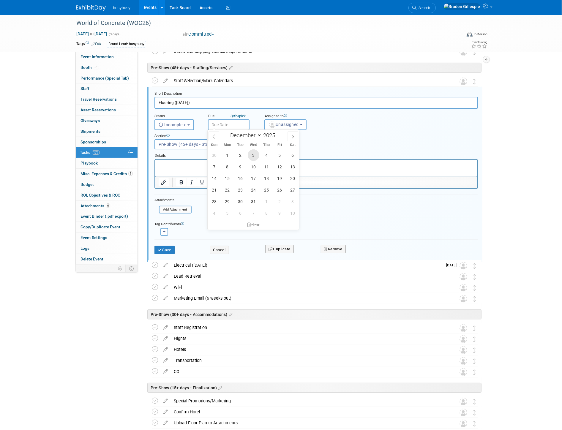
click at [254, 157] on span "3" at bounding box center [254, 155] width 12 height 12
type input "Dec 3, 2025"
click at [166, 248] on button "Save" at bounding box center [165, 250] width 20 height 8
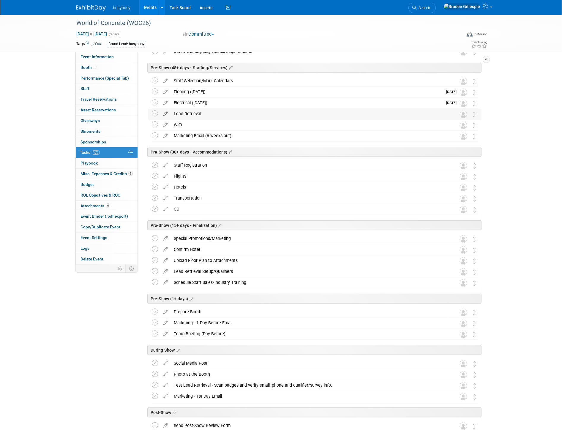
click at [164, 114] on icon at bounding box center [165, 112] width 10 height 7
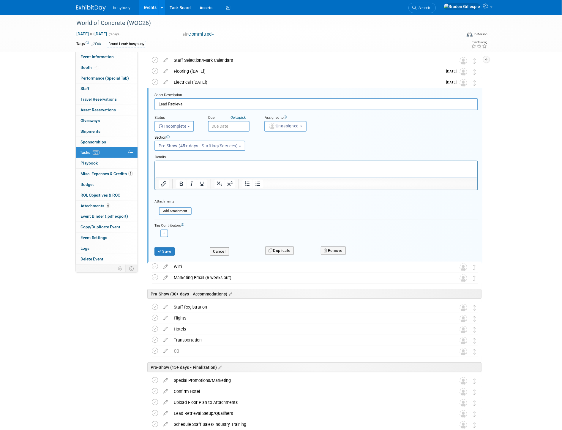
scroll to position [183, 0]
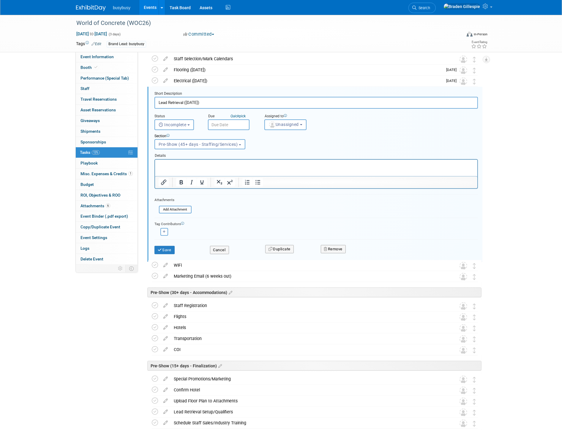
type input "Lead Retrieval (DEC 17)"
click at [219, 125] on input "text" at bounding box center [229, 124] width 42 height 11
click at [295, 134] on span at bounding box center [293, 136] width 11 height 10
select select "11"
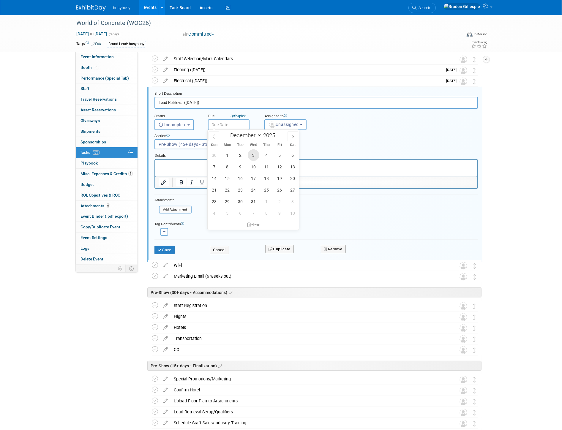
click at [255, 154] on span "3" at bounding box center [254, 155] width 12 height 12
type input "Dec 3, 2025"
click at [169, 248] on button "Save" at bounding box center [165, 250] width 20 height 8
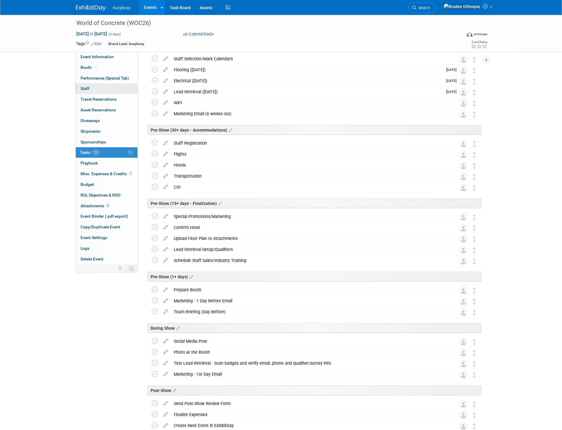
click at [99, 90] on link "0 Staff 0" at bounding box center [107, 89] width 62 height 10
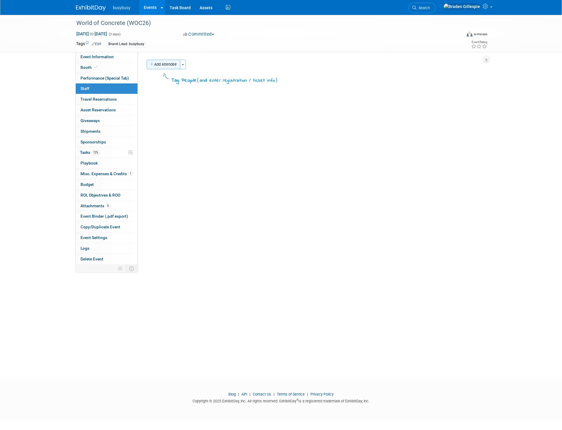
click at [167, 66] on button "Add Attendee" at bounding box center [164, 65] width 34 height 10
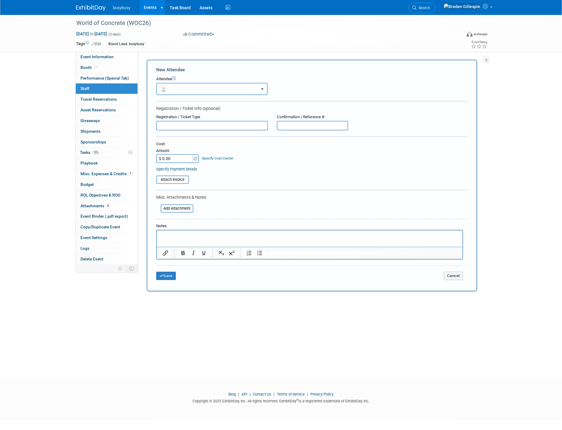
click at [180, 90] on button "button" at bounding box center [211, 89] width 111 height 12
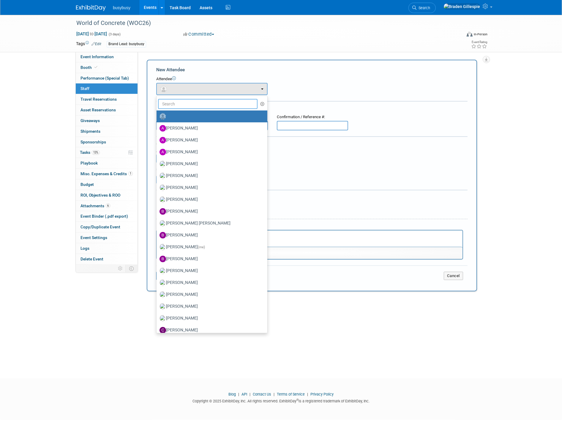
click at [180, 105] on input "text" at bounding box center [208, 104] width 100 height 10
type input "other"
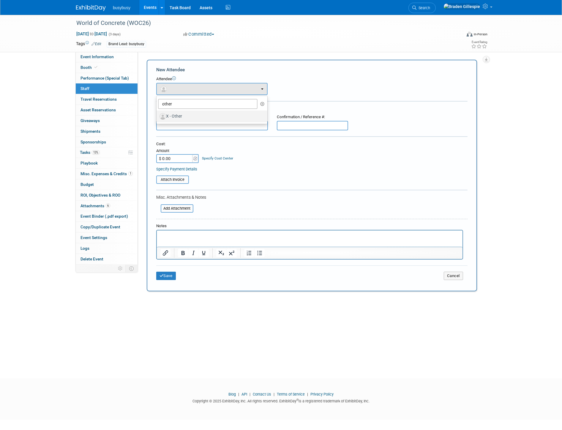
click at [180, 117] on label "X - Other" at bounding box center [211, 117] width 102 height 10
click at [158, 117] on input "X - Other" at bounding box center [156, 116] width 4 height 4
select select "bc275e41-ca6d-48bf-a877-b40a1da97696"
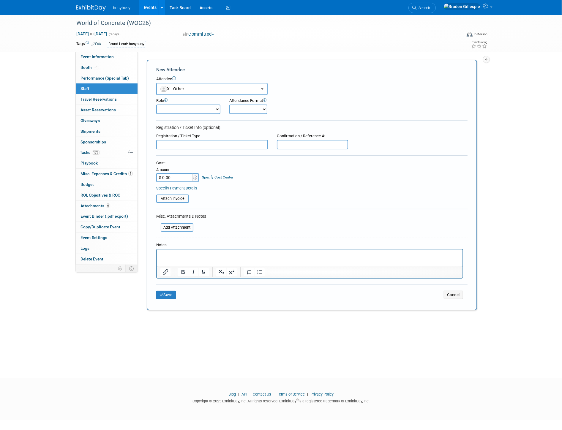
click at [187, 143] on input "text" at bounding box center [212, 145] width 112 height 10
click at [199, 258] on html at bounding box center [310, 254] width 306 height 8
click at [180, 109] on select "Demonstrator Host Partnerships Planner Presenter Promoter Sales Representative" at bounding box center [188, 110] width 64 height 10
click at [156, 105] on select "Demonstrator Host Partnerships Planner Presenter Promoter Sales Representative" at bounding box center [188, 110] width 64 height 10
click at [183, 108] on select "Demonstrator Host Partnerships Planner Presenter Promoter Sales Representative" at bounding box center [188, 110] width 64 height 10
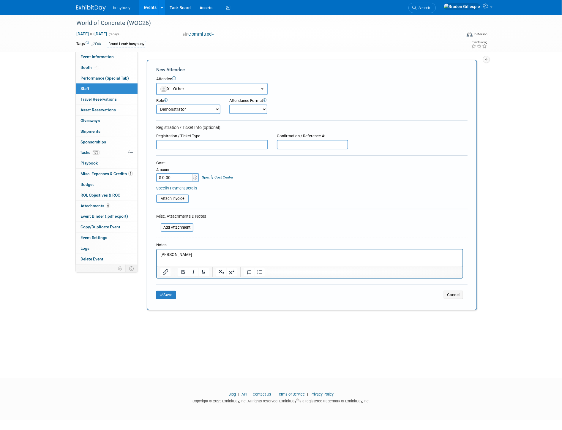
click at [270, 196] on table "Attach Invoice" at bounding box center [311, 199] width 311 height 8
click at [195, 108] on select "Demonstrator Host Partnerships Planner Presenter Promoter Sales Representative" at bounding box center [188, 110] width 64 height 10
select select "1"
click at [156, 105] on select "Demonstrator Host Partnerships Planner Presenter Promoter Sales Representative" at bounding box center [188, 110] width 64 height 10
click at [165, 291] on button "Save" at bounding box center [166, 295] width 20 height 8
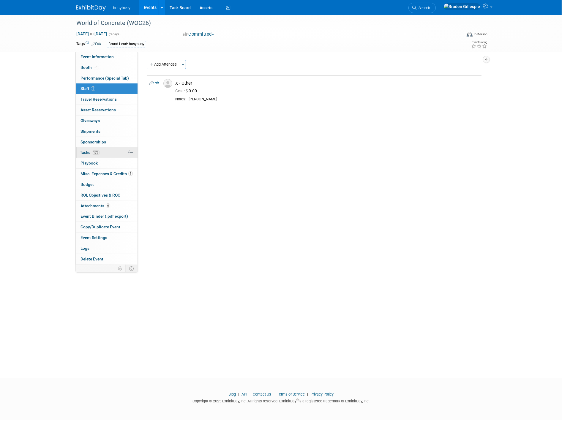
click at [109, 150] on link "13% Tasks 13%" at bounding box center [107, 152] width 62 height 10
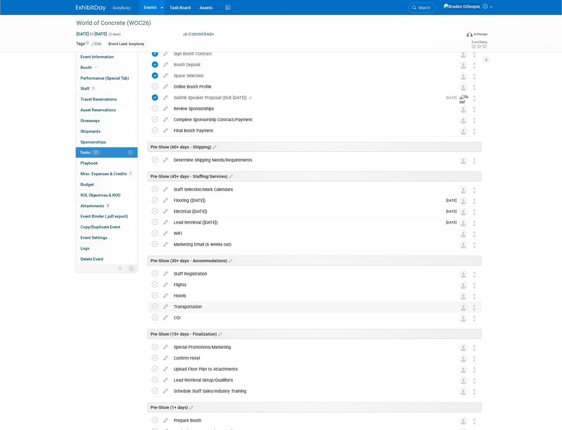
scroll to position [66, 0]
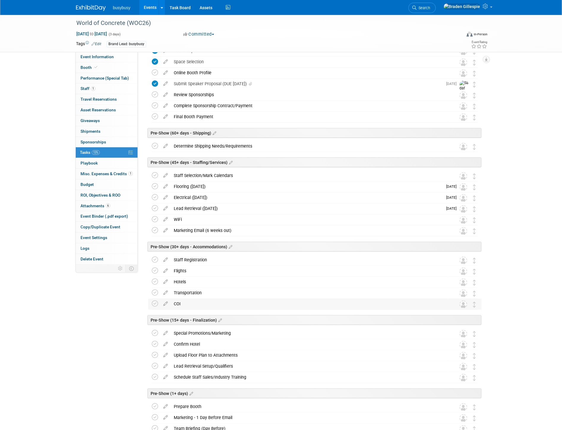
click at [181, 306] on div "COI" at bounding box center [309, 304] width 277 height 10
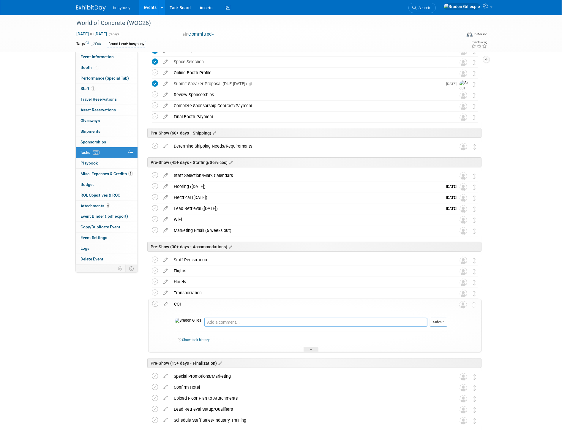
click at [218, 324] on textarea at bounding box center [315, 322] width 223 height 9
paste textarea "https://www.flipsnack.com/worldofconcrete/coiexample/full-view.html"
type textarea "https://www.flipsnack.com/worldofconcrete/coiexample/full-view.html"
click at [438, 322] on button "Submit" at bounding box center [439, 322] width 18 height 9
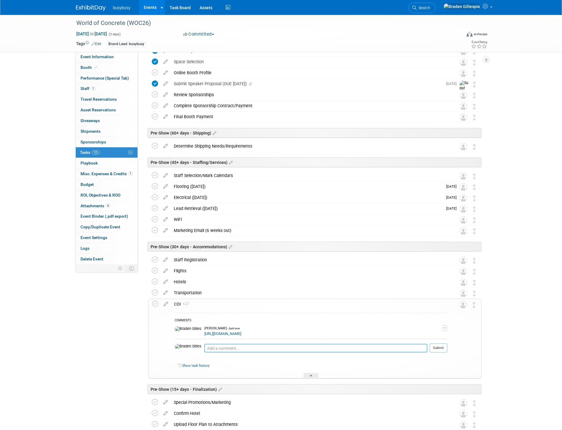
click at [211, 349] on textarea at bounding box center [315, 348] width 223 height 8
type textarea "Not required to submit"
click at [438, 349] on button "Submit" at bounding box center [439, 348] width 18 height 9
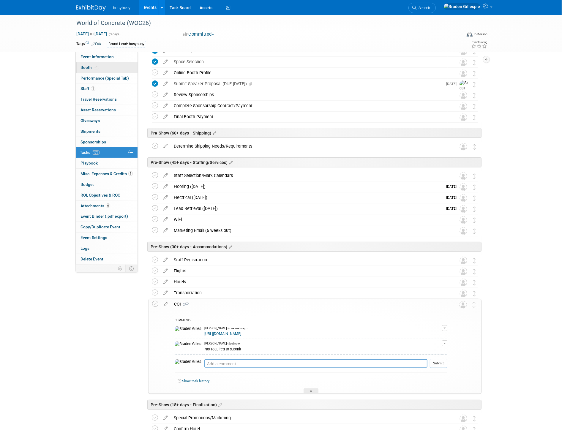
click at [102, 66] on link "Booth" at bounding box center [107, 67] width 62 height 10
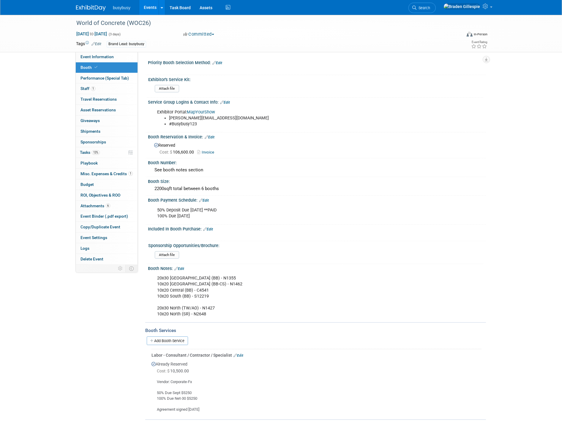
click at [227, 100] on link "Edit" at bounding box center [225, 102] width 10 height 4
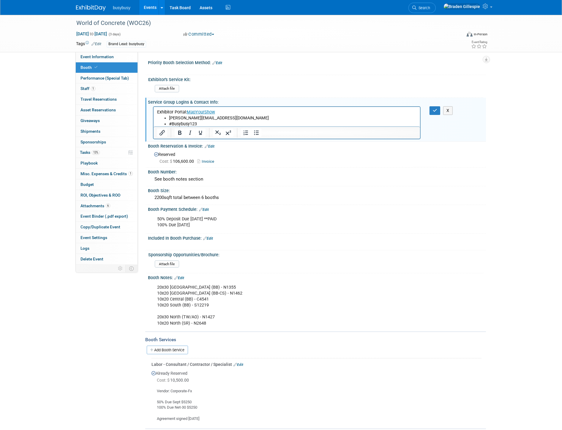
click at [207, 123] on li "#Busybusy123" at bounding box center [293, 124] width 248 height 6
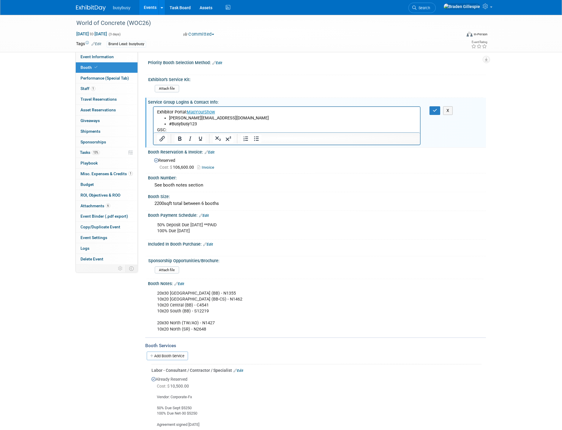
scroll to position [0, 0]
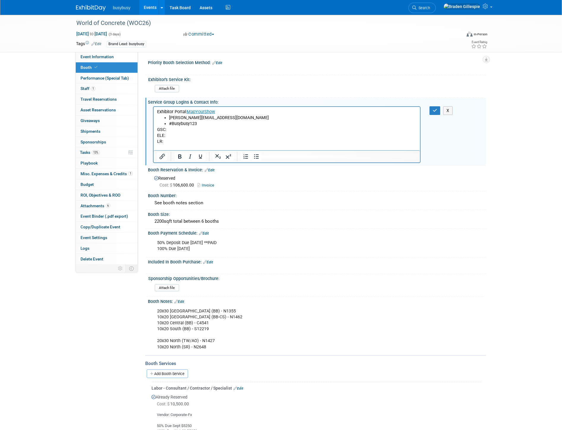
click at [186, 141] on p "LR:" at bounding box center [287, 141] width 260 height 6
click at [185, 129] on p "GSC:" at bounding box center [287, 130] width 260 height 6
drag, startPoint x: 164, startPoint y: 128, endPoint x: 155, endPoint y: 128, distance: 8.6
click at [155, 128] on html "Exhibitor Portal: MapYourShow braden@busybusy.com #Busybusy123 GSC: Freeman ELE…" at bounding box center [286, 128] width 267 height 44
click at [185, 128] on p "BS: Freeman" at bounding box center [287, 130] width 260 height 6
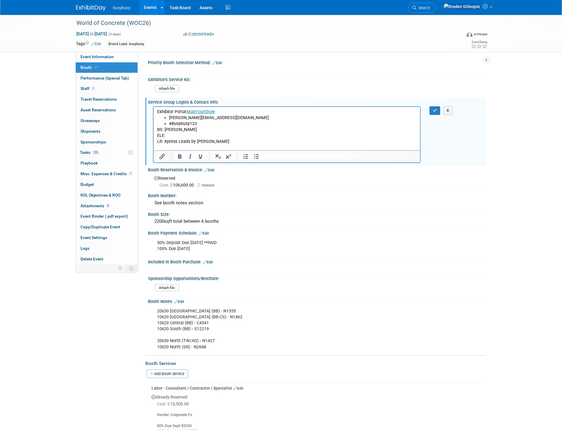
click at [187, 136] on p "ELE:" at bounding box center [287, 136] width 260 height 6
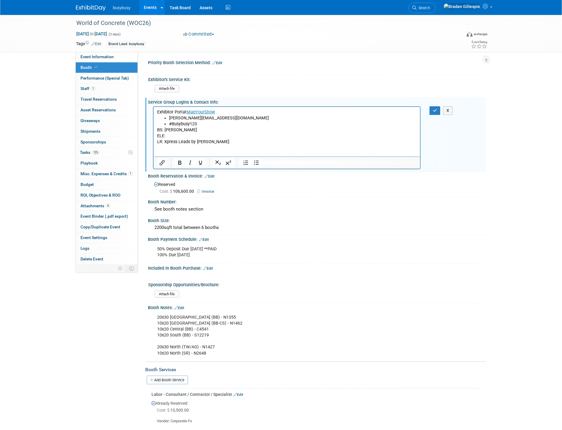
scroll to position [0, 0]
click at [184, 141] on p "INT: COX" at bounding box center [287, 142] width 260 height 6
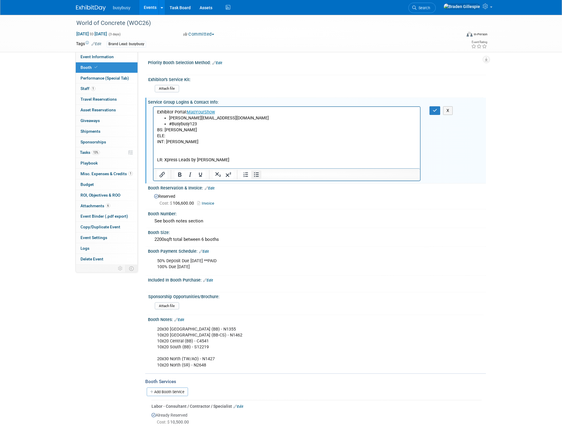
click at [251, 174] on button "Bullet list" at bounding box center [256, 175] width 10 height 8
click at [199, 151] on p "Rich Text Area. Press ALT-0 for help." at bounding box center [287, 154] width 260 height 6
click at [199, 147] on li "WiFi Hotspot:" at bounding box center [293, 148] width 248 height 6
click at [162, 174] on icon "Insert/edit link" at bounding box center [162, 174] width 7 height 7
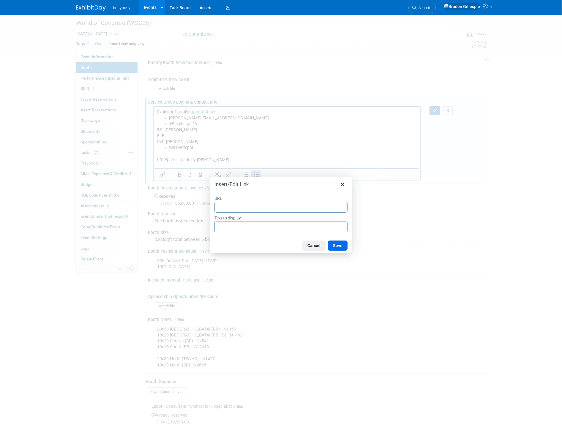
type input "https://www.flipsnack.com/worldofconcrete/wifi-hotspot-products/full-view.html"
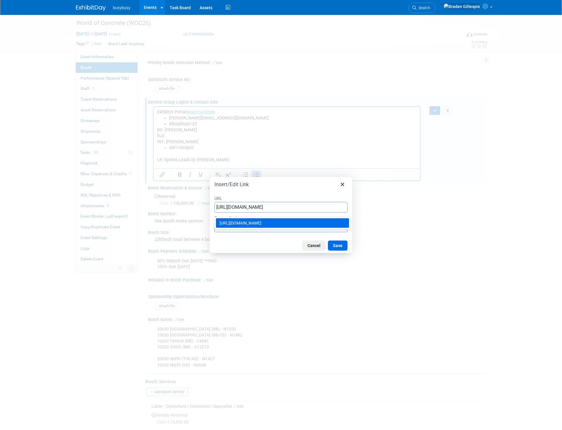
type input "https://www.flipsnack.com/worldofconcrete/wifi-hotspot-products/full-view.html"
click at [273, 237] on div "URL https://www.flipsnack.com/worldofconcrete/wifi-hotspot-products/full-view.h…" at bounding box center [281, 214] width 143 height 49
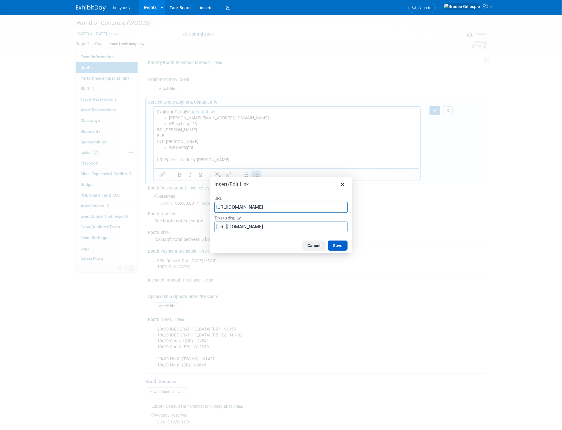
click at [334, 246] on button "Save" at bounding box center [338, 246] width 20 height 10
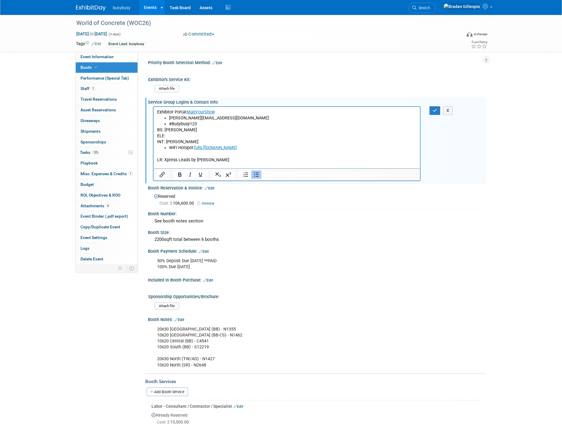
click at [167, 149] on ul "WiFi Hotspot: https://www.flipsnack.com/worldofconcrete/wifi-hotspot-products/f…" at bounding box center [287, 148] width 260 height 6
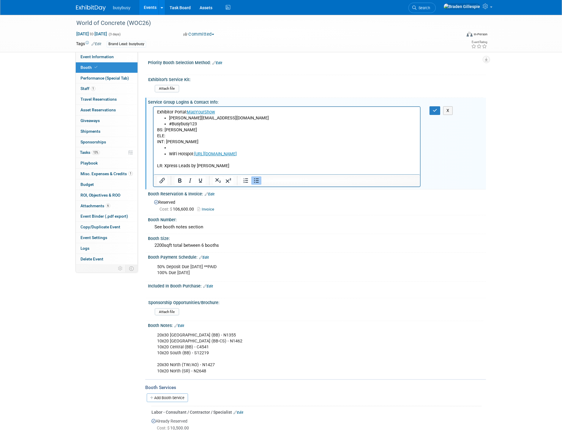
click at [184, 148] on li "Rich Text Area. Press ALT-0 for help." at bounding box center [293, 148] width 248 height 6
click at [160, 182] on icon "Insert/edit link" at bounding box center [162, 180] width 5 height 5
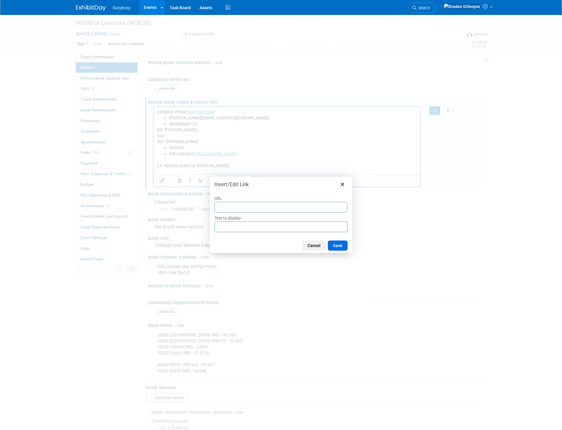
type input "https://www.flipsnack.com/worldofconcrete/internet-products/full-view.html"
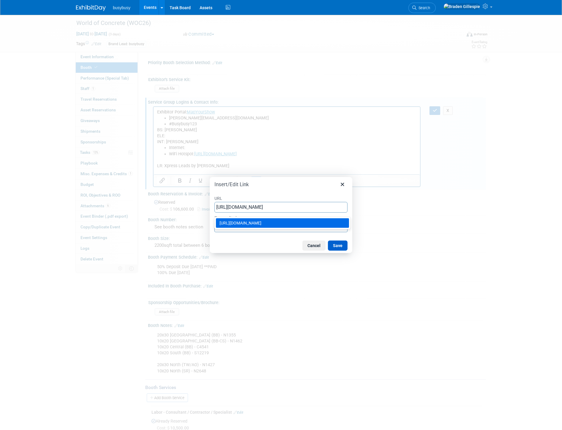
click at [335, 245] on button "Save" at bounding box center [338, 246] width 20 height 10
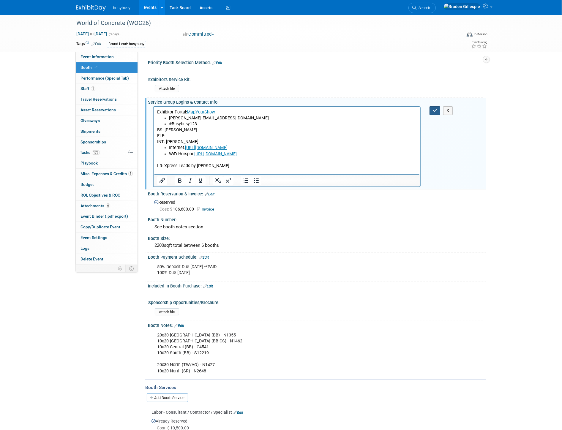
click at [439, 108] on button "button" at bounding box center [435, 110] width 11 height 9
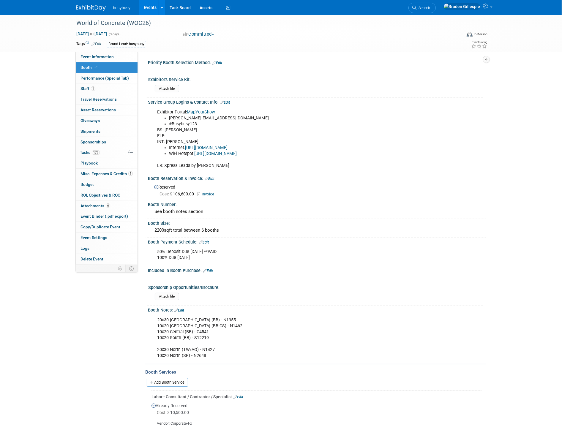
click at [227, 100] on link "Edit" at bounding box center [225, 102] width 10 height 4
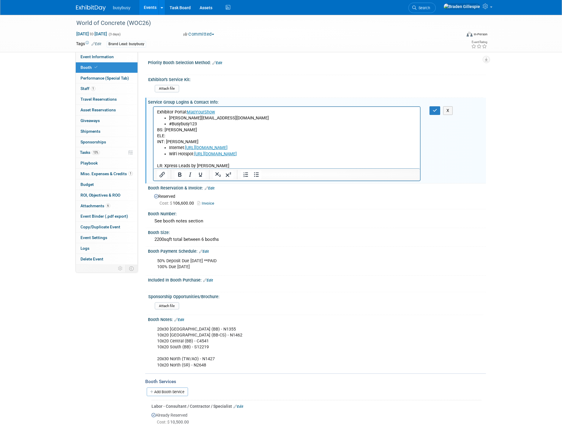
scroll to position [0, 0]
click at [170, 136] on p "BS: Freeman ELE: INT: COX" at bounding box center [287, 136] width 260 height 18
drag, startPoint x: 216, startPoint y: 167, endPoint x: 316, endPoint y: 275, distance: 147.6
click at [163, 166] on p "LR: Xpress Leads by Maritz" at bounding box center [287, 163] width 260 height 12
click at [162, 173] on icon "Insert/edit link" at bounding box center [162, 174] width 7 height 7
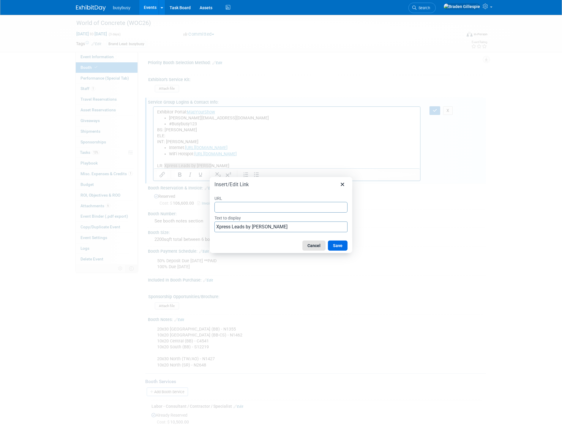
type input "https://www.xpressleadpro.com/fe2/"
click at [338, 248] on button "Save" at bounding box center [338, 246] width 20 height 10
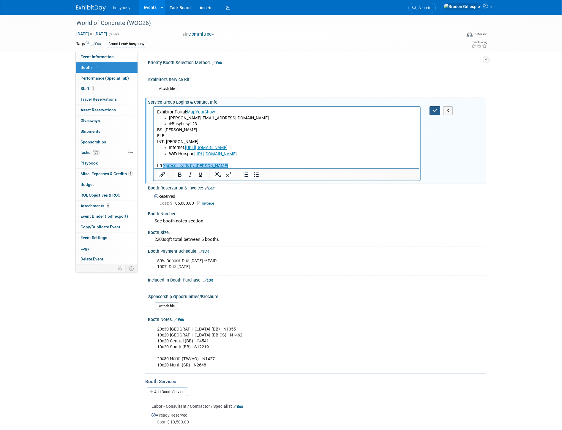
click at [435, 109] on icon "button" at bounding box center [435, 110] width 4 height 4
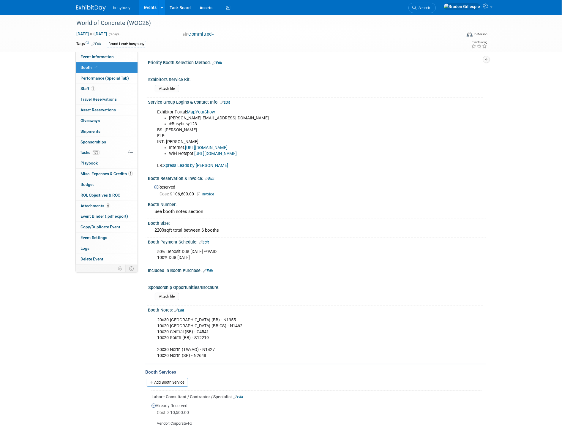
drag, startPoint x: 230, startPoint y: 99, endPoint x: 228, endPoint y: 103, distance: 4.5
click at [230, 100] on link "Edit" at bounding box center [225, 102] width 10 height 4
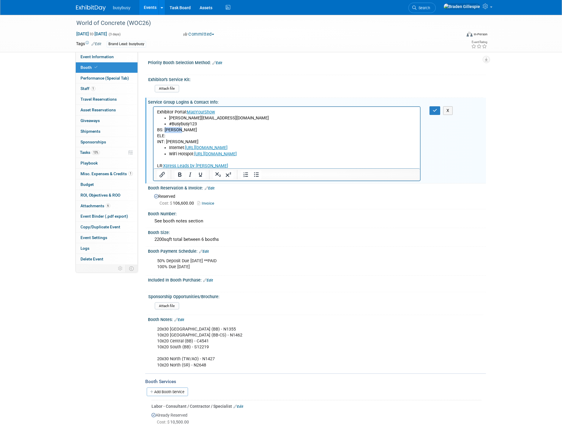
drag, startPoint x: 189, startPoint y: 130, endPoint x: 164, endPoint y: 131, distance: 25.3
click at [164, 131] on p "BS: Freeman ELE: INT: COX" at bounding box center [287, 136] width 260 height 18
click at [161, 175] on icon "Insert/edit link" at bounding box center [162, 174] width 5 height 5
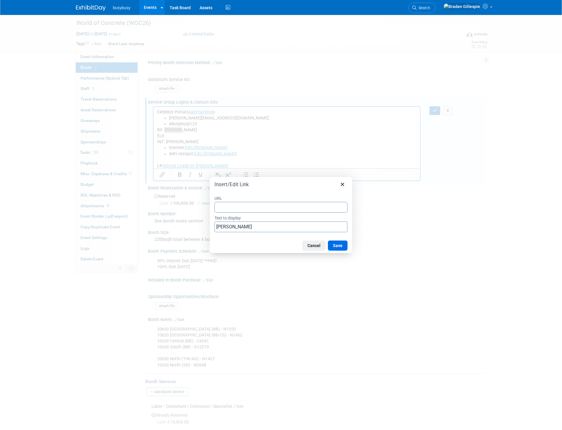
type input "https://www.freemanco.com/store/show/landing?nav=02&showID=538357&review=true"
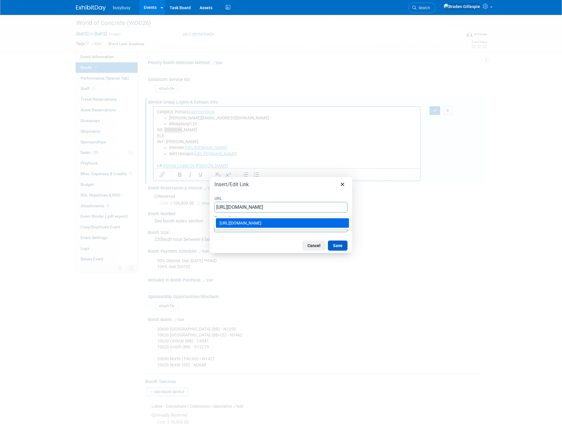
click at [337, 247] on button "Save" at bounding box center [338, 246] width 20 height 10
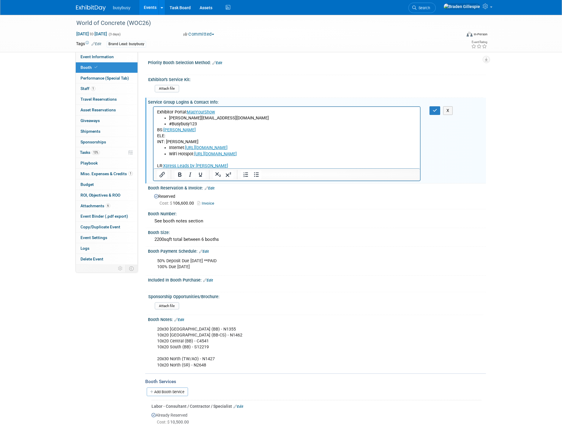
click at [176, 136] on p "BS: Freeman ELE: INT: COX" at bounding box center [287, 136] width 260 height 18
click at [433, 111] on icon "button" at bounding box center [435, 110] width 4 height 4
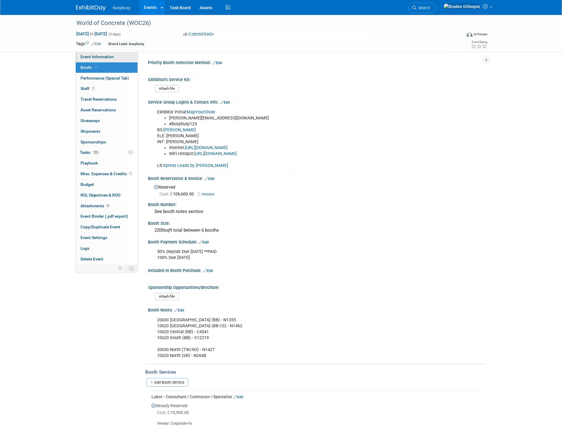
click at [105, 58] on span "Event Information" at bounding box center [97, 56] width 33 height 5
select select "AlignOps"
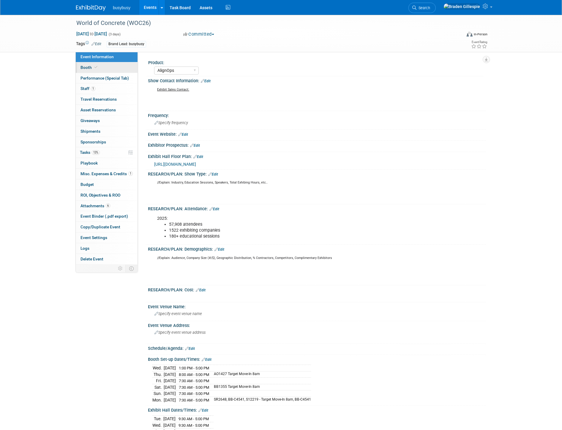
click at [95, 71] on link "Booth" at bounding box center [107, 67] width 62 height 10
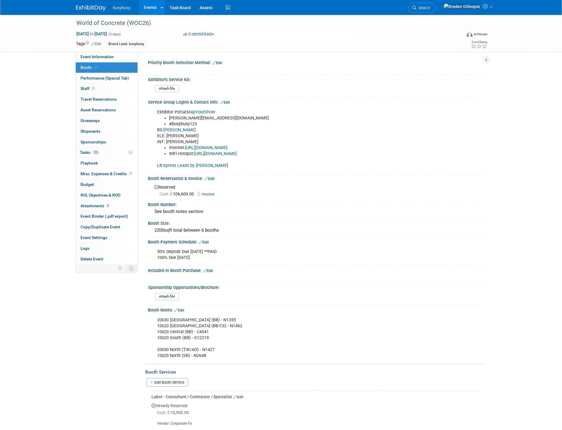
click at [224, 100] on link "Edit" at bounding box center [225, 102] width 10 height 4
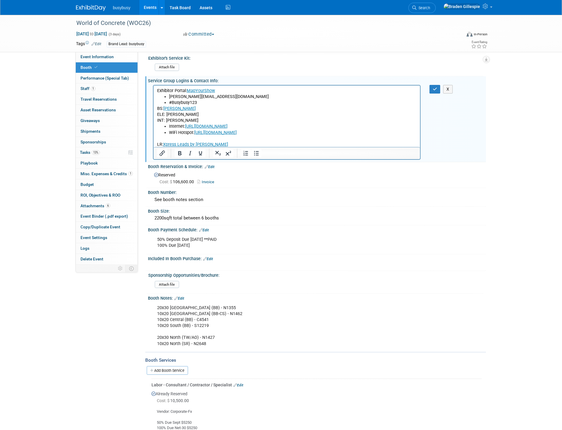
scroll to position [33, 0]
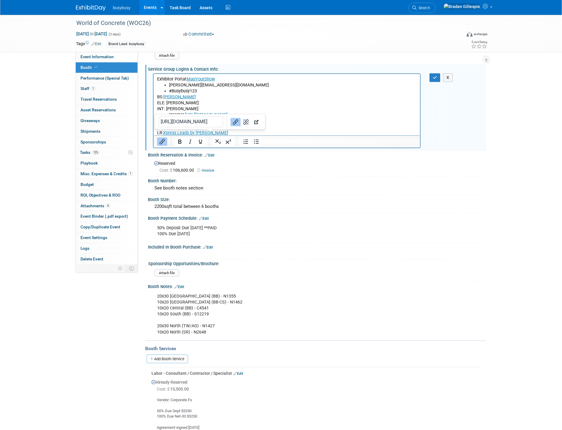
click at [216, 134] on p "LR: Xpress Leads by Maritz" at bounding box center [287, 130] width 260 height 12
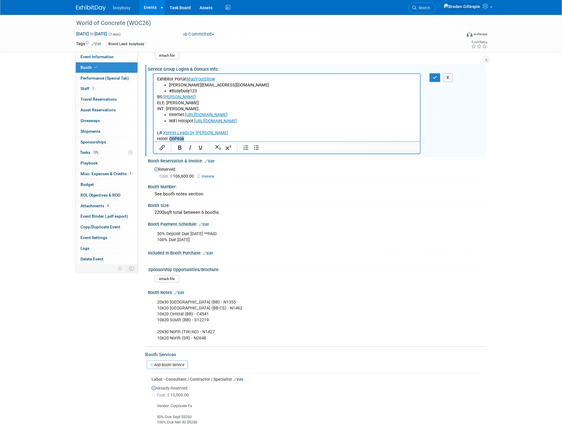
drag, startPoint x: 186, startPoint y: 137, endPoint x: 170, endPoint y: 140, distance: 16.0
click at [170, 140] on p "Hotel: OnPeak" at bounding box center [287, 139] width 260 height 6
click at [161, 146] on icon "Insert/edit link" at bounding box center [162, 147] width 7 height 7
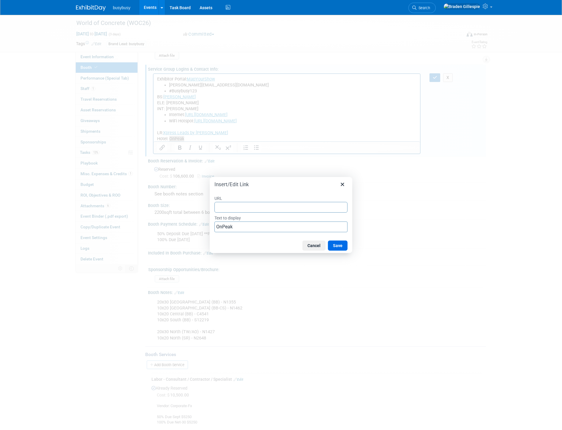
type input "https://compass.onpeak.com/e/012607150/0#hotels"
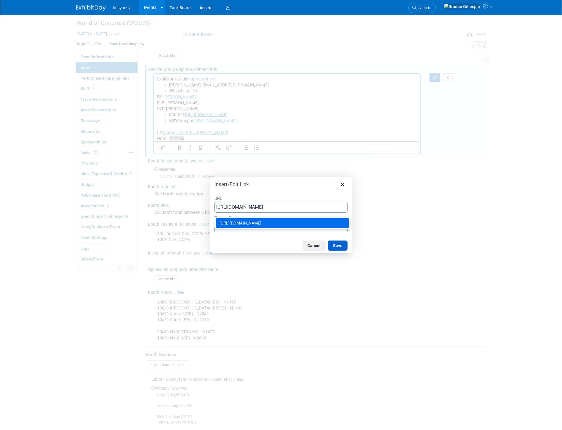
click at [341, 248] on button "Save" at bounding box center [338, 246] width 20 height 10
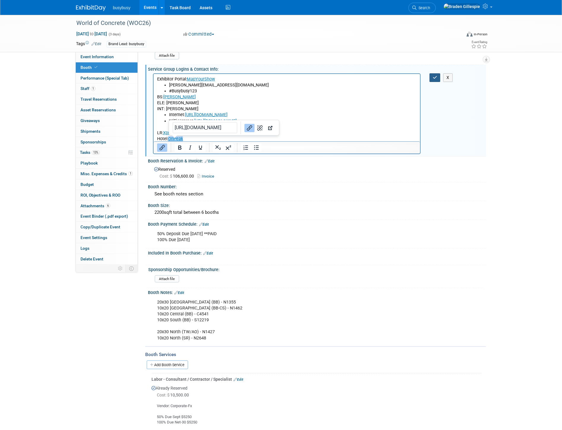
click at [435, 78] on icon "button" at bounding box center [435, 77] width 4 height 4
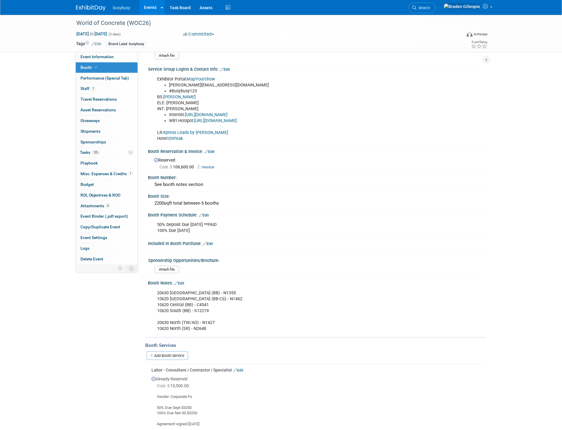
click at [85, 9] on img at bounding box center [91, 8] width 30 height 6
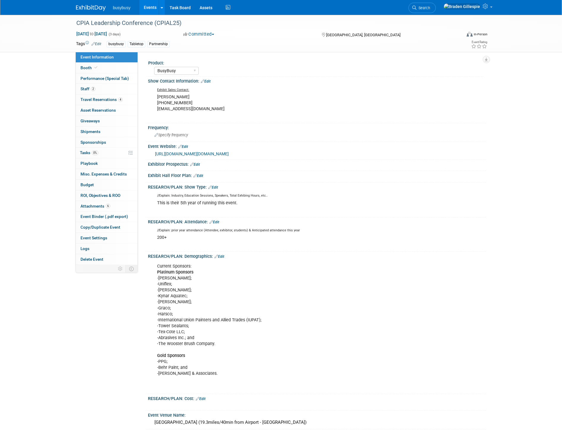
select select "BusyBusy"
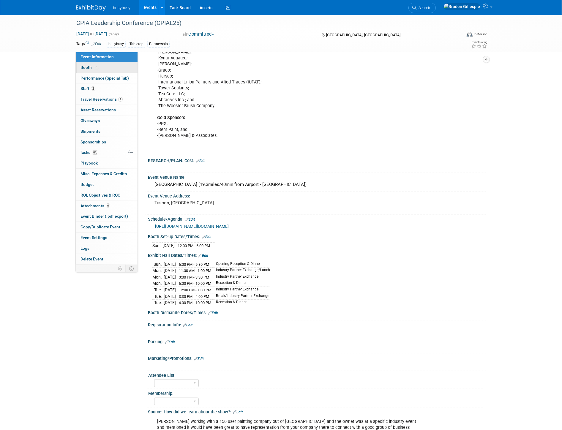
click at [108, 68] on link "Booth" at bounding box center [107, 67] width 62 height 10
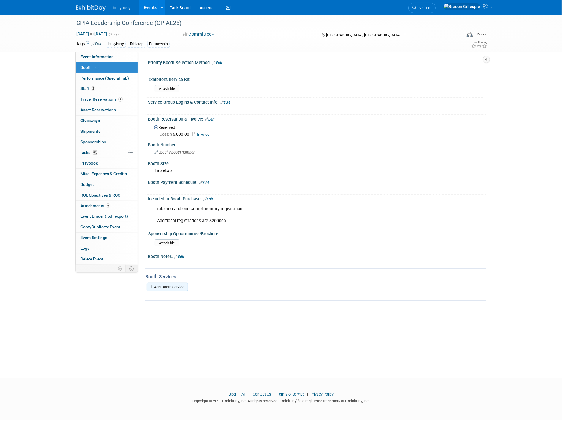
click at [168, 284] on link "Add Booth Service" at bounding box center [167, 287] width 41 height 9
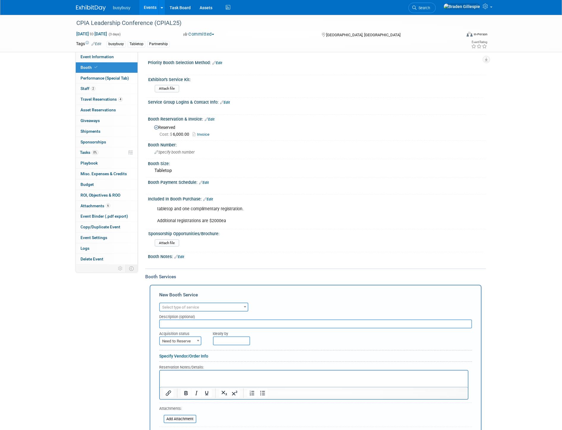
click at [177, 305] on span "Select type of service" at bounding box center [180, 307] width 37 height 4
type input "lead"
select select "7"
click at [180, 378] on p "Rich Text Area. Press ALT-0 for help." at bounding box center [313, 376] width 301 height 6
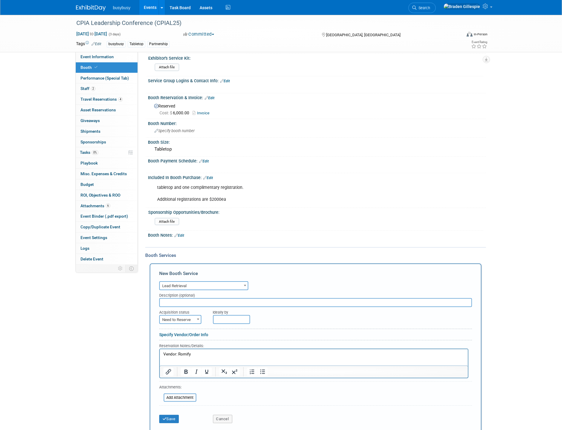
scroll to position [33, 0]
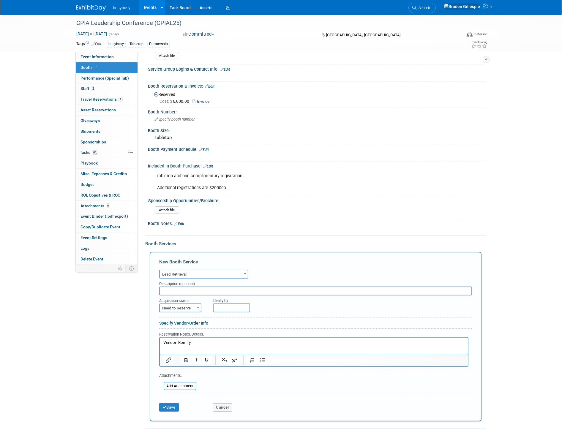
click at [183, 306] on span "Need to Reserve" at bounding box center [180, 308] width 41 height 8
select select "2"
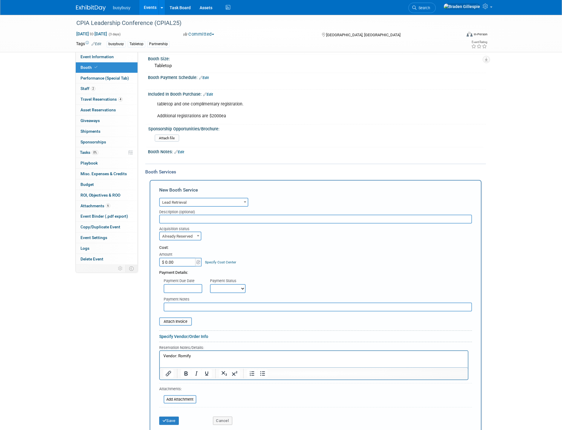
scroll to position [165, 0]
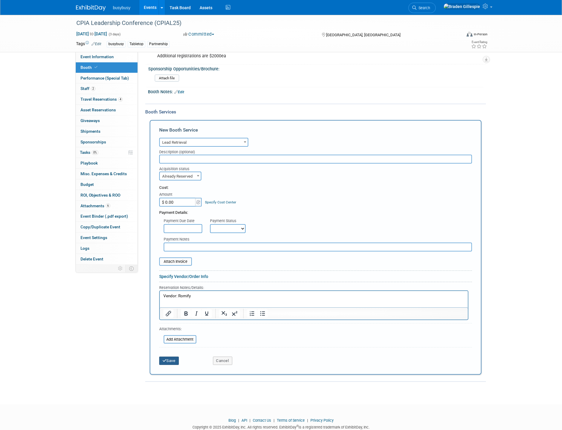
click at [171, 357] on button "Save" at bounding box center [169, 361] width 20 height 8
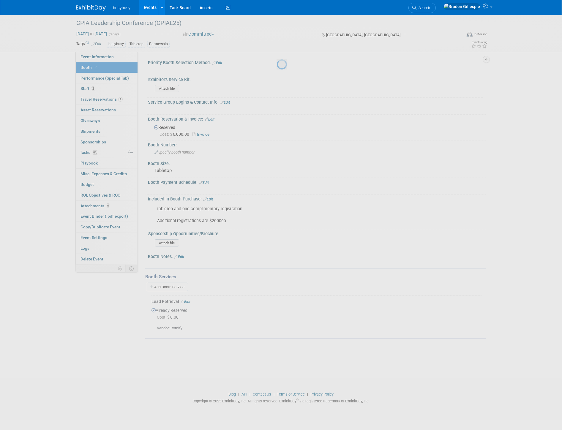
scroll to position [0, 0]
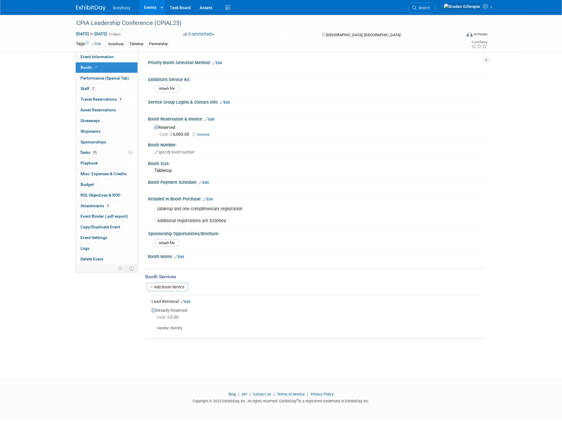
click at [98, 4] on link at bounding box center [94, 5] width 37 height 5
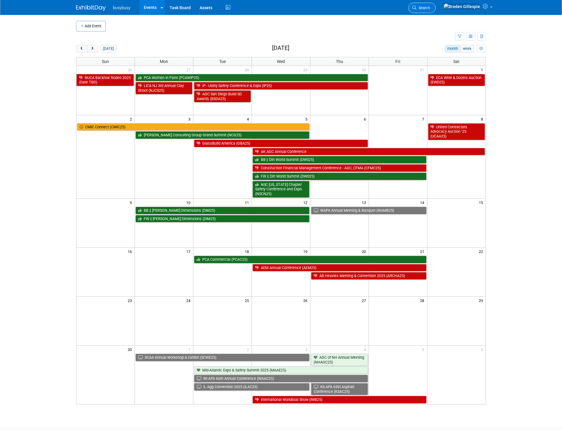
click at [435, 7] on link "Search" at bounding box center [422, 8] width 27 height 10
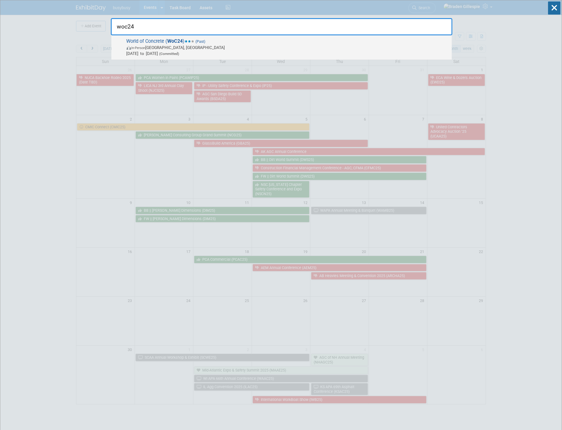
type input "woc24"
click at [312, 51] on span "[DATE] to [DATE] (Committed)" at bounding box center [288, 54] width 322 height 6
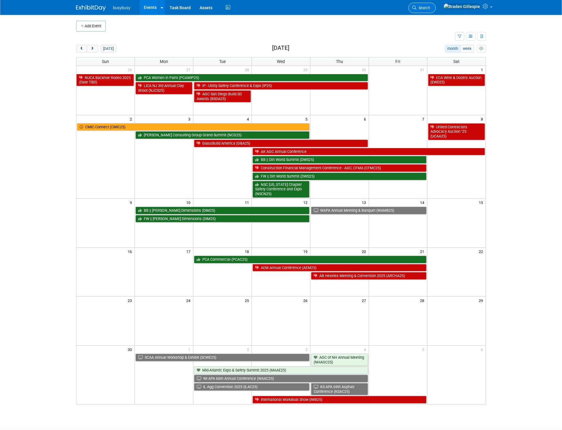
click at [430, 7] on span "Search" at bounding box center [424, 8] width 14 height 4
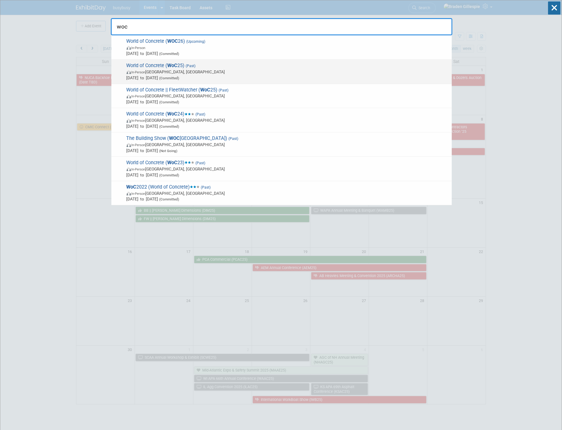
type input "woc"
click at [180, 78] on span "(Committed)" at bounding box center [168, 78] width 21 height 4
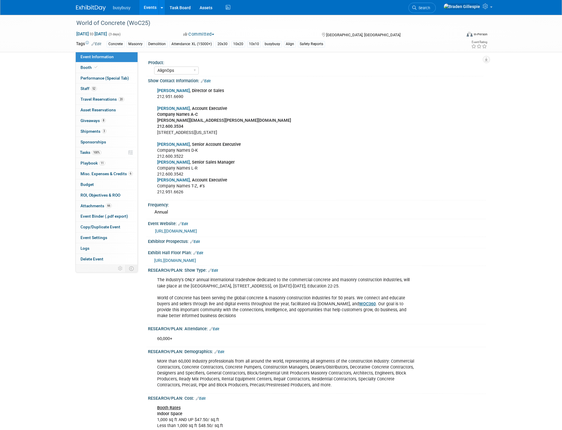
select select "AlignOps"
click at [114, 89] on link "52 Staff 52" at bounding box center [107, 89] width 62 height 10
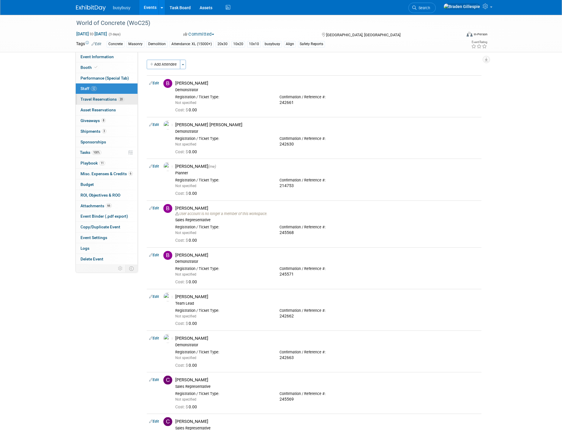
click at [105, 101] on span "Travel Reservations 20" at bounding box center [103, 99] width 44 height 5
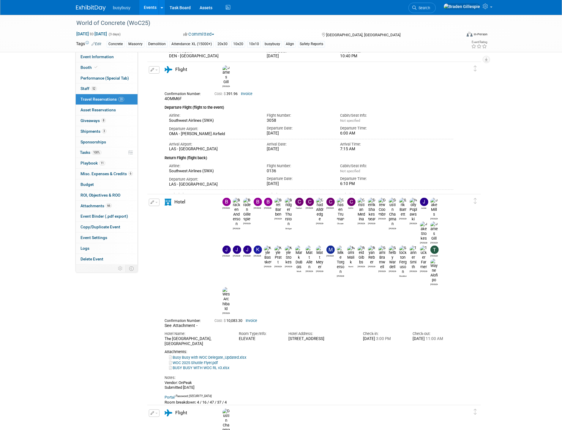
scroll to position [2741, 0]
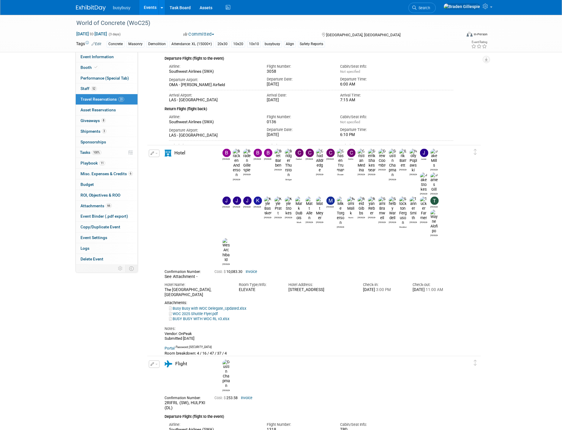
click at [221, 306] on link "Busy Busy with WOC Delegate_Updated.xlsx" at bounding box center [207, 308] width 77 height 4
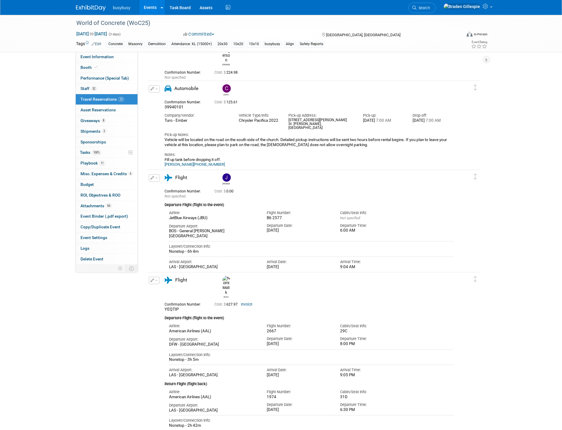
scroll to position [0, 0]
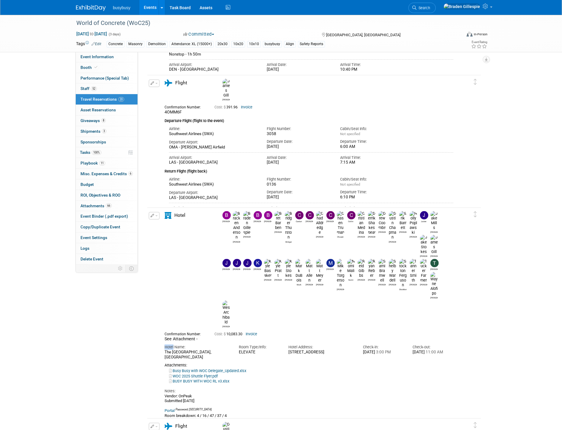
click at [86, 4] on link at bounding box center [94, 5] width 37 height 5
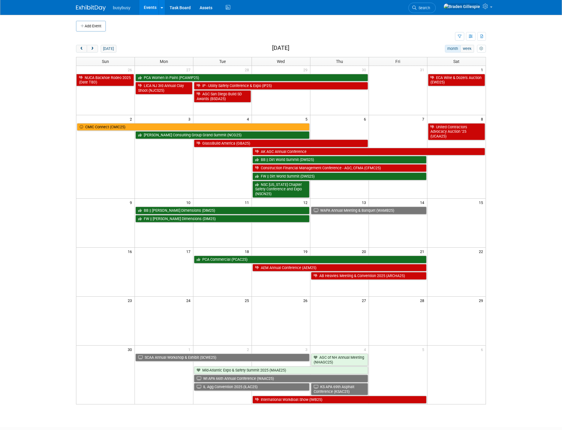
click at [436, 13] on li "Search" at bounding box center [422, 7] width 27 height 15
click at [436, 10] on link "Search" at bounding box center [422, 8] width 27 height 10
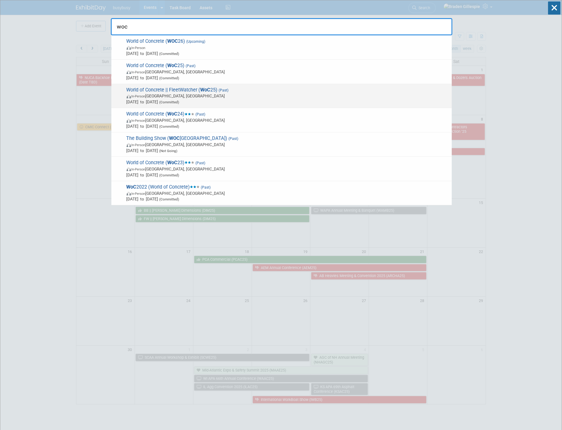
type input "woc"
click at [213, 92] on span "World of Concrete || FleetWatcher ( WoC 25) (Past) In-Person Las Vegas, NV Jan …" at bounding box center [287, 96] width 324 height 18
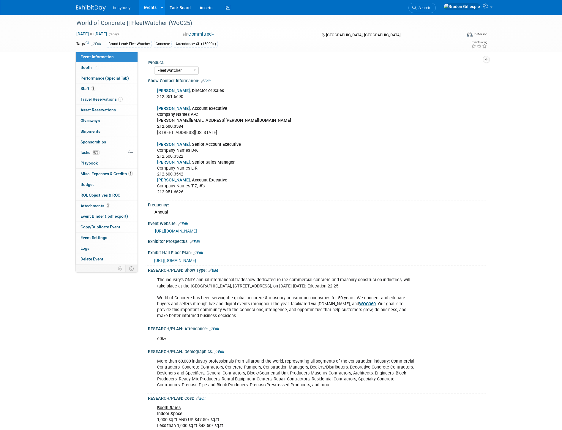
select select "FleetWatcher"
click at [116, 97] on span "Travel Reservations 3" at bounding box center [102, 99] width 42 height 5
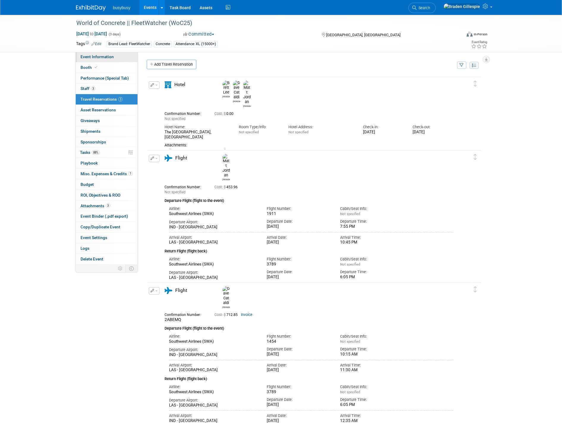
click at [106, 57] on span "Event Information" at bounding box center [97, 56] width 33 height 5
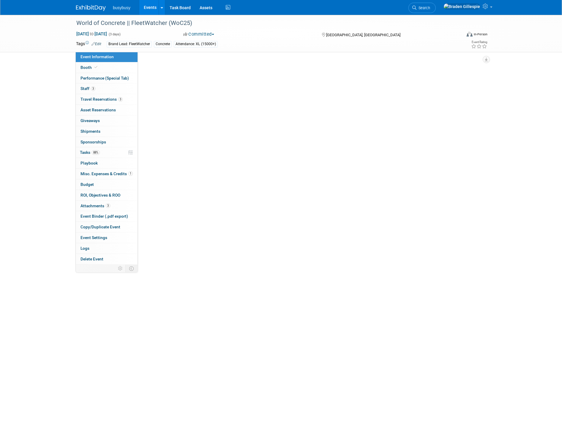
select select "FleetWatcher"
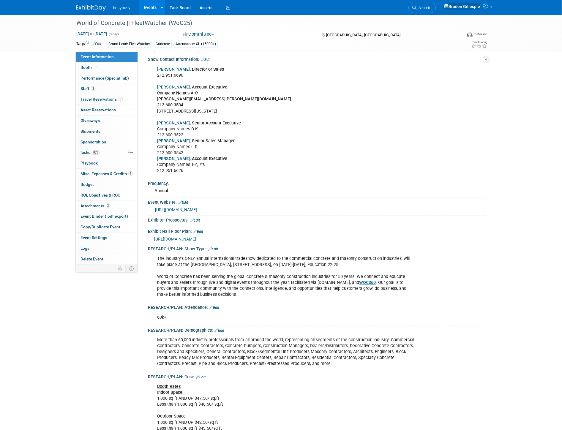
scroll to position [33, 0]
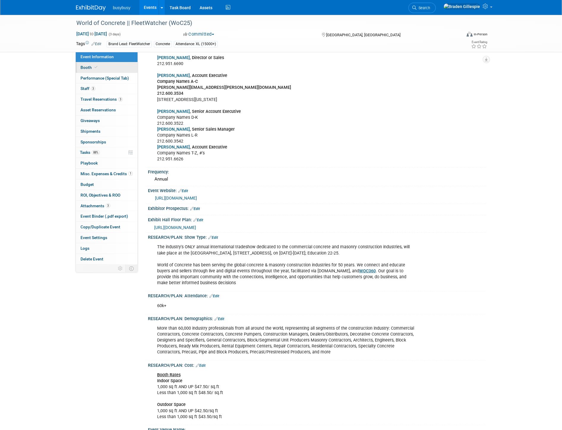
click at [93, 70] on link "Booth" at bounding box center [107, 67] width 62 height 10
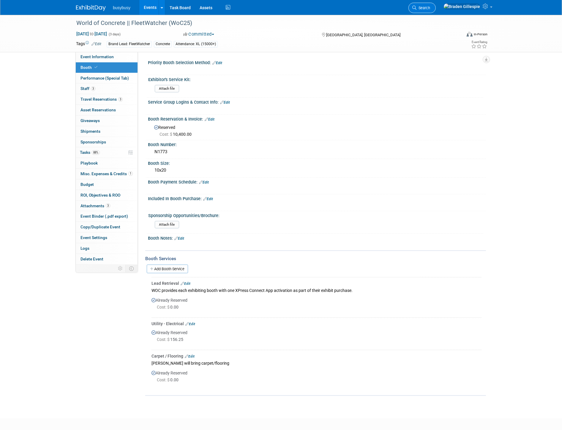
click at [430, 8] on span "Search" at bounding box center [424, 8] width 14 height 4
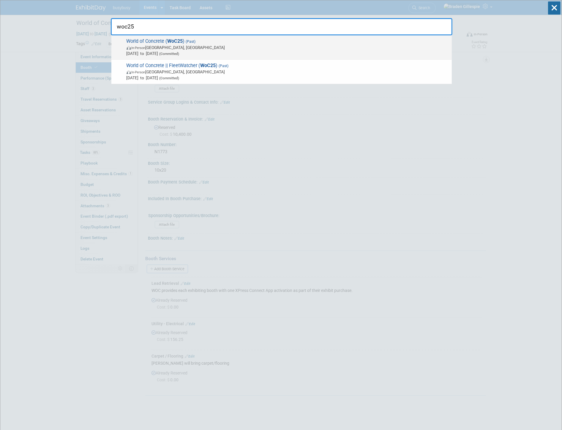
type input "woc25"
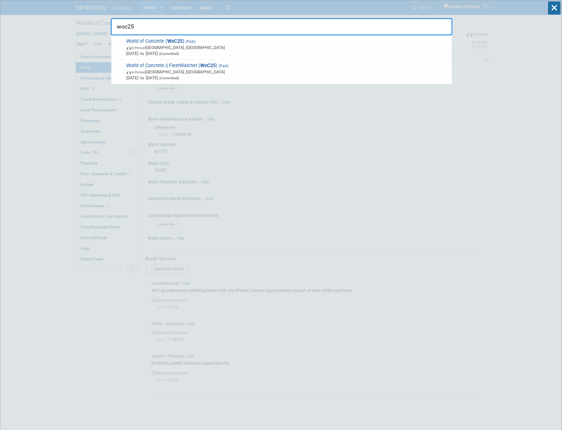
click at [216, 49] on span "In-Person Las Vegas, NV" at bounding box center [288, 48] width 322 height 6
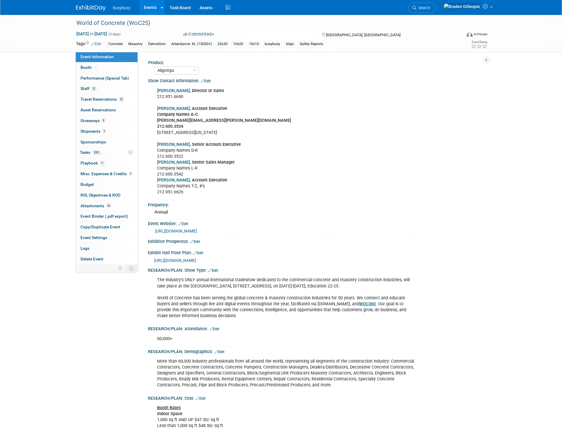
select select "AlignOps"
click at [113, 90] on link "52 Staff 52" at bounding box center [107, 89] width 62 height 10
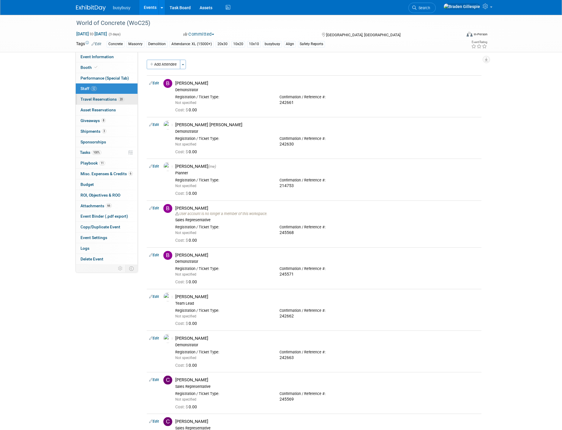
click at [117, 100] on span "Travel Reservations 20" at bounding box center [103, 99] width 44 height 5
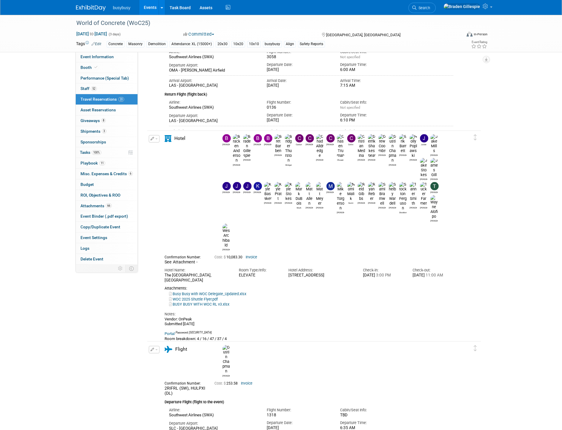
scroll to position [2774, 0]
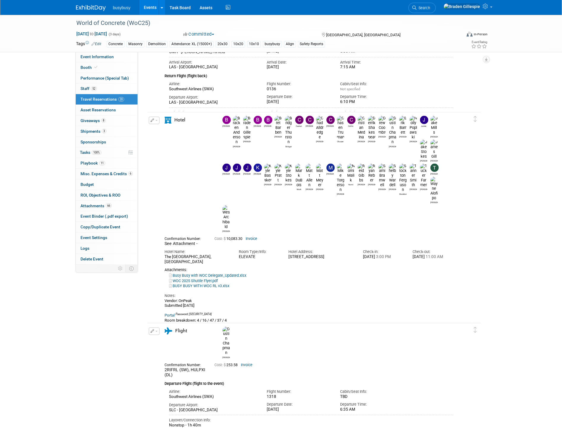
click at [224, 273] on link "Busy Busy with WOC Delegate_Updated.xlsx" at bounding box center [207, 275] width 77 height 4
drag, startPoint x: 213, startPoint y: 259, endPoint x: 210, endPoint y: 259, distance: 3.3
click at [210, 299] on div "Vendor: OnPeak Submitted 4/22/24 Portal Password: #busyBusy!23 Room breakdown: …" at bounding box center [309, 349] width 289 height 101
click at [223, 299] on div "Vendor: OnPeak Submitted 4/22/24 Portal Password: #busyBusy!23 Room breakdown: …" at bounding box center [309, 349] width 289 height 101
click at [95, 32] on span "to" at bounding box center [92, 34] width 6 height 5
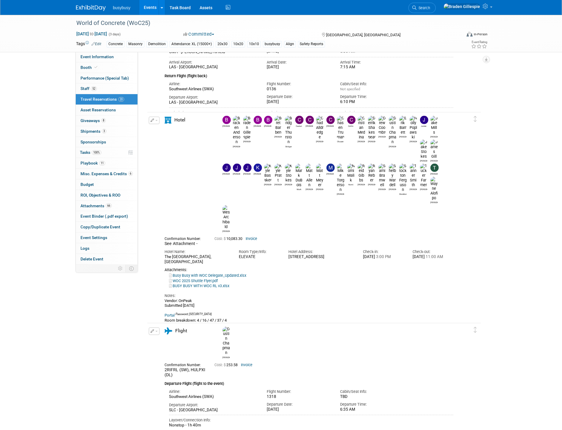
click at [87, 9] on img at bounding box center [91, 8] width 30 height 6
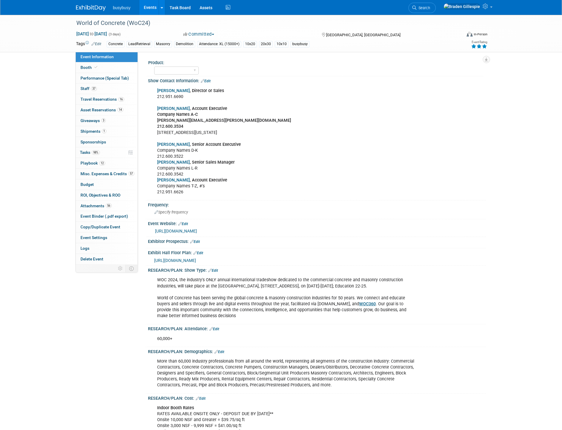
select select "No"
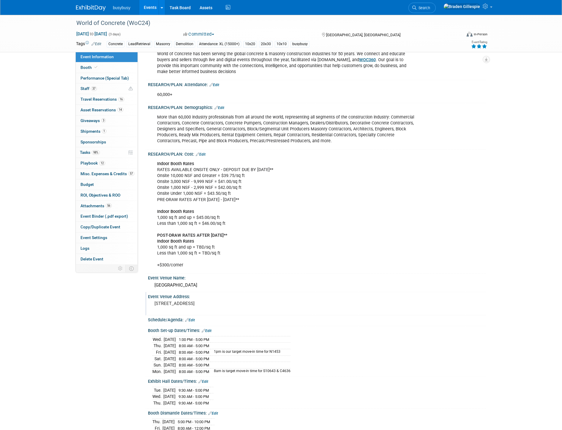
scroll to position [264, 0]
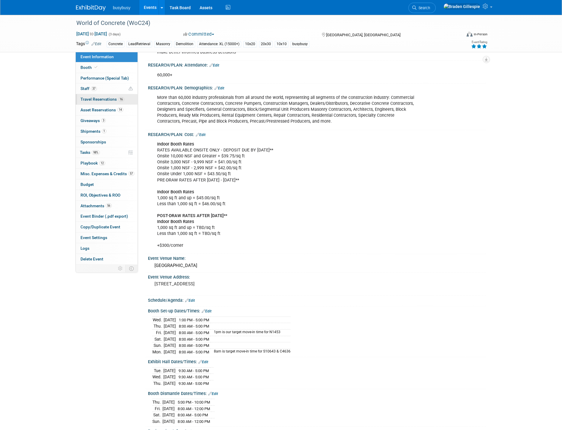
click at [114, 103] on link "16 Travel Reservations 16" at bounding box center [107, 99] width 62 height 10
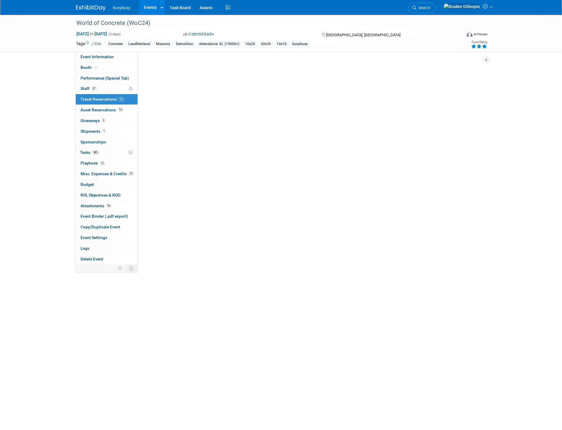
scroll to position [0, 0]
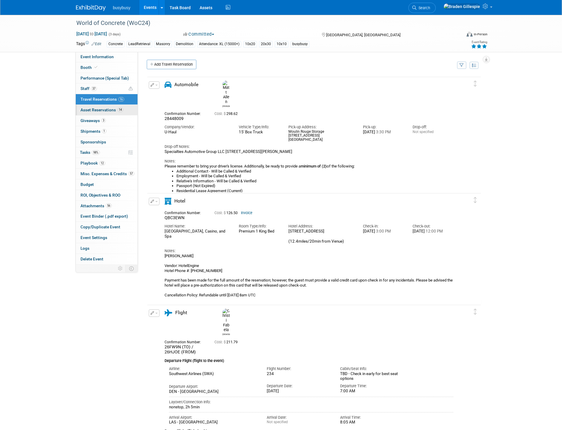
click at [116, 114] on link "14 Asset Reservations 14" at bounding box center [107, 110] width 62 height 10
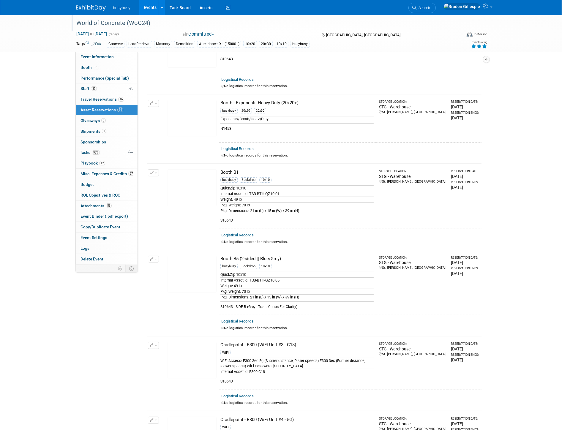
scroll to position [33, 0]
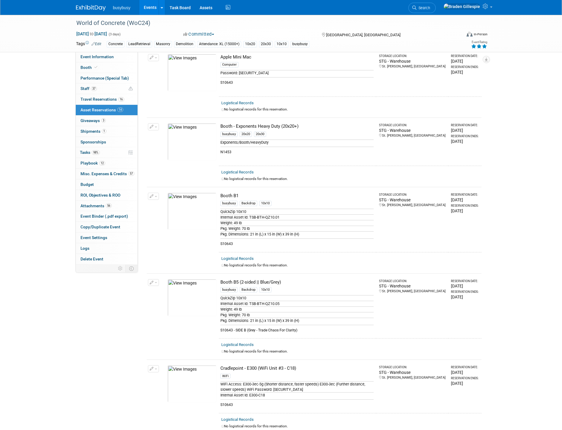
click at [85, 8] on img at bounding box center [91, 8] width 30 height 6
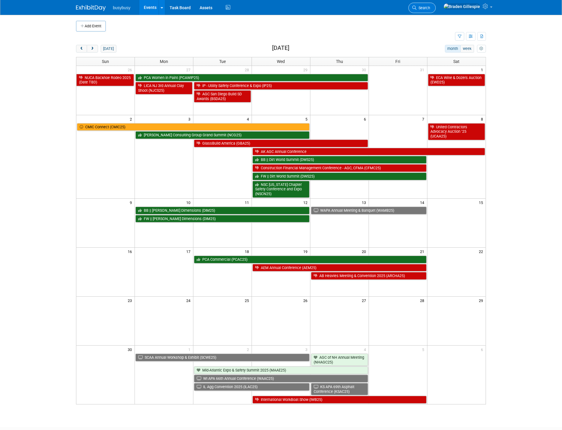
click at [430, 7] on span "Search" at bounding box center [424, 8] width 14 height 4
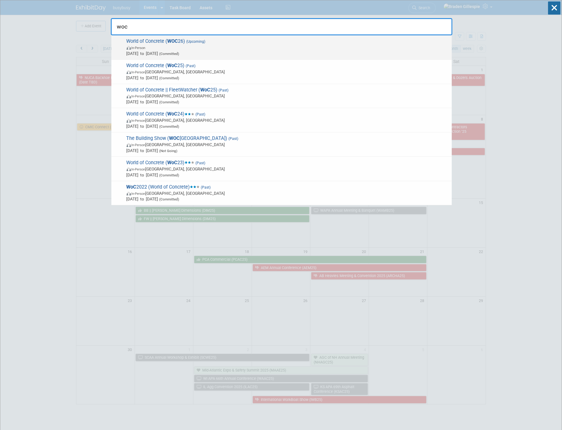
type input "woc"
click at [251, 57] on div "World of Concrete ( WOC 26) (Upcoming) In-Person Jan 20, 2026 to Jan 22, 2026 (…" at bounding box center [281, 47] width 341 height 24
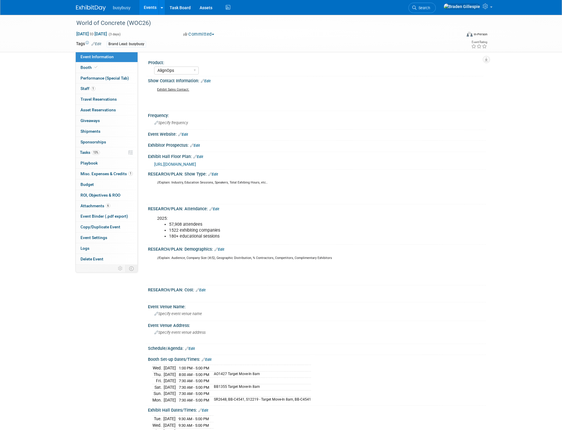
select select "AlignOps"
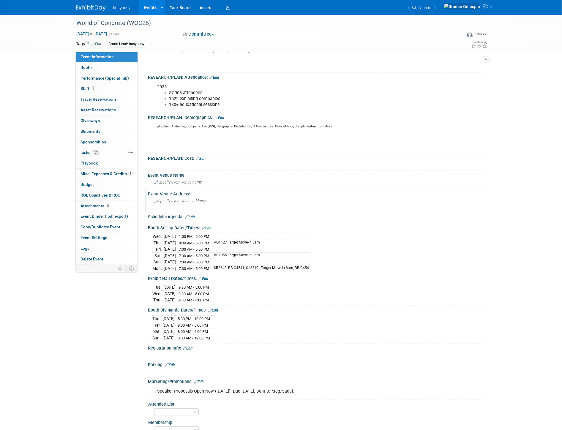
scroll to position [132, 0]
click at [104, 155] on link "13% Tasks 13%" at bounding box center [107, 152] width 62 height 10
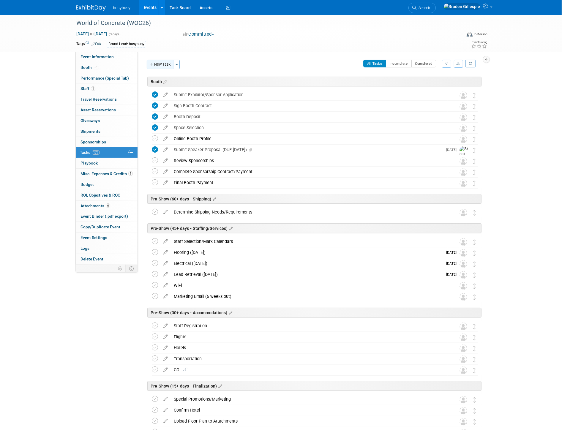
click at [165, 64] on button "New Task" at bounding box center [160, 65] width 27 height 10
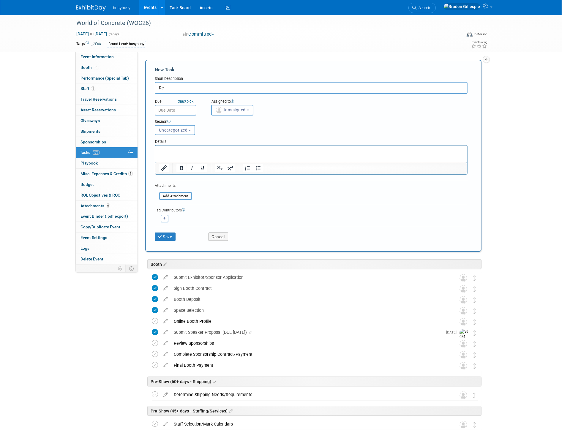
type input "R"
type input "Target Move-In Date Change Request"
click at [178, 110] on input "text" at bounding box center [176, 110] width 42 height 11
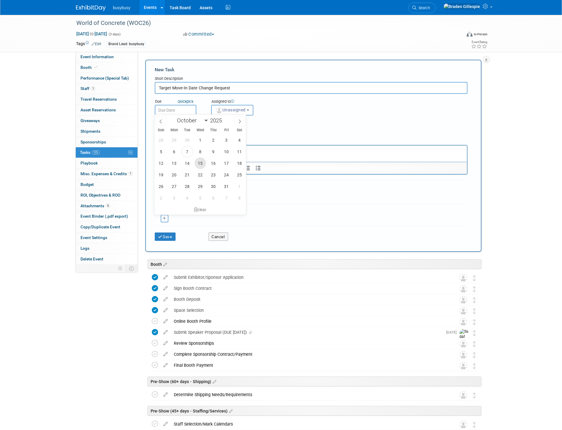
click at [198, 163] on span "15" at bounding box center [201, 164] width 12 height 12
type input "[DATE]"
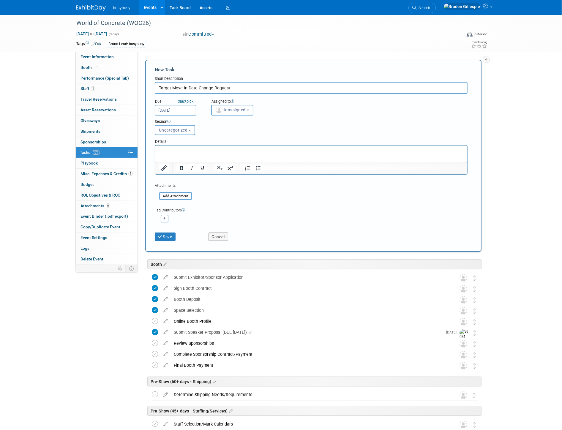
click at [188, 108] on input "Oct 15, 2025" at bounding box center [176, 110] width 42 height 11
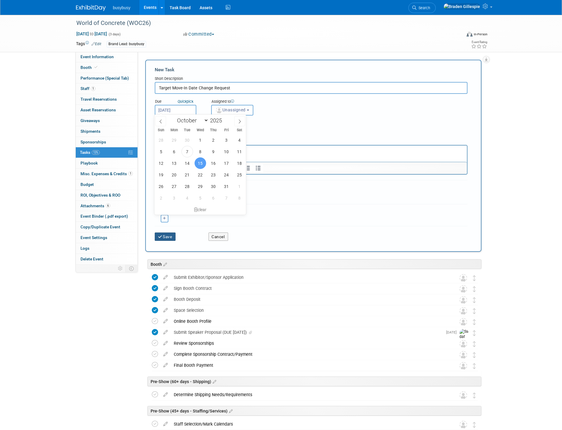
click at [167, 237] on button "Save" at bounding box center [165, 237] width 21 height 8
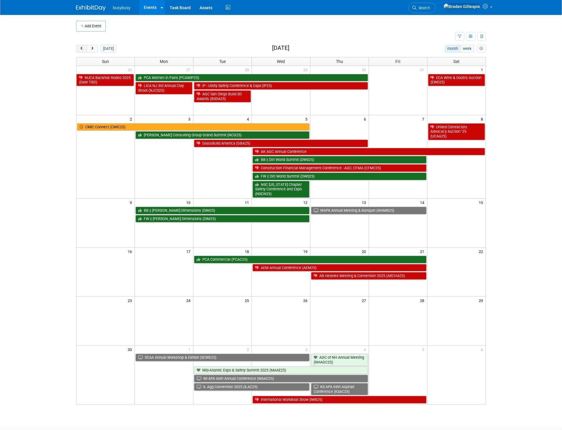
drag, startPoint x: 81, startPoint y: 46, endPoint x: 84, endPoint y: 49, distance: 4.6
click at [81, 46] on button "prev" at bounding box center [81, 49] width 11 height 8
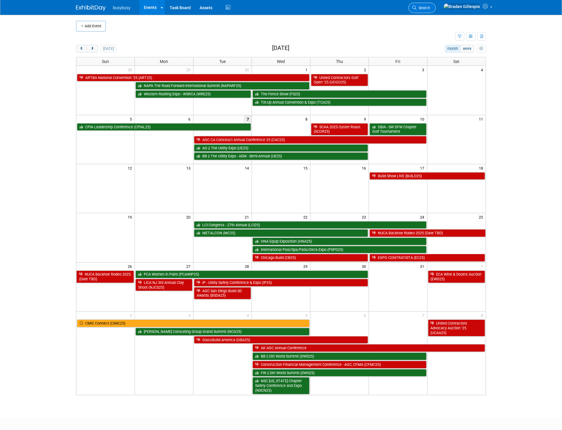
click at [430, 8] on span "Search" at bounding box center [424, 8] width 14 height 4
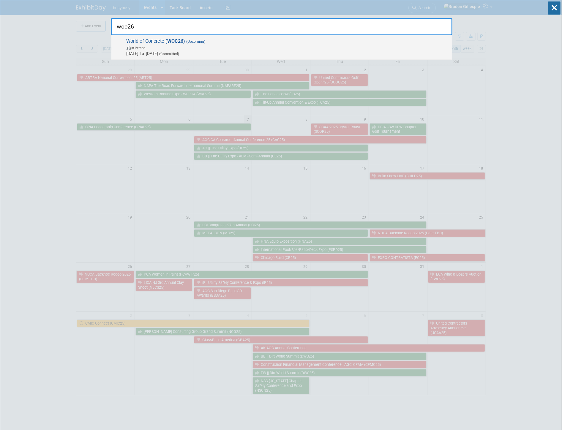
type input "woc26"
click at [263, 43] on span "World of Concrete ( WOC26 ) (Upcoming) In-Person Jan 20, 2026 to Jan 22, 2026 (…" at bounding box center [287, 47] width 324 height 18
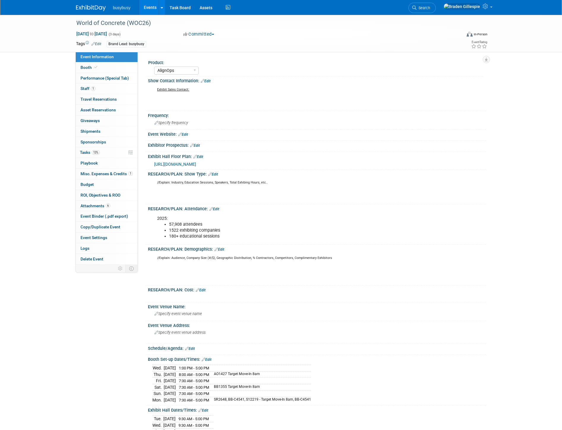
select select "AlignOps"
click at [430, 8] on span "Search" at bounding box center [424, 8] width 14 height 4
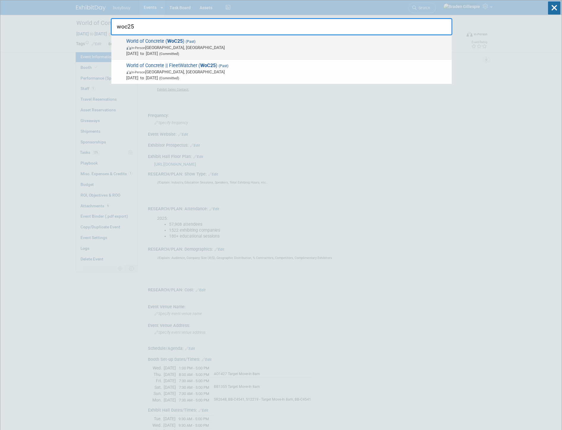
type input "woc25"
click at [370, 51] on span "Jan 21, 2025 to Jan 23, 2025 (Committed)" at bounding box center [288, 54] width 322 height 6
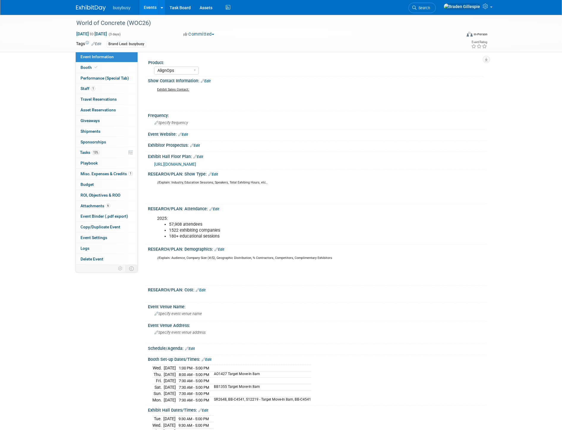
select select "AlignOps"
click at [216, 174] on link "Edit" at bounding box center [213, 174] width 10 height 4
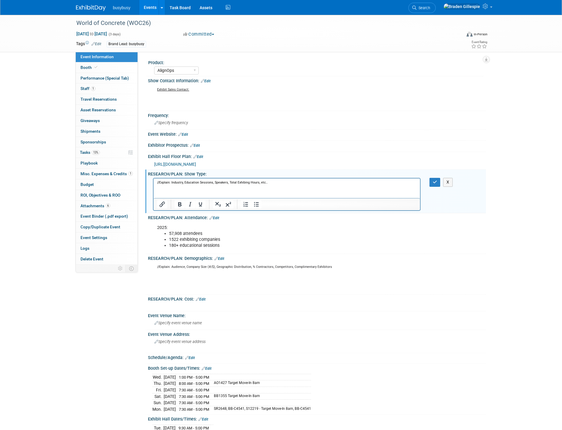
click at [182, 190] on p "//Explain: Industry, Education Sessions, Speakers, Total Exhibing Hours, etc.." at bounding box center [287, 190] width 260 height 18
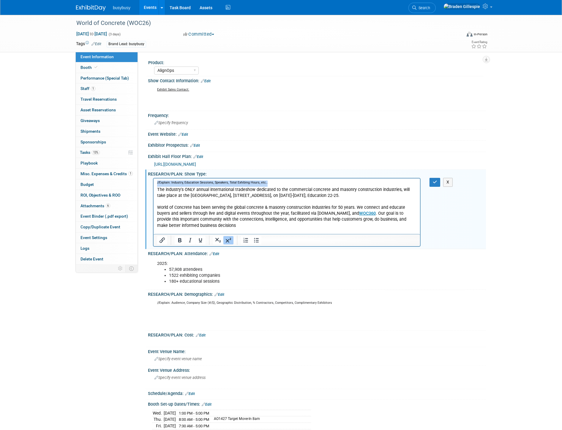
drag, startPoint x: 270, startPoint y: 183, endPoint x: 114, endPoint y: 179, distance: 156.1
click at [153, 179] on html "//Explain: Industry, Education Sessions, Speakers, Total Exhibing Hours, etc.. …" at bounding box center [286, 207] width 267 height 56
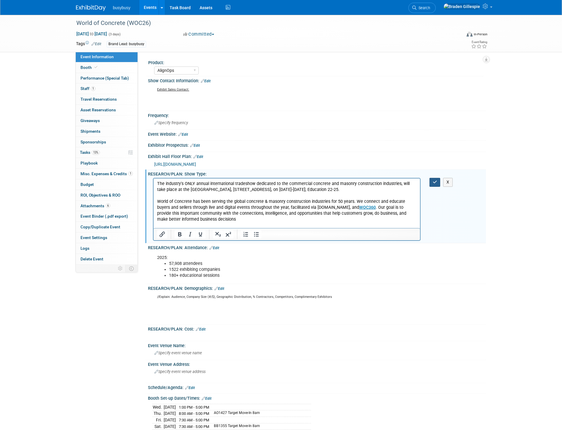
click at [436, 180] on icon "button" at bounding box center [435, 182] width 4 height 4
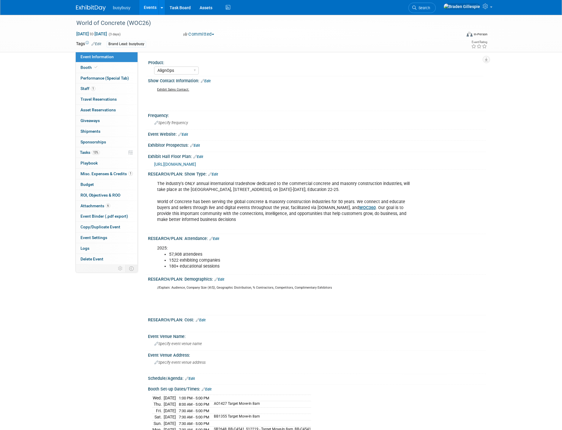
click at [171, 121] on span "Specify frequency" at bounding box center [172, 123] width 34 height 4
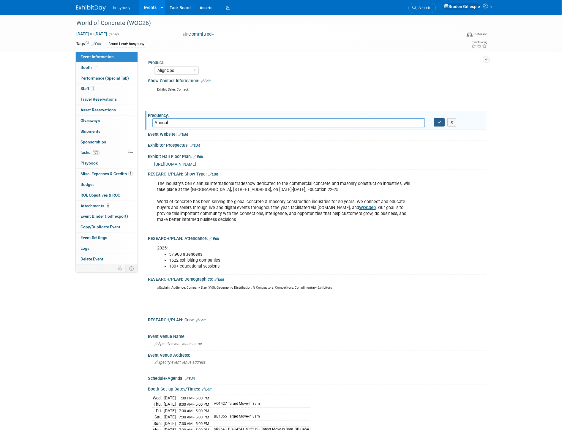
type input "Annual"
click at [440, 123] on icon "button" at bounding box center [439, 122] width 4 height 4
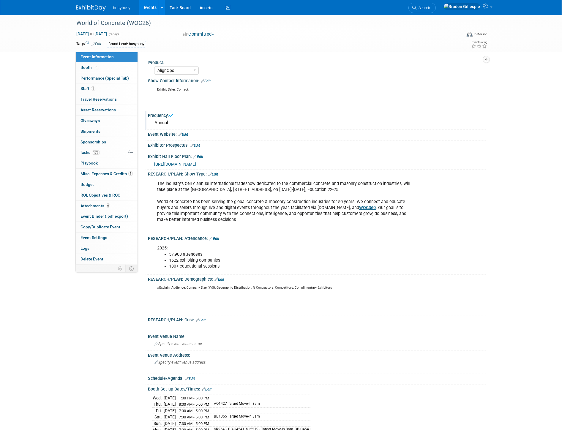
click at [185, 133] on link "Edit" at bounding box center [183, 135] width 10 height 4
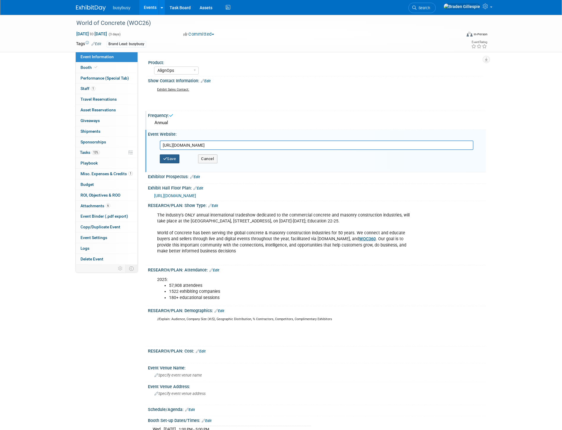
type input "https://www.worldofconcrete.com/en/home.html"
click at [171, 160] on button "Save" at bounding box center [170, 159] width 20 height 9
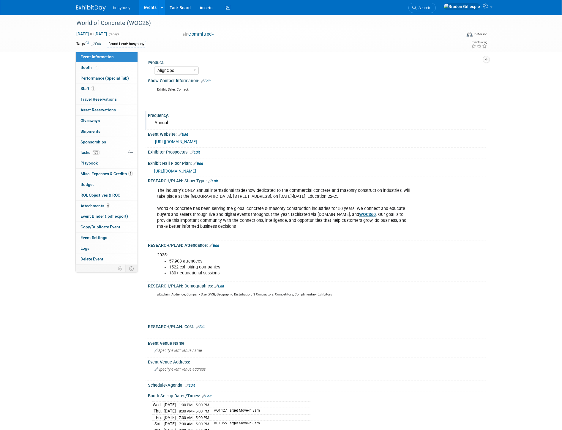
click at [208, 80] on link "Edit" at bounding box center [206, 81] width 10 height 4
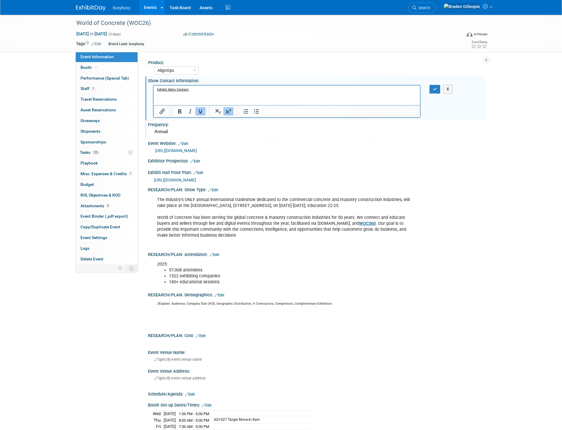
click at [180, 98] on p "Exhibit Sales Contact:" at bounding box center [287, 97] width 260 height 18
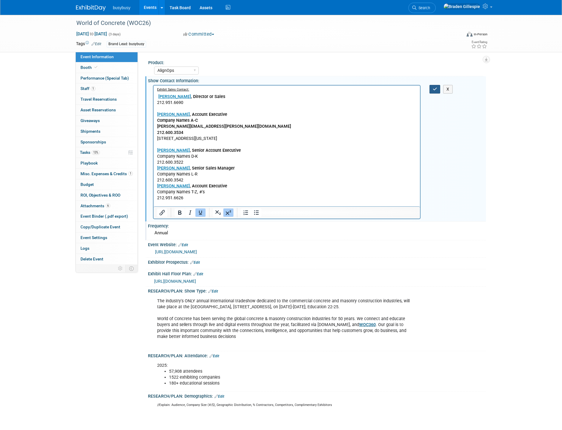
click at [436, 87] on icon "button" at bounding box center [435, 89] width 4 height 4
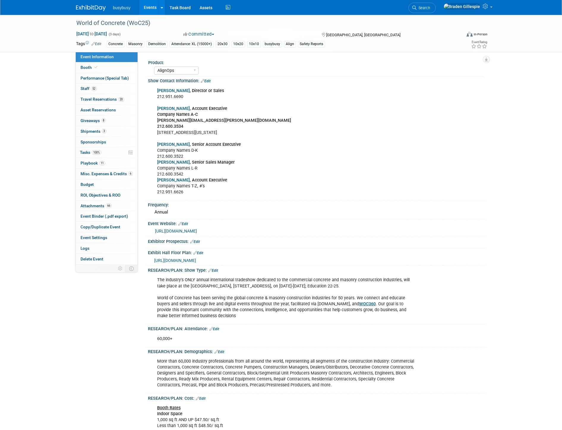
select select "AlignOps"
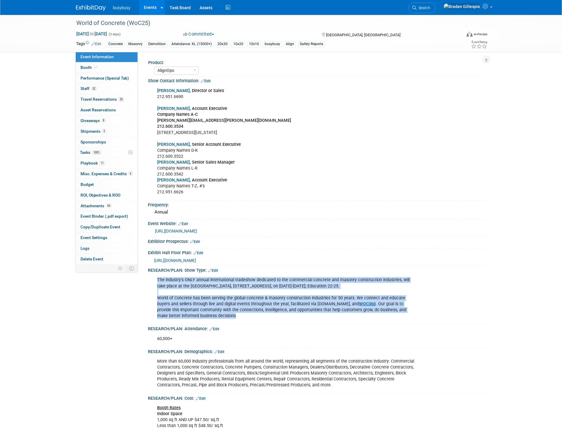
drag, startPoint x: 158, startPoint y: 278, endPoint x: 417, endPoint y: 315, distance: 261.8
click at [417, 315] on div "The industry's ONLY annual international tradeshow dedicated to the commercial …" at bounding box center [287, 298] width 268 height 48
copy div "The industry's ONLY annual international tradeshow dedicated to the commercial …"
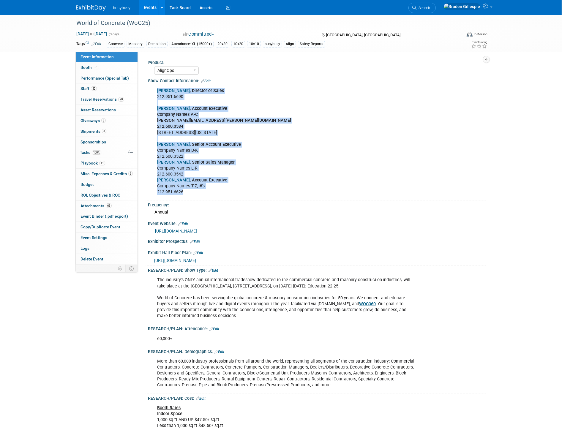
drag, startPoint x: 155, startPoint y: 91, endPoint x: 226, endPoint y: 192, distance: 123.5
click at [226, 192] on div "[PERSON_NAME] , Director or Sales 212.951.6690 [PERSON_NAME] , Account Executiv…" at bounding box center [287, 141] width 268 height 113
copy div "[PERSON_NAME] , Director or Sales 212.951.6690 [PERSON_NAME] , Account Executiv…"
click at [207, 80] on link "Edit" at bounding box center [206, 81] width 10 height 4
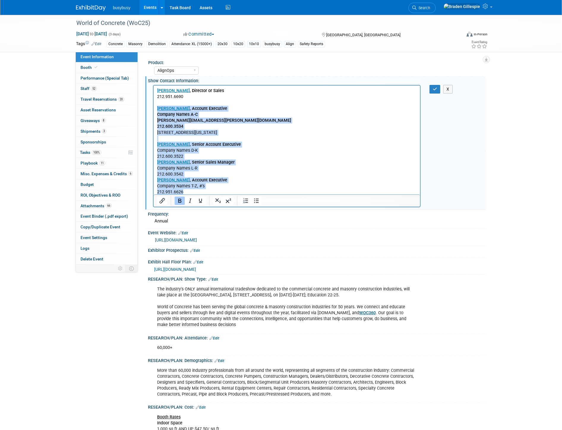
drag, startPoint x: 202, startPoint y: 192, endPoint x: 140, endPoint y: 108, distance: 104.1
click at [153, 108] on html "Mike Ausec , Director or Sales 212.951.6690 Kevin VanKirk , Account Executive C…" at bounding box center [286, 140] width 267 height 110
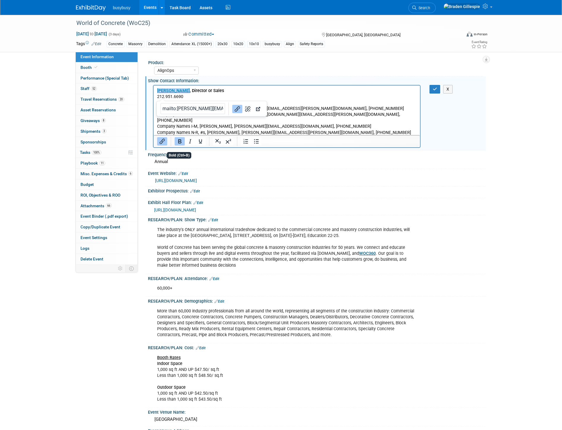
click at [278, 117] on p "﻿Mike Ausec , Director or Sales 212.951.6690 Company Names A-C, Kevin Van Kirk,…" at bounding box center [287, 115] width 260 height 54
drag, startPoint x: 312, startPoint y: 106, endPoint x: 149, endPoint y: 104, distance: 163.5
click at [153, 104] on html "Mike Ausec , Director or Sales 212.951.6690 Company Names A-C, Kevin Van Kirk, …" at bounding box center [286, 113] width 267 height 56
click at [181, 103] on p "Mike Ausec , Director or Sales 212.951.6690 Company Names A-C, Kevin Van Kirk, …" at bounding box center [287, 115] width 260 height 54
drag, startPoint x: 187, startPoint y: 95, endPoint x: 128, endPoint y: 82, distance: 60.3
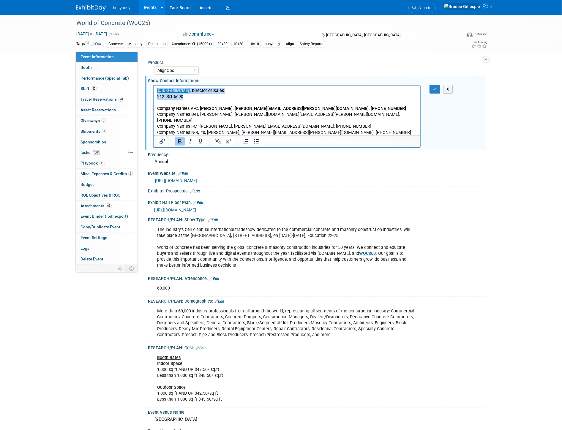
click at [153, 85] on html "Mike Ausec , Director or Sales 212.951.6690 Company Names A-C, Kevin Van Kirk, …" at bounding box center [286, 113] width 267 height 56
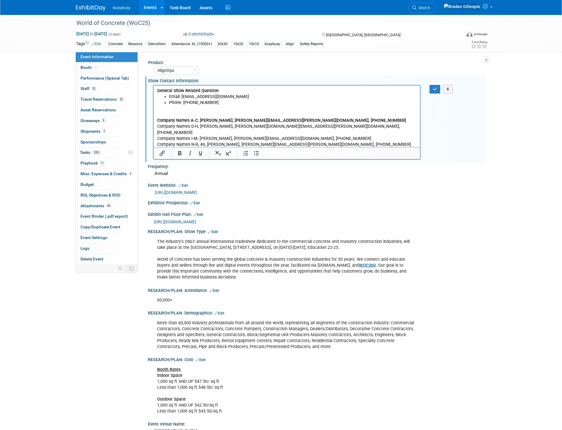
click at [169, 110] on p "Company Names A-C, Kevin Van Kirk, kevin.vankirk@informa.com, 212-600-3534 Comp…" at bounding box center [287, 130] width 260 height 48
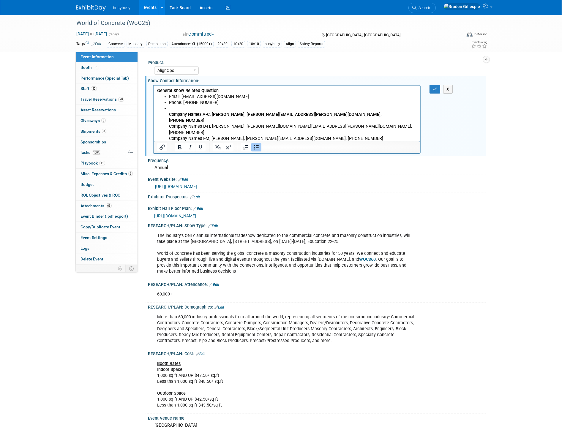
click at [259, 149] on icon "Bullet list" at bounding box center [256, 147] width 7 height 7
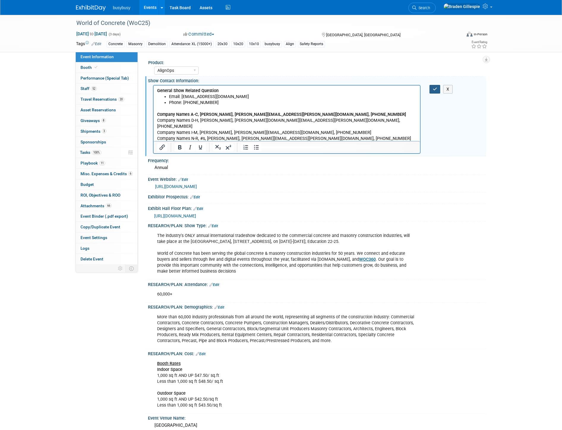
click at [433, 90] on icon "button" at bounding box center [435, 89] width 4 height 4
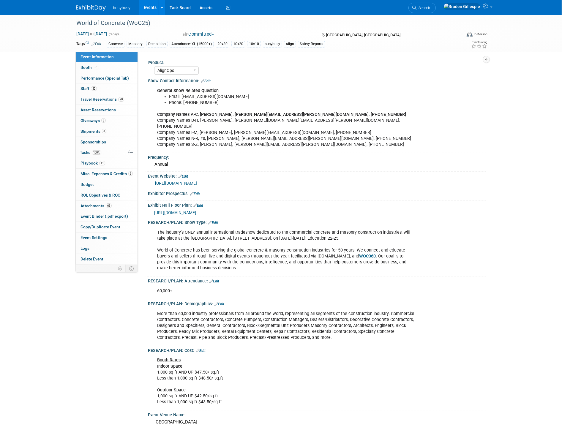
click at [90, 7] on img at bounding box center [91, 8] width 30 height 6
